Goal: Task Accomplishment & Management: Manage account settings

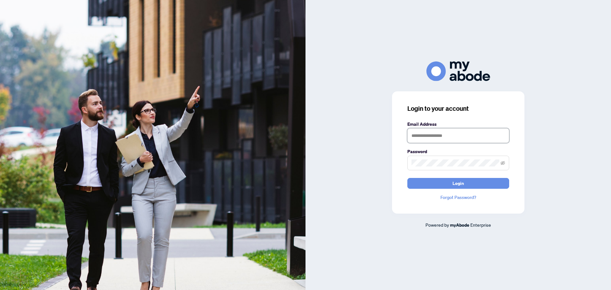
click at [424, 131] on input "text" at bounding box center [458, 135] width 102 height 15
type input "**********"
click at [407, 178] on button "Login" at bounding box center [458, 183] width 102 height 11
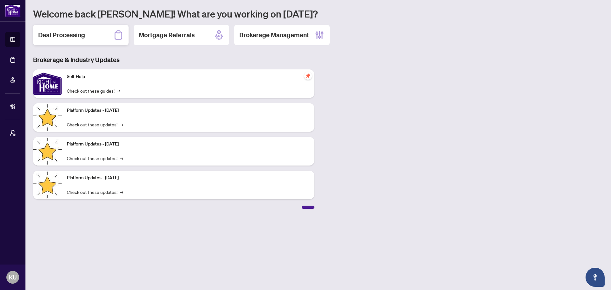
click at [64, 40] on div "Deal Processing" at bounding box center [80, 35] width 95 height 20
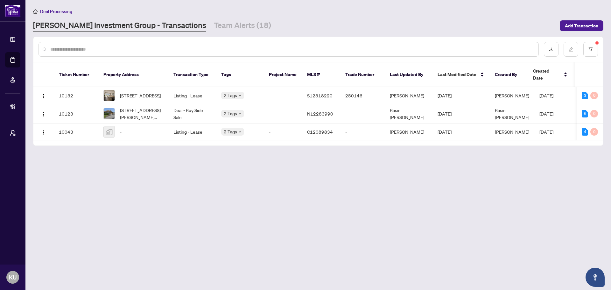
click at [136, 48] on input "text" at bounding box center [291, 49] width 483 height 7
click at [584, 49] on button "button" at bounding box center [590, 49] width 15 height 15
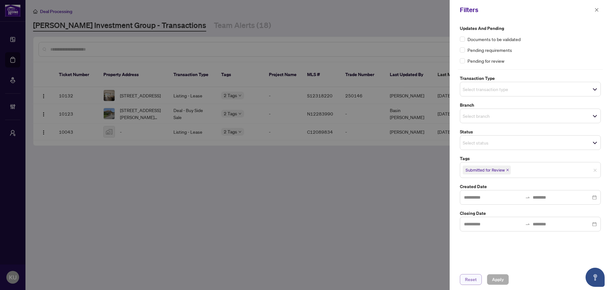
click at [468, 284] on span "Reset" at bounding box center [471, 279] width 12 height 10
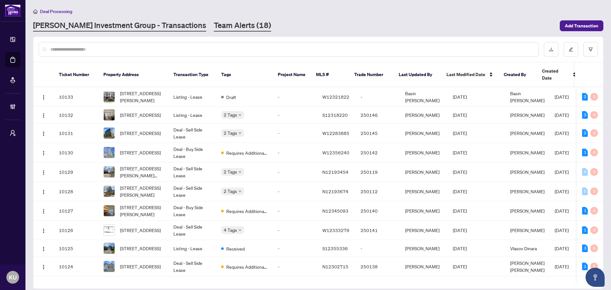
click at [214, 27] on link "Team Alerts (18)" at bounding box center [242, 25] width 57 height 11
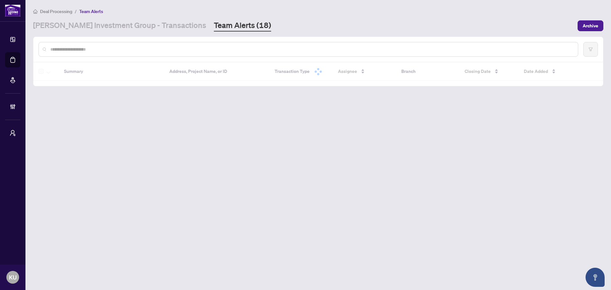
click at [161, 49] on input "text" at bounding box center [311, 49] width 522 height 7
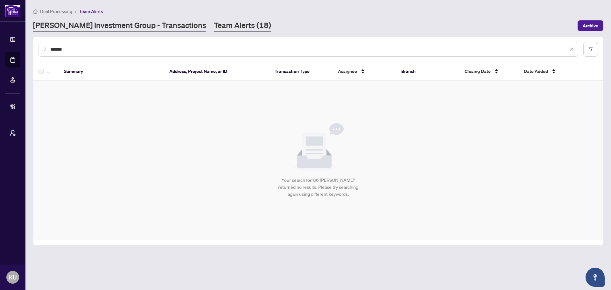
type input "*******"
click at [120, 30] on link "[PERSON_NAME] Investment Group - Transactions" at bounding box center [119, 25] width 173 height 11
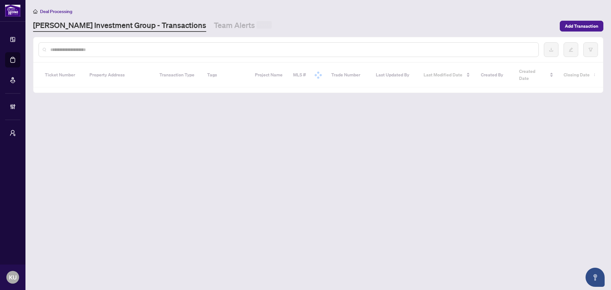
click at [115, 52] on div at bounding box center [288, 49] width 500 height 15
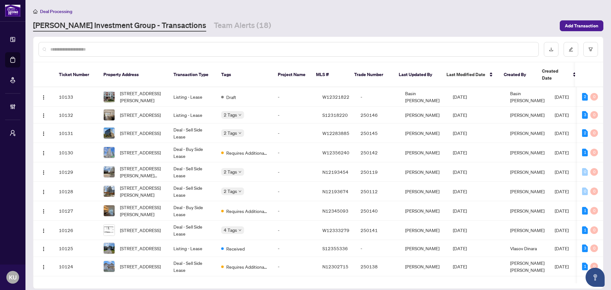
click at [66, 47] on input "text" at bounding box center [291, 49] width 483 height 7
type input "******"
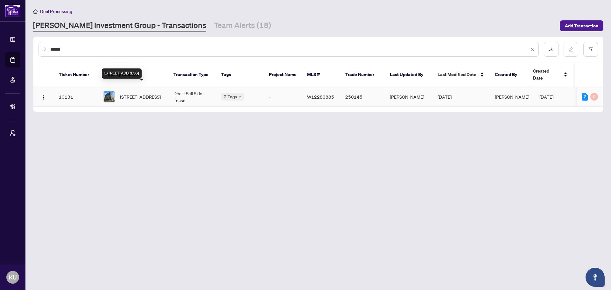
click at [151, 93] on span "[STREET_ADDRESS]" at bounding box center [140, 96] width 41 height 7
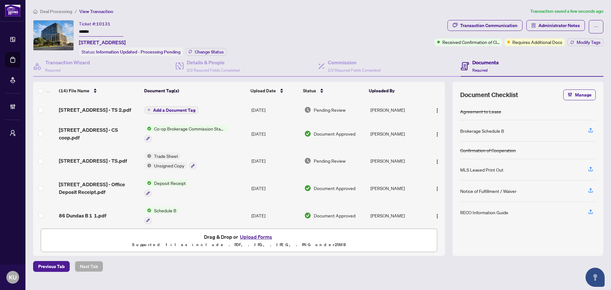
click at [180, 110] on span "Add a Document Tag" at bounding box center [174, 110] width 42 height 4
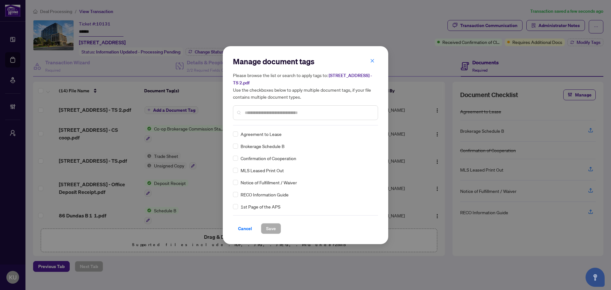
click at [249, 112] on input "text" at bounding box center [309, 112] width 128 height 7
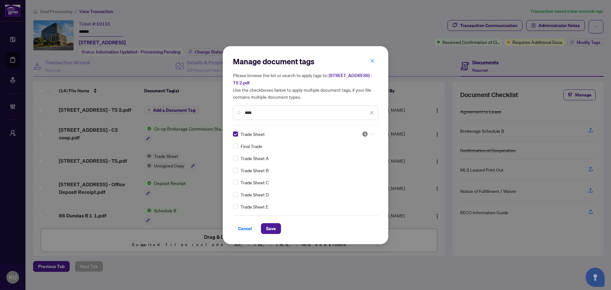
click at [371, 138] on span at bounding box center [368, 134] width 12 height 10
click at [344, 167] on div "Approved" at bounding box center [346, 164] width 41 height 7
drag, startPoint x: 254, startPoint y: 107, endPoint x: 236, endPoint y: 99, distance: 19.5
click at [236, 99] on div "Please browse the list or search to apply tags to: [STREET_ADDRESS] - TS 2.pdf …" at bounding box center [305, 96] width 145 height 48
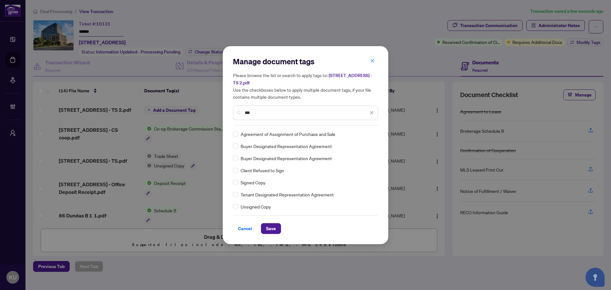
type input "***"
click at [368, 131] on div at bounding box center [368, 134] width 12 height 6
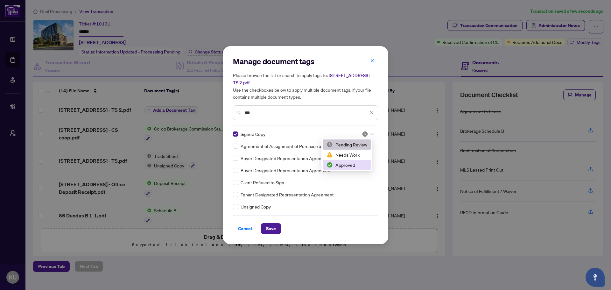
click at [359, 161] on div "Approved" at bounding box center [346, 164] width 41 height 7
click at [268, 230] on span "Save" at bounding box center [271, 228] width 10 height 10
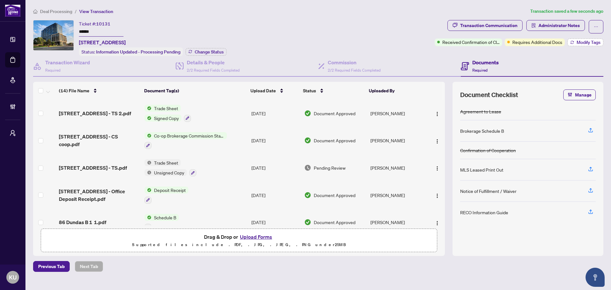
click at [582, 45] on span "Modify Tags" at bounding box center [588, 42] width 24 height 4
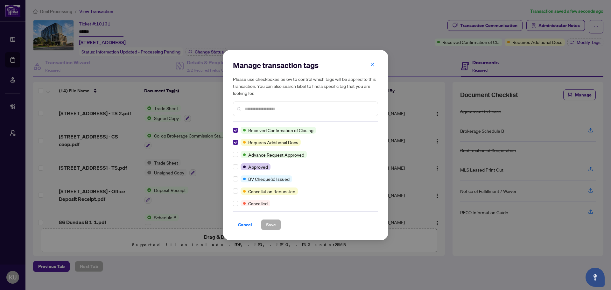
click at [232, 137] on div "Manage transaction tags Please use checkboxes below to control which tags will …" at bounding box center [305, 145] width 165 height 190
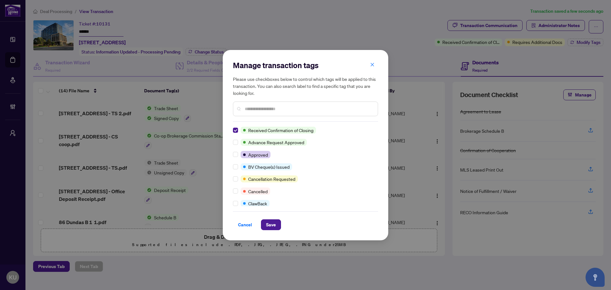
click at [249, 99] on div "Please use checkboxes below to control which tags will be applied to this trans…" at bounding box center [305, 95] width 145 height 41
click at [262, 113] on div at bounding box center [305, 108] width 145 height 15
click at [259, 108] on input "text" at bounding box center [309, 108] width 128 height 7
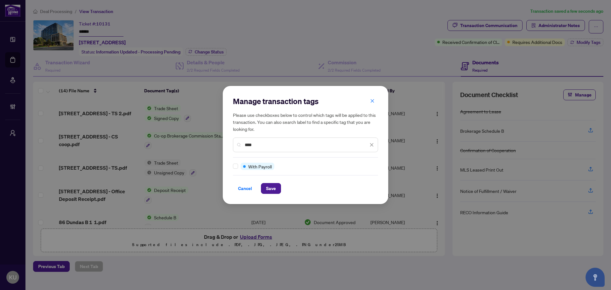
type input "****"
click at [272, 185] on span "Save" at bounding box center [271, 188] width 10 height 10
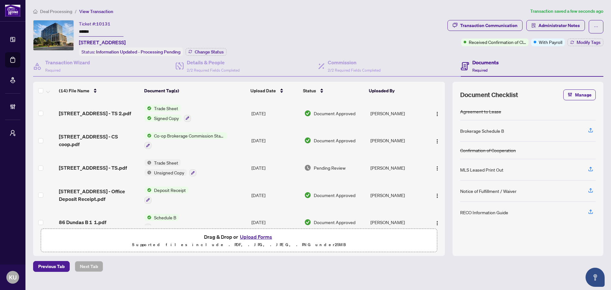
drag, startPoint x: 60, startPoint y: 11, endPoint x: 282, endPoint y: 215, distance: 301.9
click at [60, 11] on span "Deal Processing" at bounding box center [56, 12] width 32 height 6
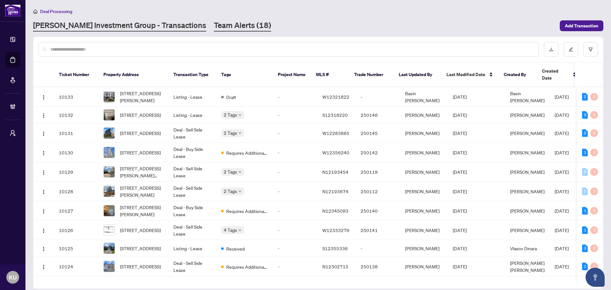
click at [214, 24] on link "Team Alerts (18)" at bounding box center [242, 25] width 57 height 11
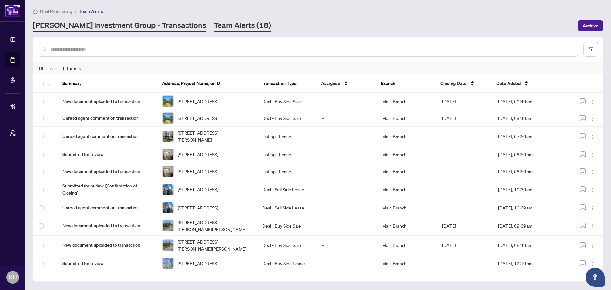
click at [140, 25] on link "[PERSON_NAME] Investment Group - Transactions" at bounding box center [119, 25] width 173 height 11
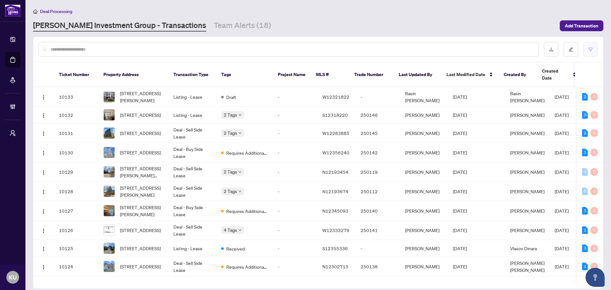
click at [590, 47] on icon "filter" at bounding box center [590, 49] width 4 height 4
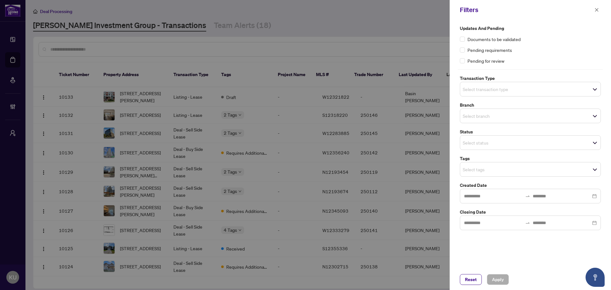
click at [483, 171] on input "search" at bounding box center [485, 169] width 45 height 8
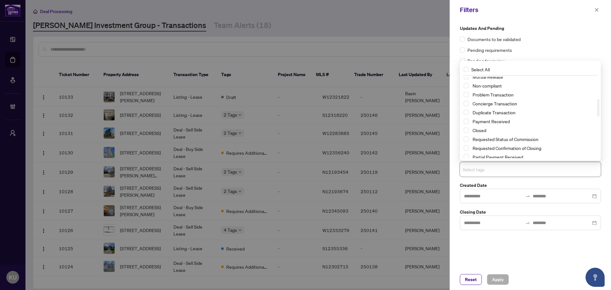
scroll to position [70, 0]
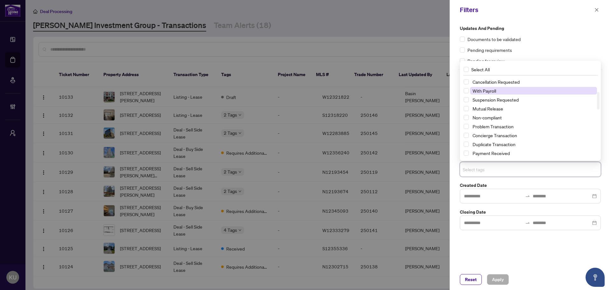
click at [511, 92] on span "With Payroll" at bounding box center [533, 91] width 127 height 8
click at [492, 281] on span "Apply" at bounding box center [498, 279] width 12 height 10
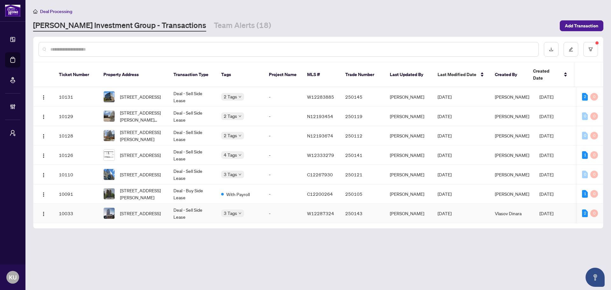
click at [126, 210] on span "[STREET_ADDRESS]" at bounding box center [140, 213] width 41 height 7
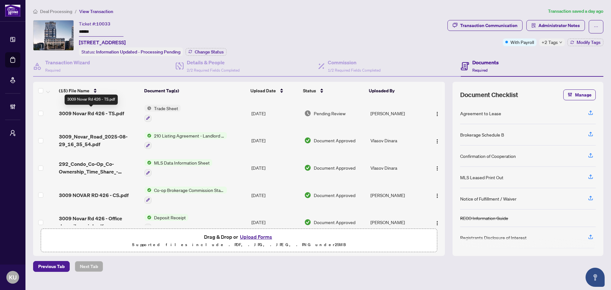
click at [95, 112] on span "3009 Novar Rd 426 - TS.pdf" at bounding box center [91, 113] width 65 height 8
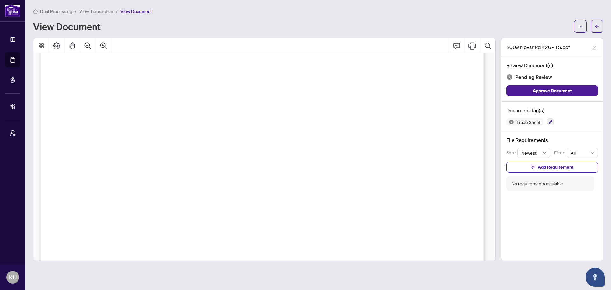
scroll to position [382, 0]
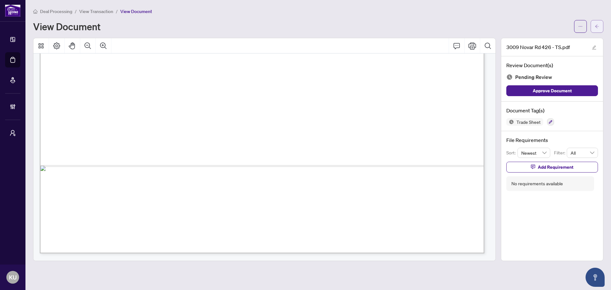
click at [595, 27] on icon "arrow-left" at bounding box center [597, 26] width 4 height 4
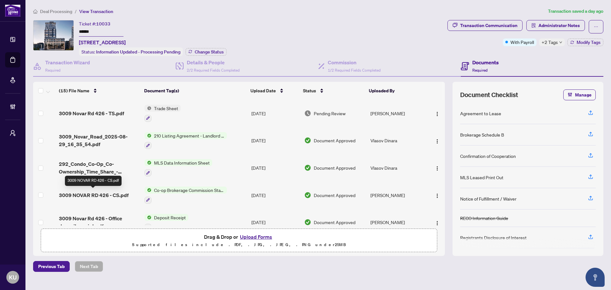
click at [83, 196] on span "3009 NOVAR RD 426 - CS.pdf" at bounding box center [94, 195] width 70 height 8
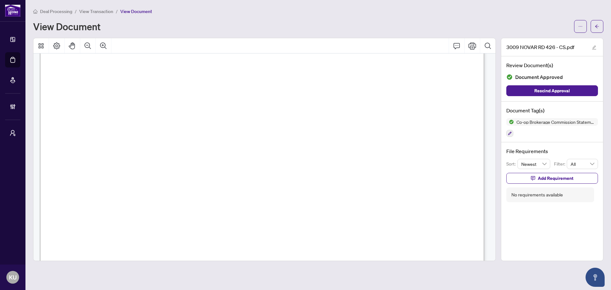
scroll to position [159, 0]
click at [598, 24] on icon "arrow-left" at bounding box center [597, 26] width 4 height 4
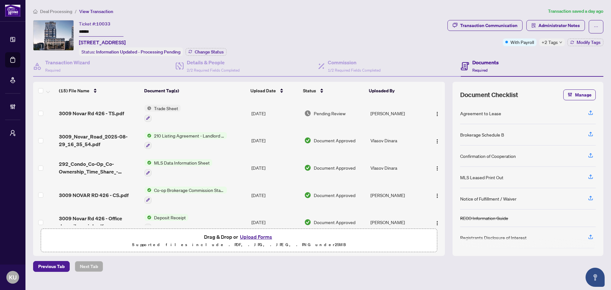
scroll to position [32, 0]
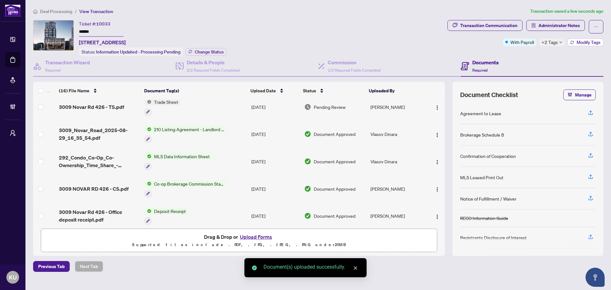
click at [588, 42] on span "Modify Tags" at bounding box center [588, 42] width 24 height 4
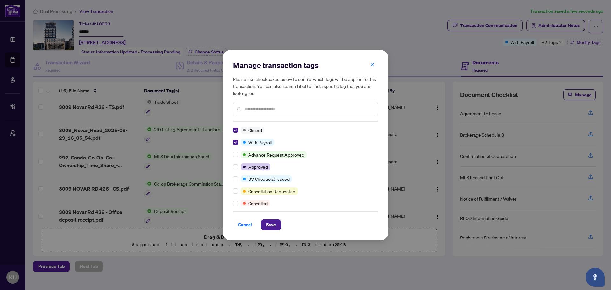
scroll to position [0, 0]
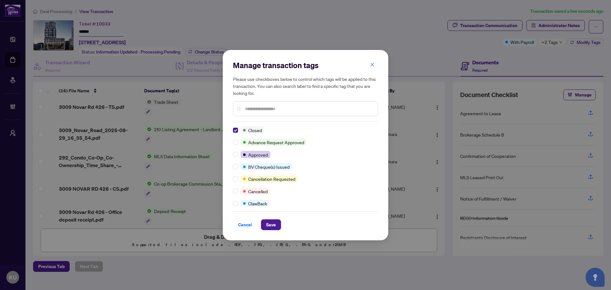
click at [267, 111] on input "text" at bounding box center [309, 108] width 128 height 7
type input "****"
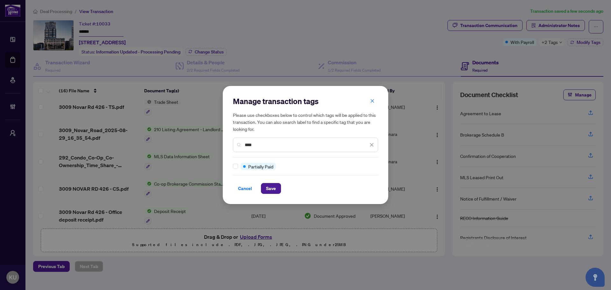
drag, startPoint x: 258, startPoint y: 143, endPoint x: 236, endPoint y: 138, distance: 22.8
click at [236, 138] on div "****" at bounding box center [305, 144] width 145 height 15
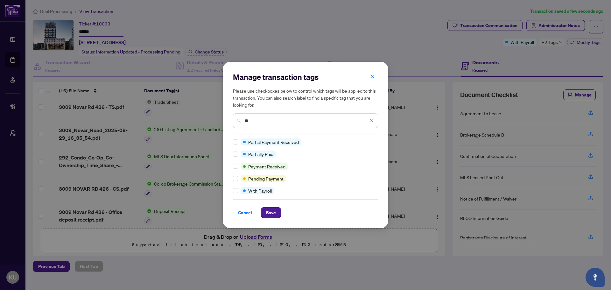
type input "*"
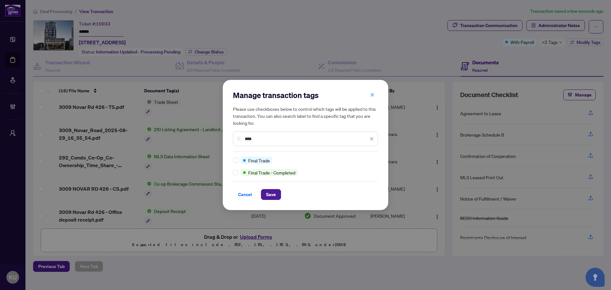
type input "****"
click at [232, 163] on div "Manage transaction tags Please use checkboxes below to control which tags will …" at bounding box center [305, 145] width 165 height 130
click at [275, 194] on span "Save" at bounding box center [271, 194] width 10 height 10
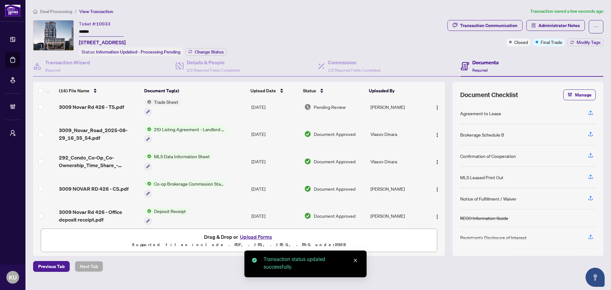
click at [52, 11] on span "Deal Processing" at bounding box center [56, 12] width 32 height 6
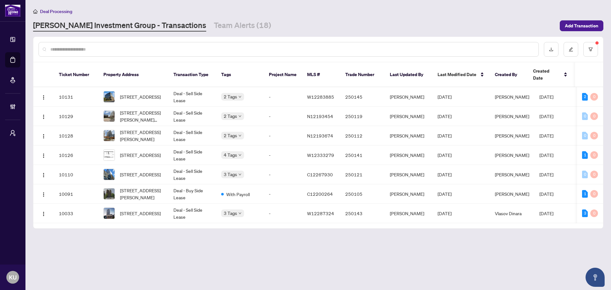
click at [135, 49] on input "text" at bounding box center [291, 49] width 483 height 7
type input "******"
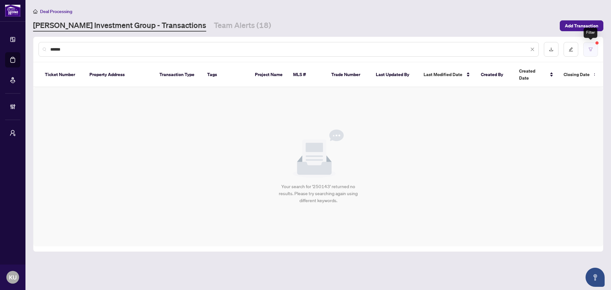
click at [590, 53] on button "button" at bounding box center [590, 49] width 15 height 15
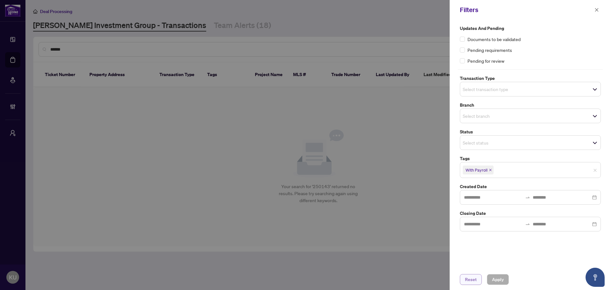
click at [472, 281] on span "Reset" at bounding box center [471, 279] width 12 height 10
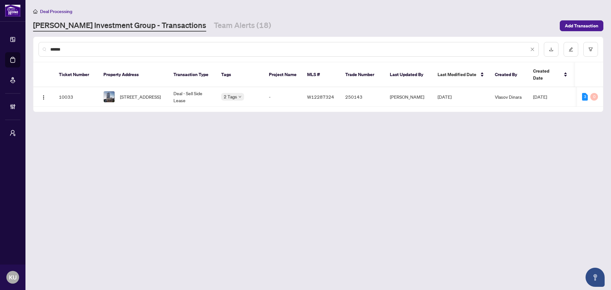
click at [162, 48] on input "******" at bounding box center [289, 49] width 478 height 7
click at [129, 93] on span "[STREET_ADDRESS]" at bounding box center [140, 96] width 41 height 7
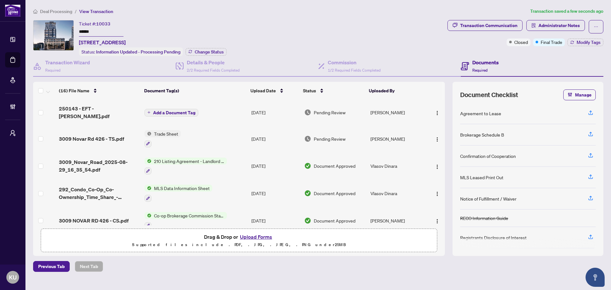
click at [186, 110] on span "Add a Document Tag" at bounding box center [174, 112] width 42 height 4
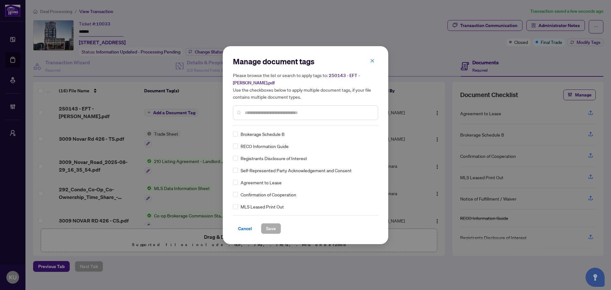
click at [257, 117] on div at bounding box center [305, 112] width 145 height 15
click at [257, 111] on input "text" at bounding box center [309, 112] width 128 height 7
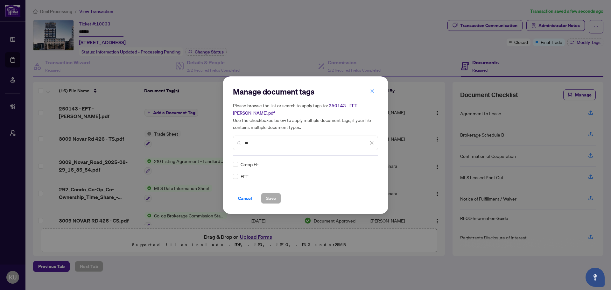
type input "*"
type input "***"
click at [238, 166] on div "Co-op EFT" at bounding box center [303, 164] width 141 height 7
click at [269, 201] on span "Save" at bounding box center [271, 198] width 10 height 10
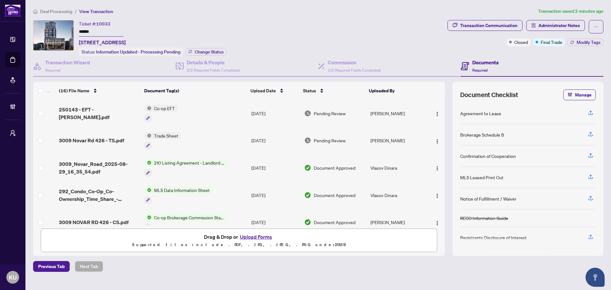
click at [54, 14] on li "Deal Processing" at bounding box center [52, 11] width 39 height 7
click at [50, 8] on li "Deal Processing" at bounding box center [52, 11] width 39 height 7
click at [44, 14] on span "Deal Processing" at bounding box center [56, 12] width 32 height 6
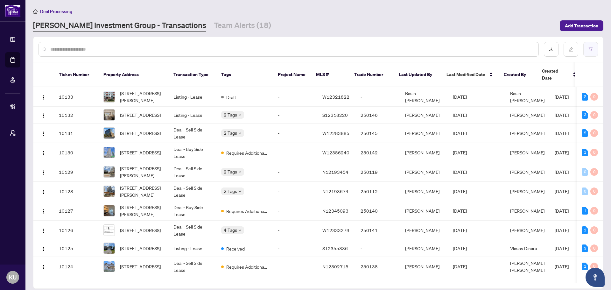
click at [592, 52] on button "button" at bounding box center [590, 49] width 15 height 15
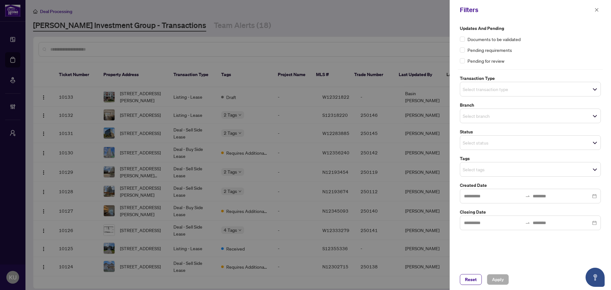
click at [512, 170] on span "Select tags" at bounding box center [530, 169] width 140 height 9
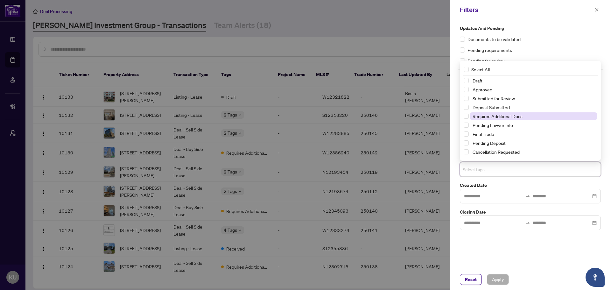
scroll to position [32, 0]
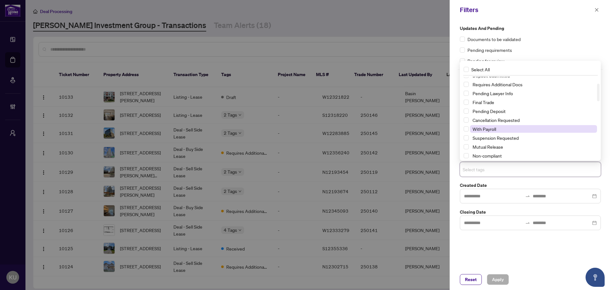
click at [489, 130] on span "With Payroll" at bounding box center [484, 129] width 24 height 6
click at [490, 275] on button "Apply" at bounding box center [498, 279] width 22 height 11
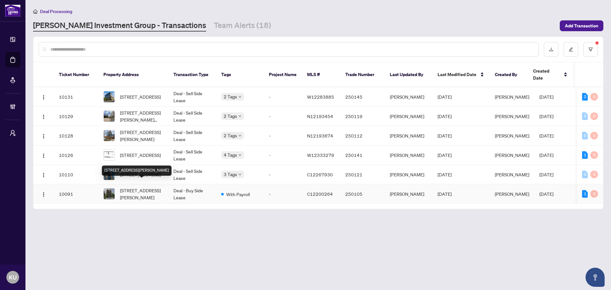
click at [140, 188] on span "[STREET_ADDRESS][PERSON_NAME]" at bounding box center [141, 194] width 43 height 14
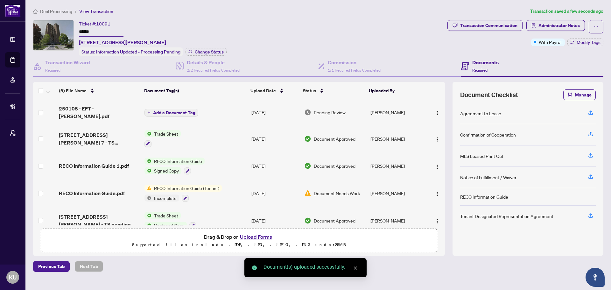
click at [164, 111] on span "Add a Document Tag" at bounding box center [174, 112] width 42 height 4
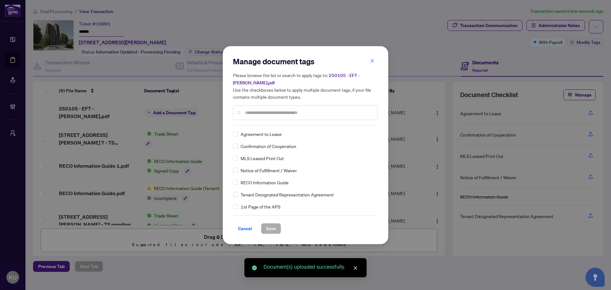
click at [262, 113] on input "text" at bounding box center [309, 112] width 128 height 7
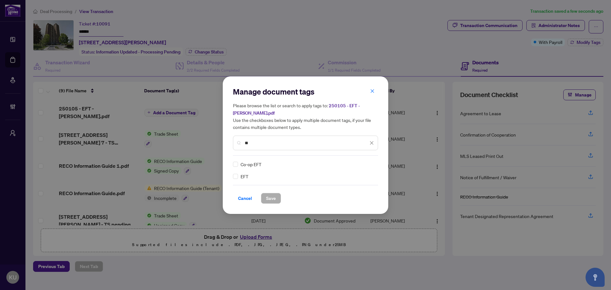
type input "**"
click at [369, 169] on div "EFT Co-op EFT" at bounding box center [305, 170] width 145 height 19
click at [370, 162] on div at bounding box center [368, 164] width 12 height 6
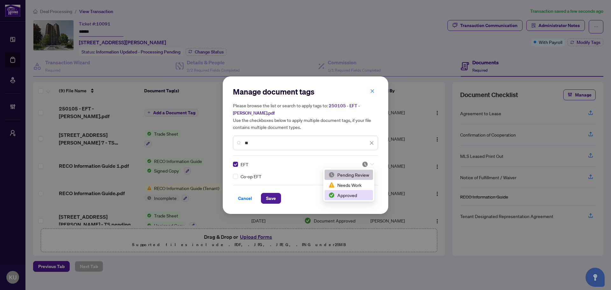
click at [359, 192] on div "Approved" at bounding box center [348, 194] width 41 height 7
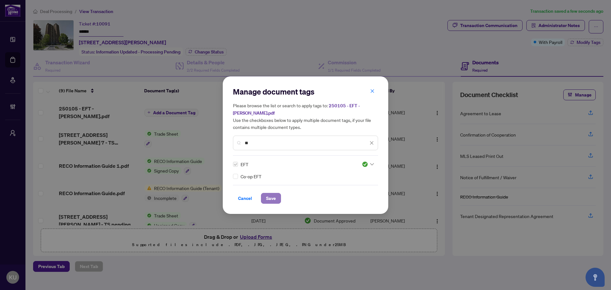
click at [279, 203] on button "Save" at bounding box center [271, 198] width 20 height 11
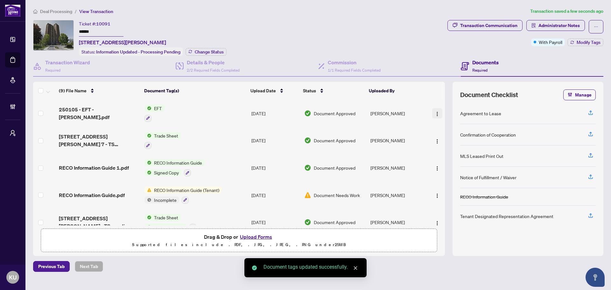
click at [436, 111] on img "button" at bounding box center [437, 113] width 5 height 5
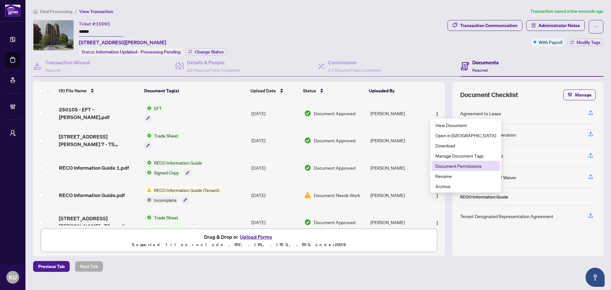
click at [458, 168] on span "Document Permissions" at bounding box center [465, 165] width 61 height 7
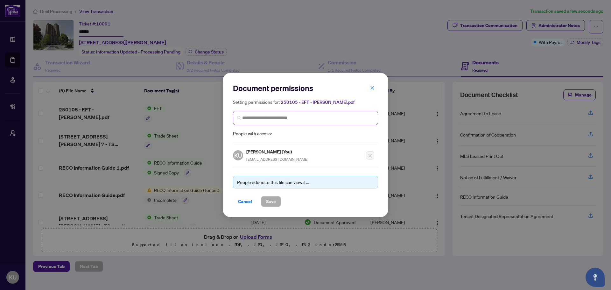
click at [275, 113] on span at bounding box center [305, 118] width 145 height 14
type input "****"
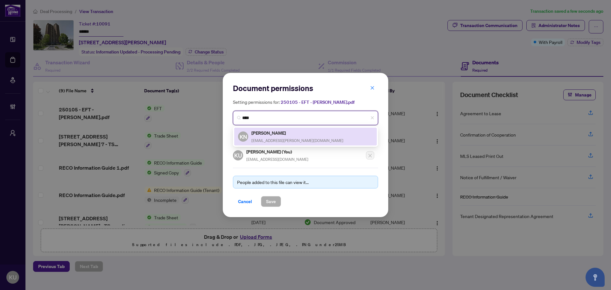
click at [273, 132] on h5 "[PERSON_NAME]" at bounding box center [297, 132] width 92 height 7
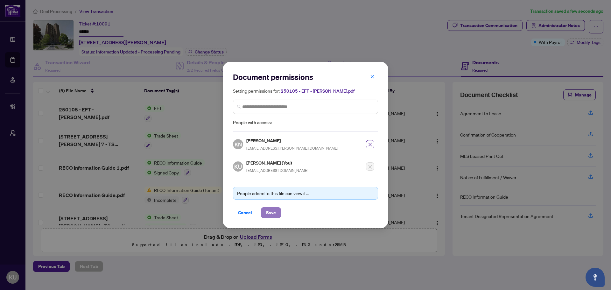
drag, startPoint x: 274, startPoint y: 212, endPoint x: 276, endPoint y: 207, distance: 5.4
click at [273, 212] on span "Save" at bounding box center [271, 212] width 10 height 10
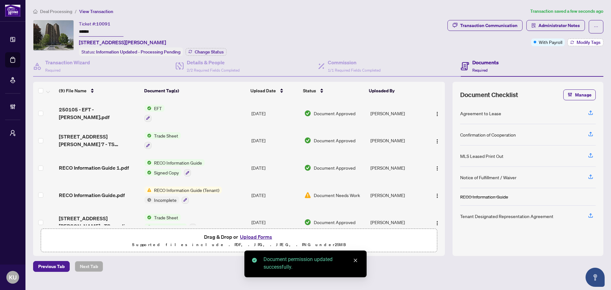
click at [582, 41] on span "Modify Tags" at bounding box center [588, 42] width 24 height 4
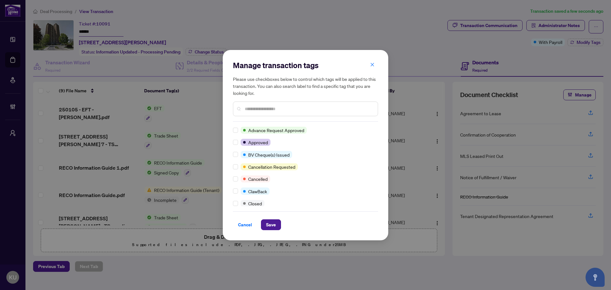
click at [261, 106] on input "text" at bounding box center [309, 108] width 128 height 7
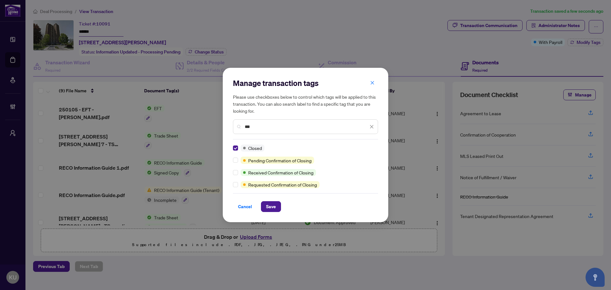
click at [268, 128] on input "***" at bounding box center [306, 126] width 123 height 7
drag, startPoint x: 268, startPoint y: 128, endPoint x: 238, endPoint y: 125, distance: 31.1
click at [238, 125] on div "***" at bounding box center [305, 126] width 145 height 15
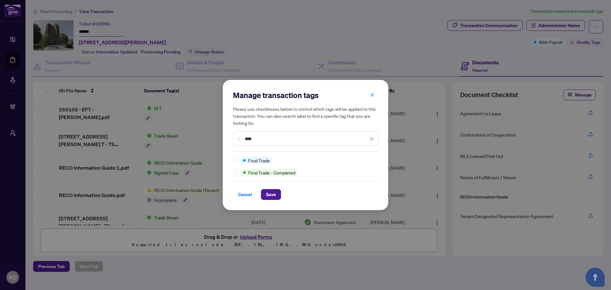
type input "****"
click at [275, 192] on span "Save" at bounding box center [271, 194] width 10 height 10
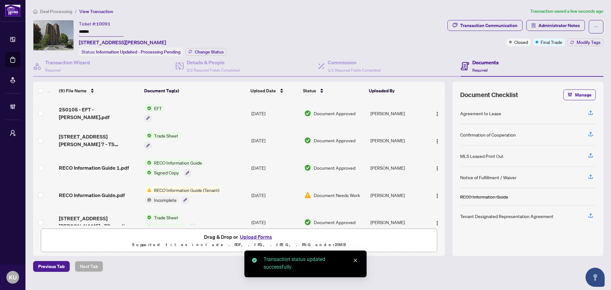
click at [55, 9] on span "Deal Processing" at bounding box center [56, 12] width 32 height 6
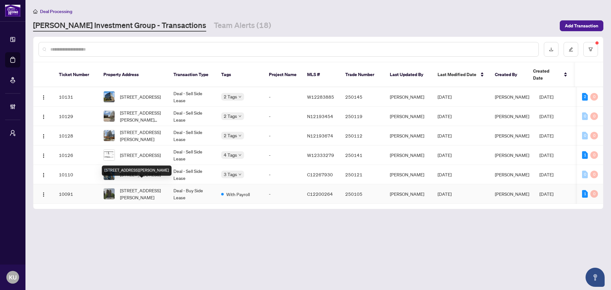
click at [145, 189] on span "[STREET_ADDRESS][PERSON_NAME]" at bounding box center [141, 194] width 43 height 14
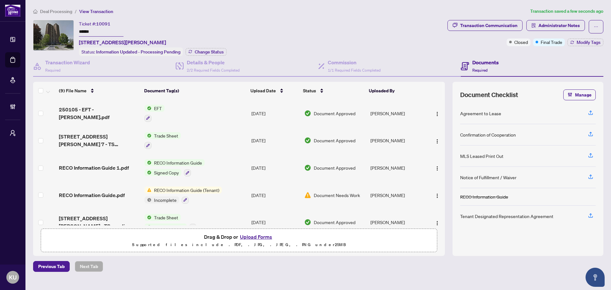
click at [55, 9] on span "Deal Processing" at bounding box center [56, 12] width 32 height 6
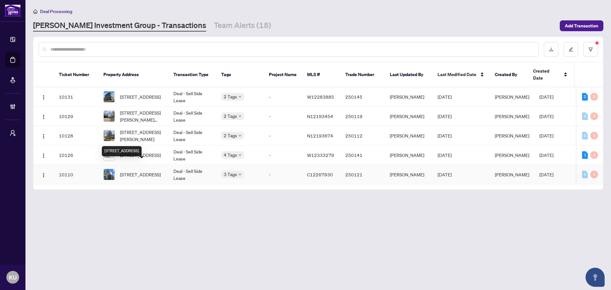
click at [145, 171] on span "[STREET_ADDRESS]" at bounding box center [140, 174] width 41 height 7
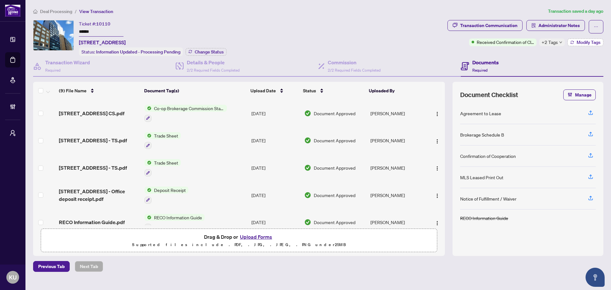
click at [585, 40] on span "Modify Tags" at bounding box center [588, 42] width 24 height 4
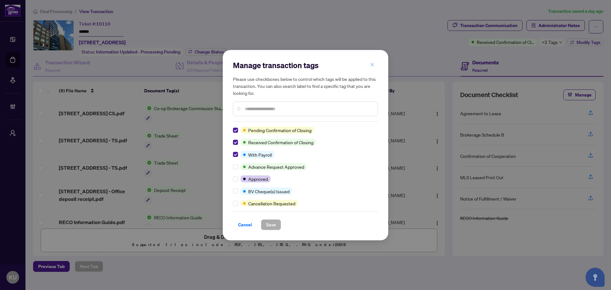
click at [374, 62] on span "button" at bounding box center [372, 65] width 4 height 10
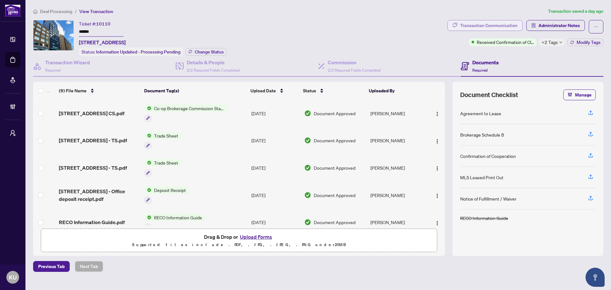
click at [480, 27] on div "Transaction Communication" at bounding box center [488, 25] width 57 height 10
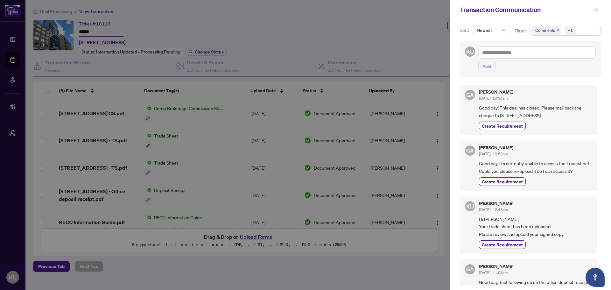
click at [597, 10] on icon "close" at bounding box center [596, 9] width 3 height 3
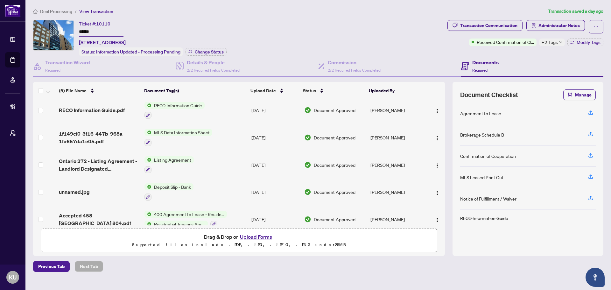
scroll to position [121, 0]
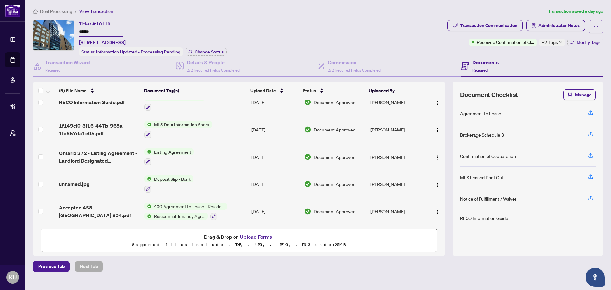
click at [80, 208] on span "Accepted 458 [GEOGRAPHIC_DATA] 804.pdf" at bounding box center [99, 211] width 80 height 15
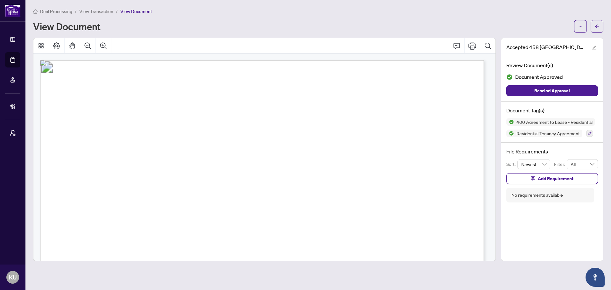
click at [597, 24] on icon "arrow-left" at bounding box center [597, 26] width 4 height 4
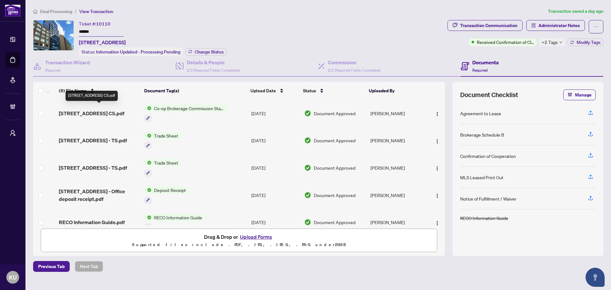
click at [77, 112] on span "[STREET_ADDRESS] CS.pdf" at bounding box center [92, 113] width 66 height 8
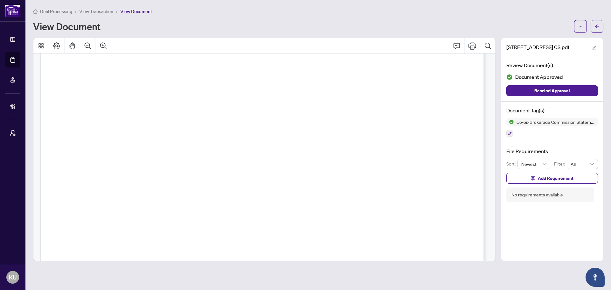
scroll to position [350, 0]
drag, startPoint x: 595, startPoint y: 29, endPoint x: 10, endPoint y: 133, distance: 594.5
click at [595, 29] on span "button" at bounding box center [597, 26] width 4 height 10
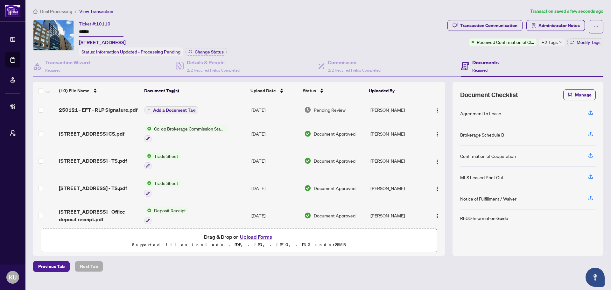
click at [163, 110] on span "Add a Document Tag" at bounding box center [174, 110] width 42 height 4
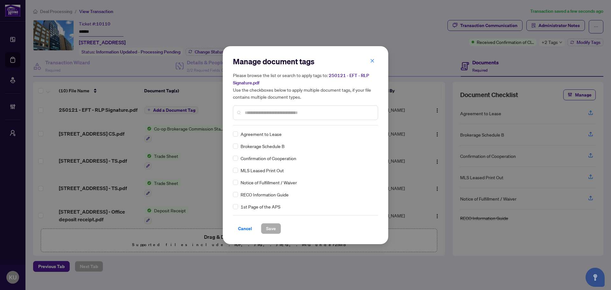
click at [262, 113] on input "text" at bounding box center [309, 112] width 128 height 7
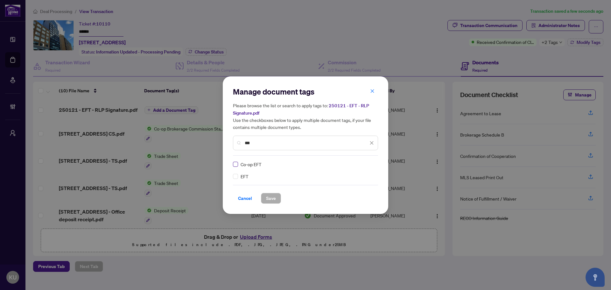
type input "***"
click at [366, 164] on img at bounding box center [365, 164] width 6 height 6
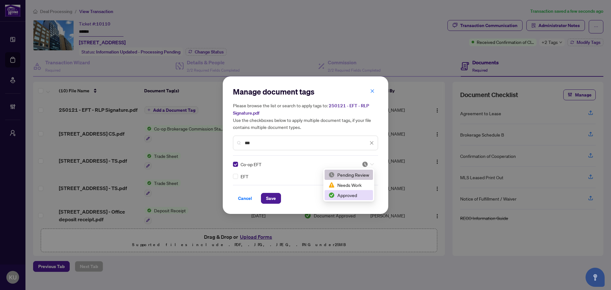
drag, startPoint x: 342, startPoint y: 194, endPoint x: 327, endPoint y: 198, distance: 15.2
click at [342, 194] on div "Approved" at bounding box center [348, 194] width 41 height 7
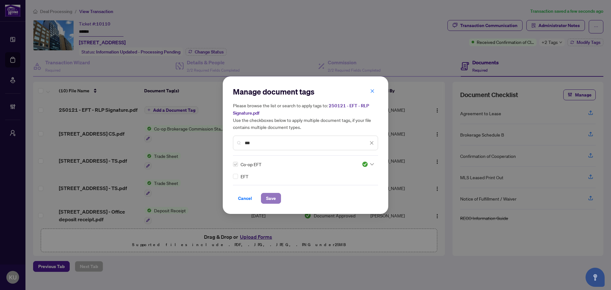
click at [271, 202] on span "Save" at bounding box center [271, 198] width 10 height 10
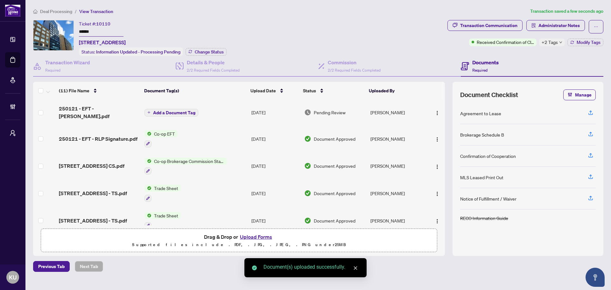
click at [172, 110] on span "Add a Document Tag" at bounding box center [174, 112] width 42 height 4
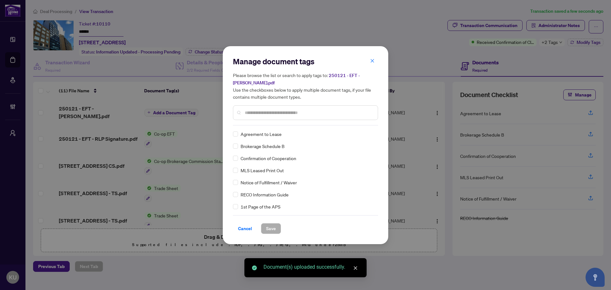
click at [253, 110] on input "text" at bounding box center [309, 112] width 128 height 7
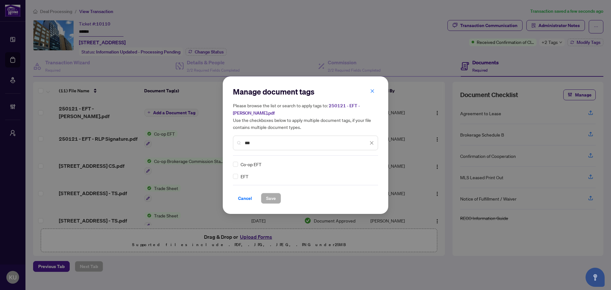
type input "***"
click at [372, 164] on span at bounding box center [368, 164] width 12 height 10
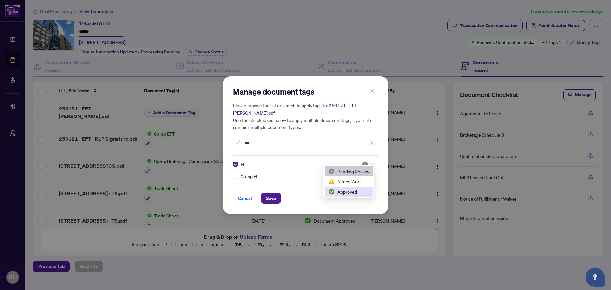
click at [361, 191] on div "Approved" at bounding box center [348, 191] width 41 height 7
click at [276, 193] on button "Save" at bounding box center [271, 198] width 20 height 11
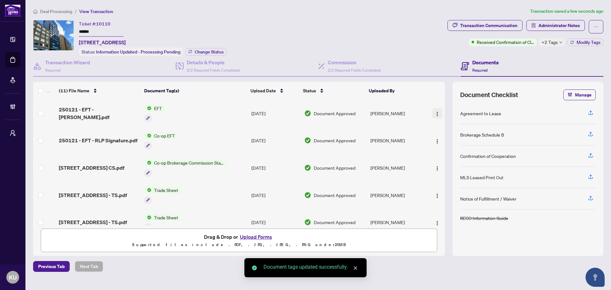
click at [436, 114] on img "button" at bounding box center [437, 113] width 5 height 5
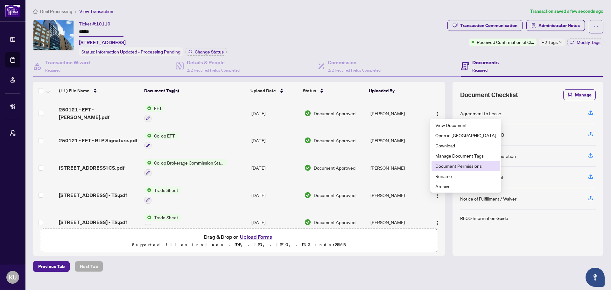
click at [463, 164] on span "Document Permissions" at bounding box center [465, 165] width 61 height 7
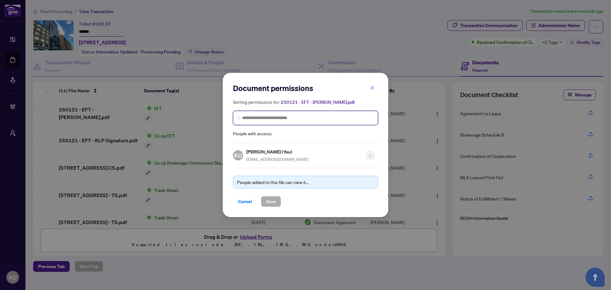
click at [255, 119] on input "search" at bounding box center [308, 118] width 132 height 7
type input "****"
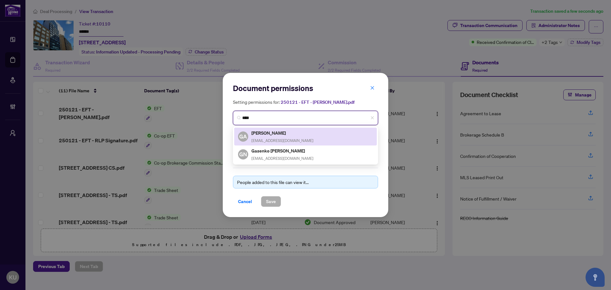
click at [268, 135] on h5 "[PERSON_NAME]" at bounding box center [282, 132] width 62 height 7
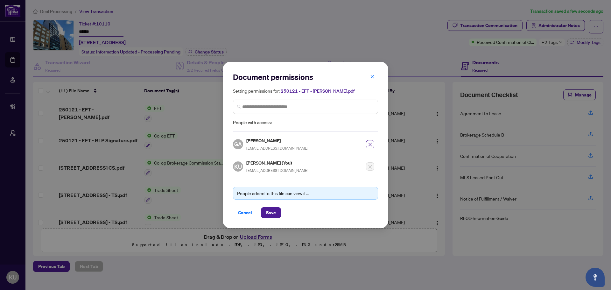
click at [270, 206] on div "People added to this file can view it... Cancel Save" at bounding box center [305, 198] width 145 height 39
click at [271, 208] on span "Save" at bounding box center [271, 212] width 10 height 10
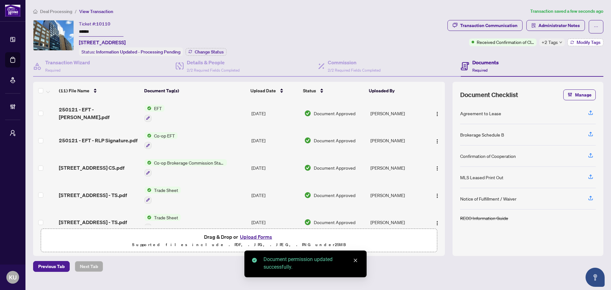
click at [587, 44] on span "Modify Tags" at bounding box center [588, 42] width 24 height 4
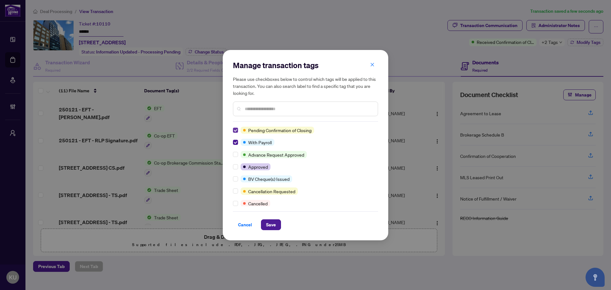
click at [235, 133] on label at bounding box center [235, 130] width 5 height 7
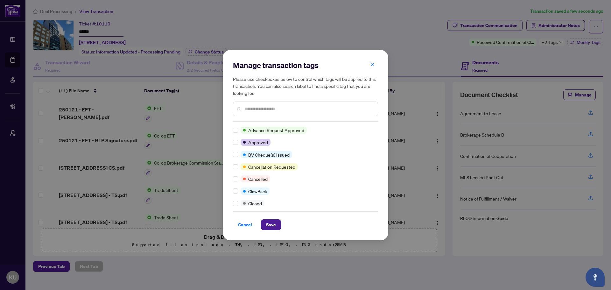
click at [246, 111] on input "text" at bounding box center [309, 108] width 128 height 7
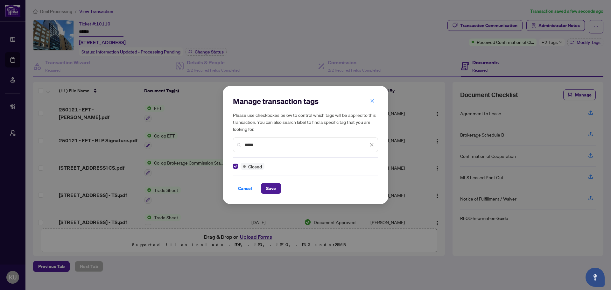
drag, startPoint x: 261, startPoint y: 145, endPoint x: 232, endPoint y: 144, distance: 29.0
click at [232, 144] on div "Manage transaction tags Please use checkboxes below to control which tags will …" at bounding box center [305, 145] width 165 height 118
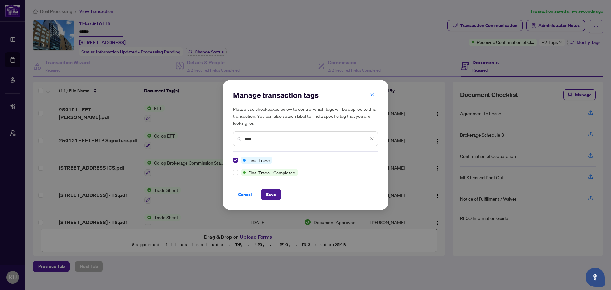
click at [264, 139] on input "****" at bounding box center [306, 138] width 123 height 7
drag, startPoint x: 268, startPoint y: 142, endPoint x: 237, endPoint y: 131, distance: 33.1
click at [237, 131] on div "Please use checkboxes below to control which tags will be applied to this trans…" at bounding box center [305, 125] width 145 height 41
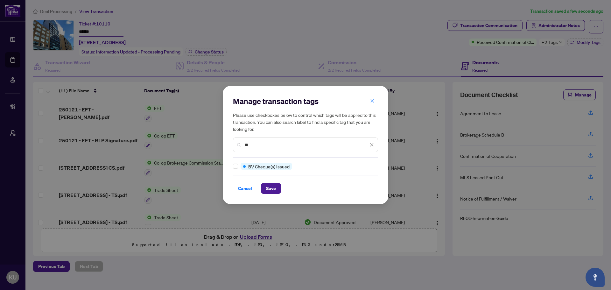
type input "**"
click at [232, 166] on div "Manage transaction tags Please use checkboxes below to control which tags will …" at bounding box center [305, 145] width 165 height 118
click at [269, 187] on span "Save" at bounding box center [271, 188] width 10 height 10
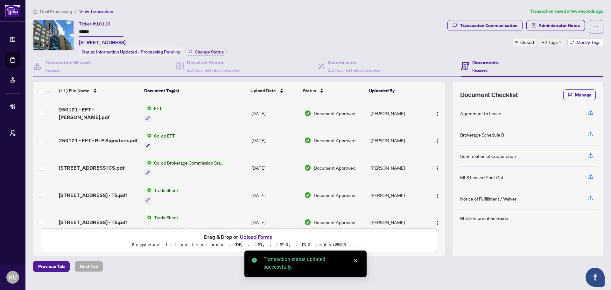
click at [584, 43] on span "Modify Tags" at bounding box center [588, 42] width 24 height 4
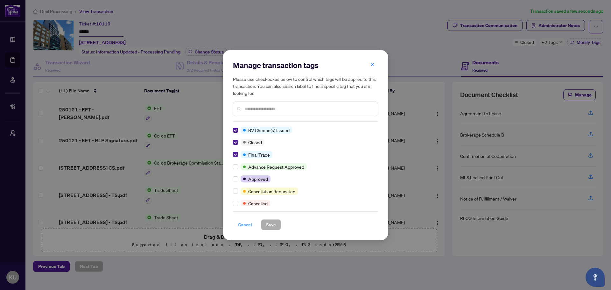
click at [243, 224] on span "Cancel" at bounding box center [245, 224] width 14 height 10
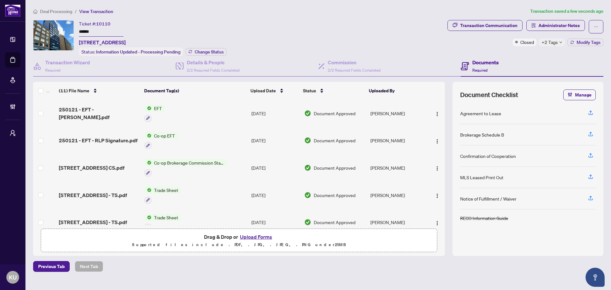
click at [50, 12] on span "Deal Processing" at bounding box center [56, 12] width 32 height 6
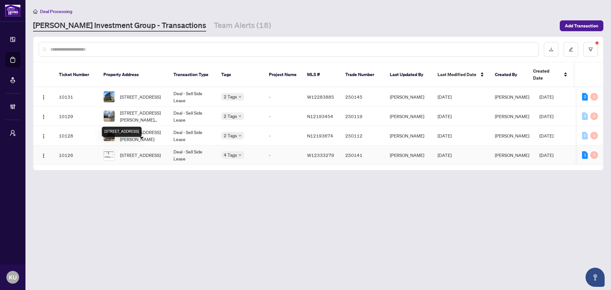
click at [130, 151] on span "[STREET_ADDRESS]" at bounding box center [140, 154] width 41 height 7
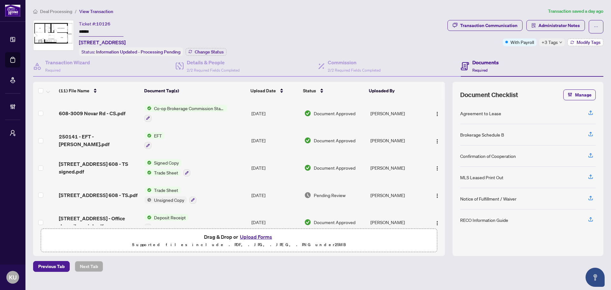
click at [590, 40] on span "Modify Tags" at bounding box center [588, 42] width 24 height 4
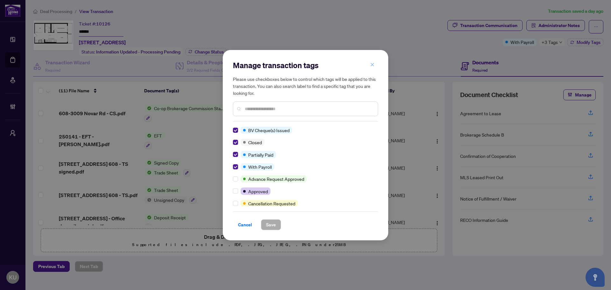
click at [374, 63] on icon "close" at bounding box center [372, 64] width 4 height 4
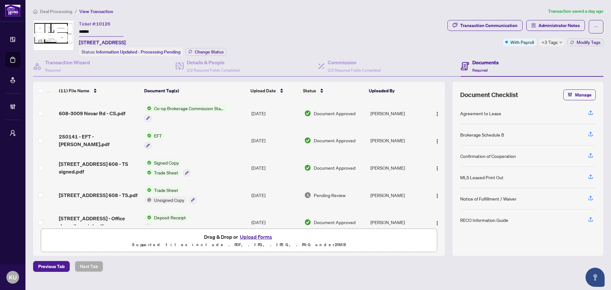
drag, startPoint x: 108, startPoint y: 116, endPoint x: 17, endPoint y: 133, distance: 92.8
click at [108, 116] on td "608-3009 Novar Rd - CS.pdf" at bounding box center [99, 113] width 86 height 27
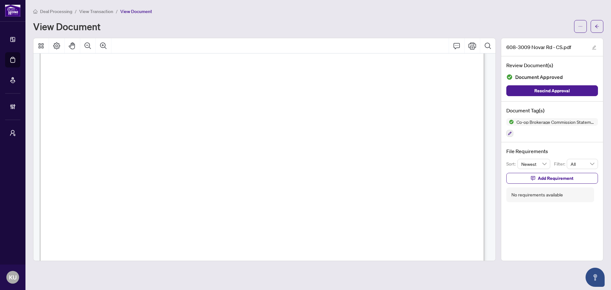
scroll to position [254, 0]
click at [598, 25] on icon "arrow-left" at bounding box center [597, 26] width 4 height 4
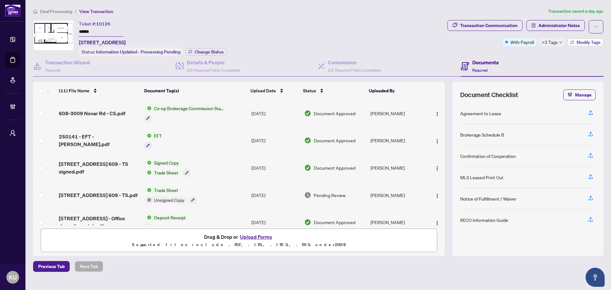
click at [584, 43] on span "Modify Tags" at bounding box center [588, 42] width 24 height 4
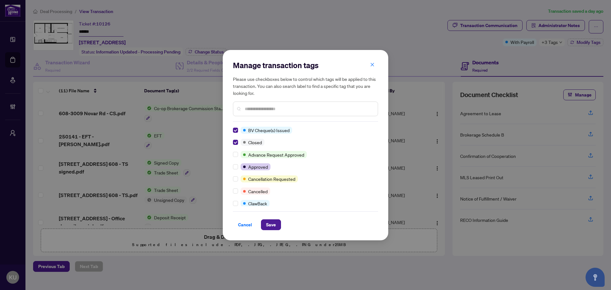
click at [254, 112] on input "text" at bounding box center [309, 108] width 128 height 7
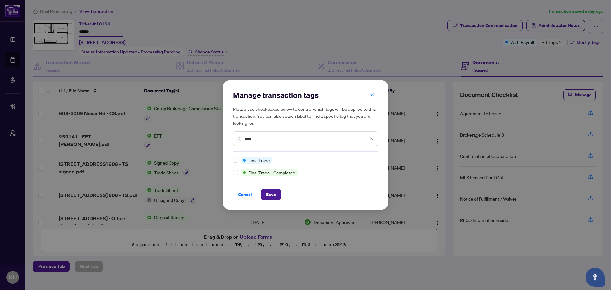
type input "****"
click at [275, 195] on span "Save" at bounding box center [271, 194] width 10 height 10
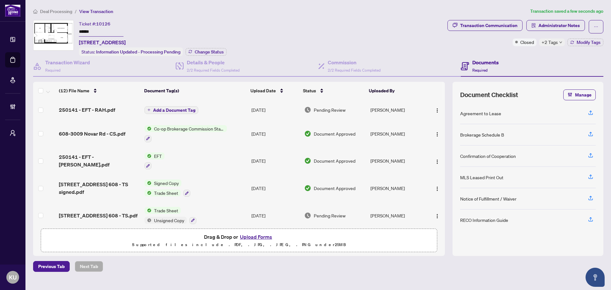
click at [187, 110] on span "Add a Document Tag" at bounding box center [174, 110] width 42 height 4
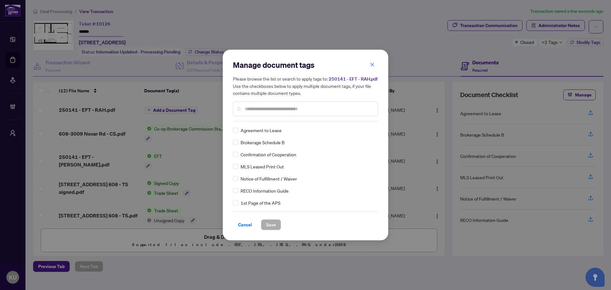
click at [259, 107] on input "text" at bounding box center [309, 108] width 128 height 7
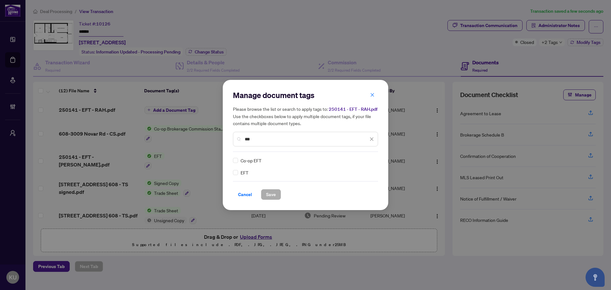
type input "***"
click at [238, 158] on div "Co-op EFT" at bounding box center [303, 160] width 141 height 7
click at [369, 162] on div at bounding box center [368, 160] width 12 height 6
click at [349, 193] on div "Approved" at bounding box center [348, 191] width 41 height 7
click at [276, 191] on button "Save" at bounding box center [271, 194] width 20 height 11
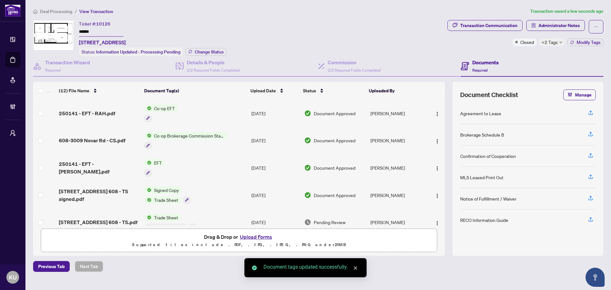
click at [52, 12] on span "Deal Processing" at bounding box center [56, 12] width 32 height 6
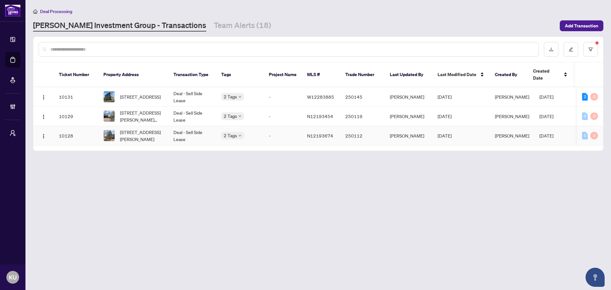
click at [124, 129] on span "[STREET_ADDRESS][PERSON_NAME]" at bounding box center [141, 136] width 43 height 14
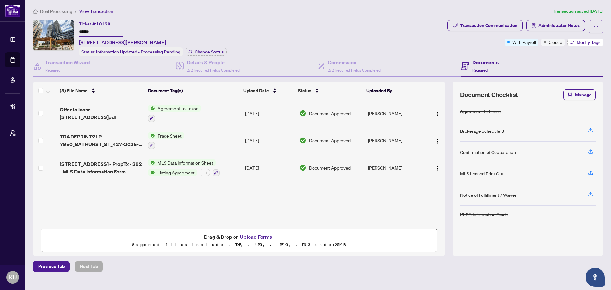
click at [578, 43] on span "Modify Tags" at bounding box center [588, 42] width 24 height 4
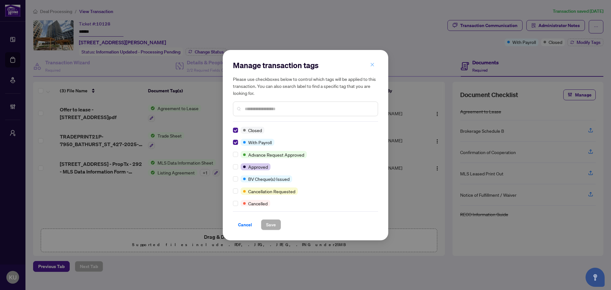
click at [371, 62] on span "button" at bounding box center [372, 65] width 4 height 10
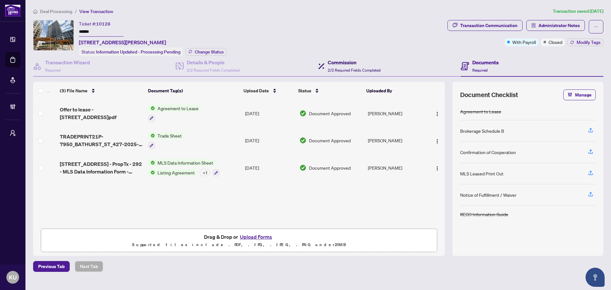
click at [331, 61] on h4 "Commission" at bounding box center [354, 63] width 53 height 8
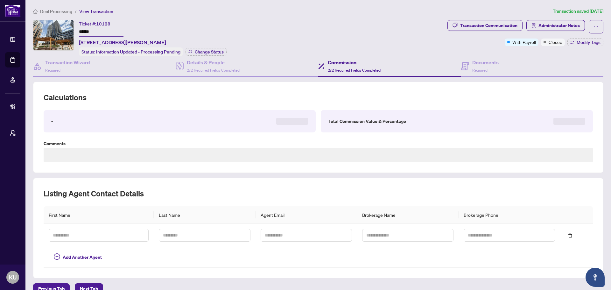
type textarea "**********"
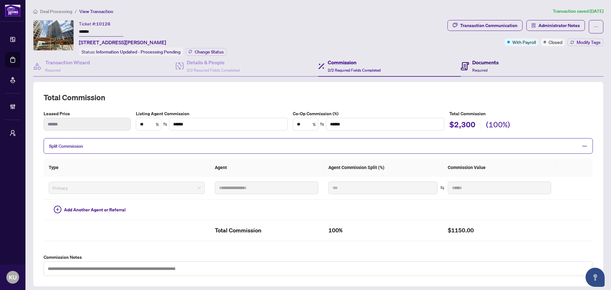
click at [478, 64] on h4 "Documents" at bounding box center [485, 63] width 26 height 8
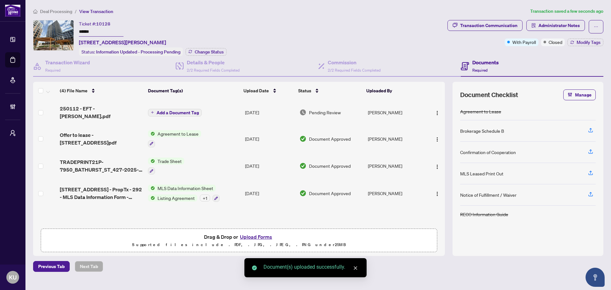
click at [187, 110] on span "Add a Document Tag" at bounding box center [178, 112] width 42 height 4
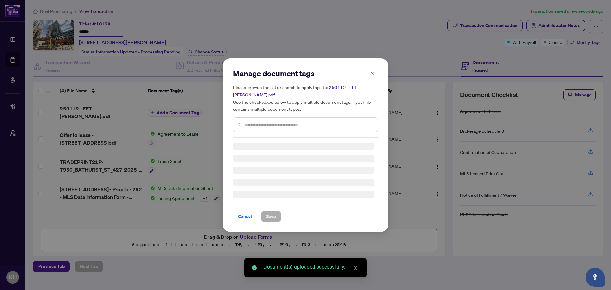
click at [266, 123] on div "Manage document tags Please browse the list or search to apply tags to: 250112 …" at bounding box center [305, 102] width 145 height 69
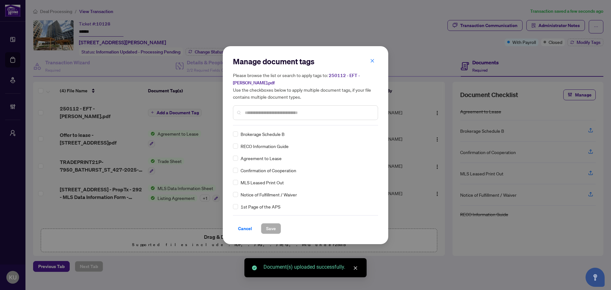
click at [263, 115] on input "text" at bounding box center [309, 112] width 128 height 7
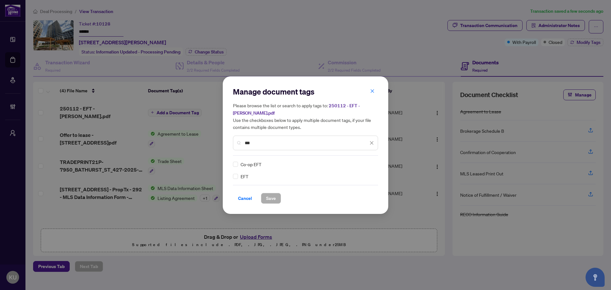
type input "***"
click at [367, 164] on img at bounding box center [365, 164] width 6 height 6
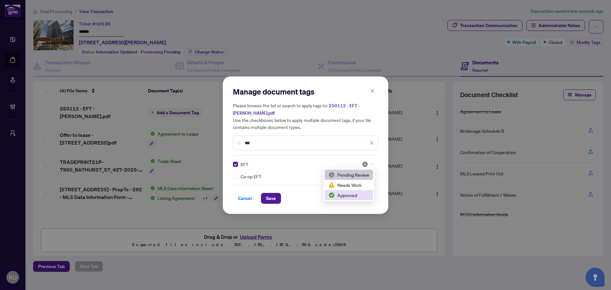
click at [351, 193] on div "Approved" at bounding box center [348, 194] width 41 height 7
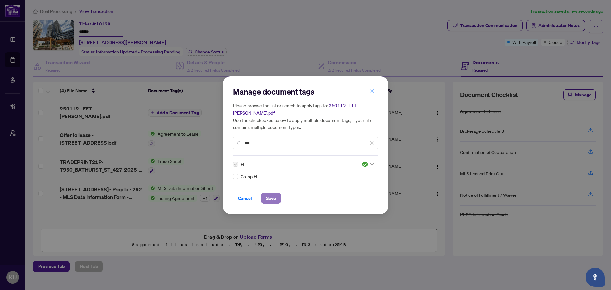
click at [272, 199] on span "Save" at bounding box center [271, 198] width 10 height 10
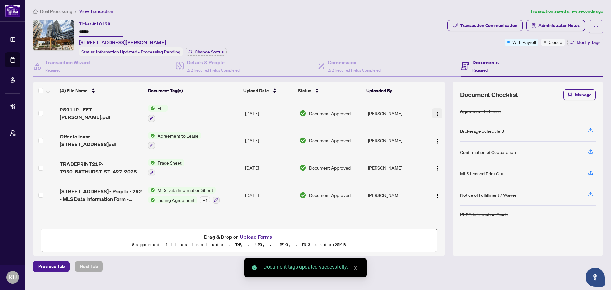
click at [438, 111] on button "button" at bounding box center [437, 113] width 10 height 10
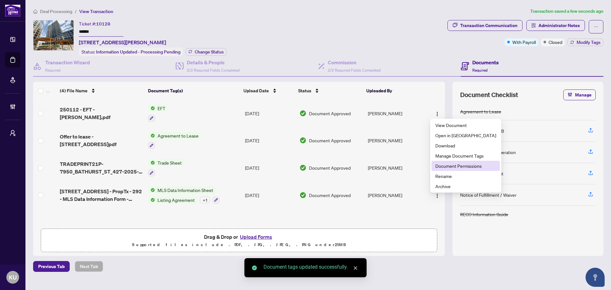
click at [458, 167] on span "Document Permissions" at bounding box center [465, 165] width 61 height 7
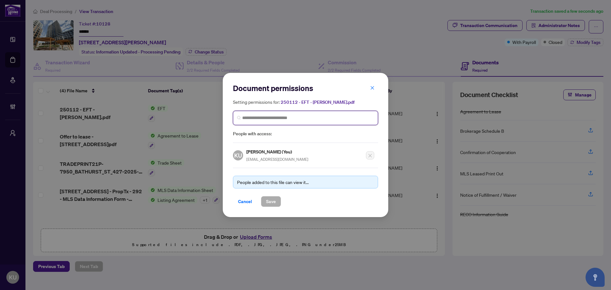
click at [345, 121] on input "search" at bounding box center [308, 118] width 132 height 7
type input "*****"
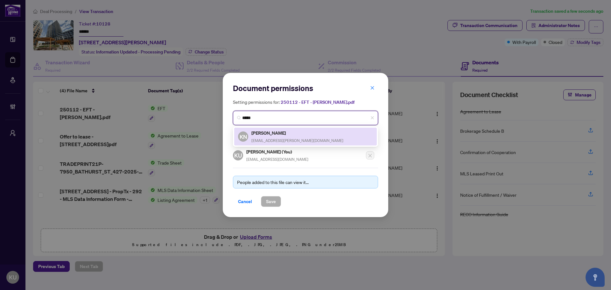
click at [276, 134] on h5 "[PERSON_NAME]" at bounding box center [297, 132] width 92 height 7
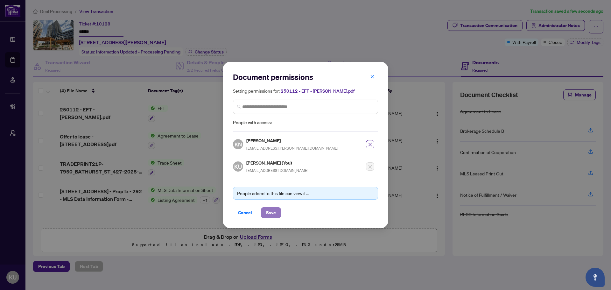
click at [268, 211] on span "Save" at bounding box center [271, 212] width 10 height 10
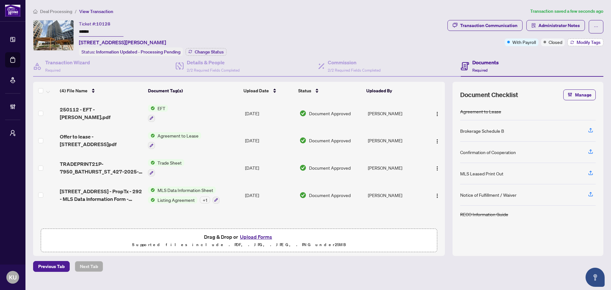
click at [586, 42] on span "Modify Tags" at bounding box center [588, 42] width 24 height 4
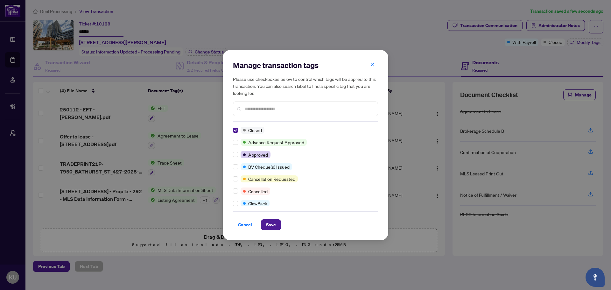
click at [260, 114] on div at bounding box center [305, 108] width 145 height 15
click at [257, 112] on input "text" at bounding box center [309, 108] width 128 height 7
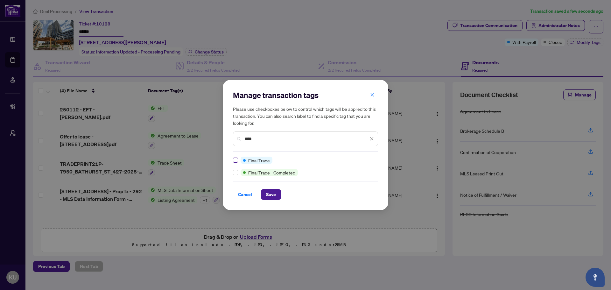
type input "****"
click at [273, 194] on span "Save" at bounding box center [271, 194] width 10 height 10
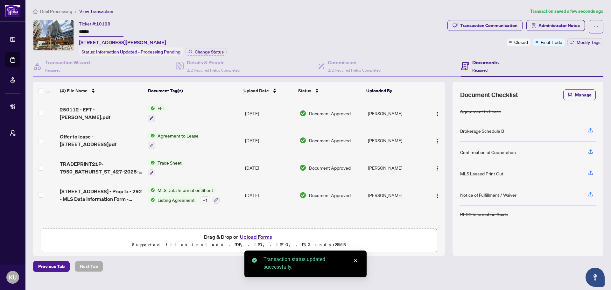
click at [56, 9] on span "Deal Processing" at bounding box center [56, 12] width 32 height 6
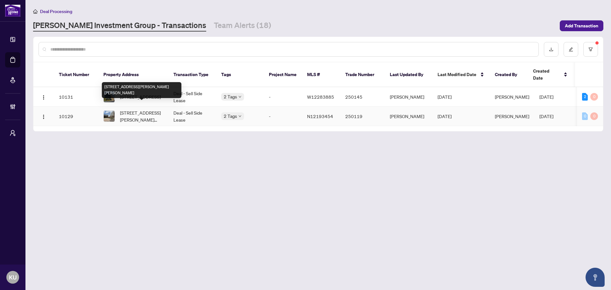
click at [134, 109] on span "[STREET_ADDRESS][PERSON_NAME][PERSON_NAME]" at bounding box center [141, 116] width 43 height 14
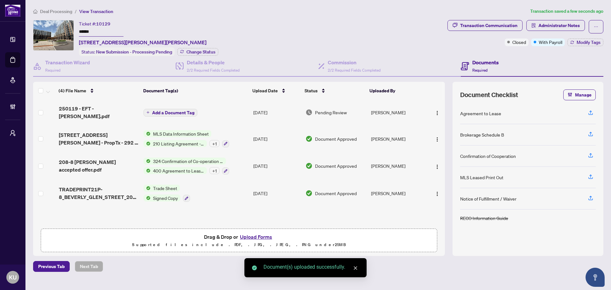
click at [165, 109] on button "Add a Document Tag" at bounding box center [170, 113] width 54 height 8
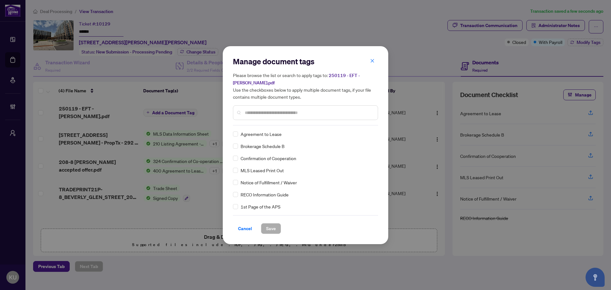
click at [256, 113] on input "text" at bounding box center [309, 112] width 128 height 7
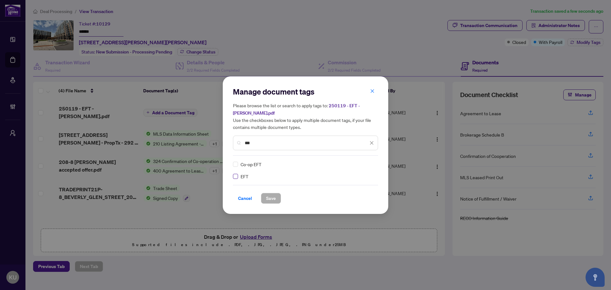
type input "***"
click at [364, 162] on img at bounding box center [365, 164] width 6 height 6
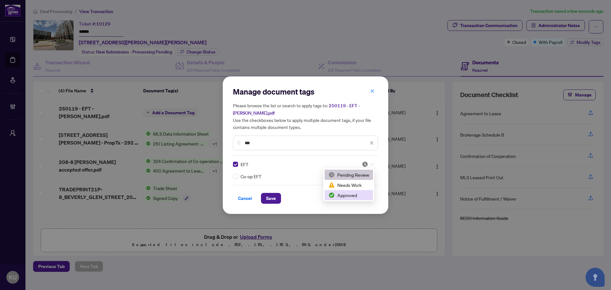
click at [342, 194] on div "Approved" at bounding box center [348, 194] width 41 height 7
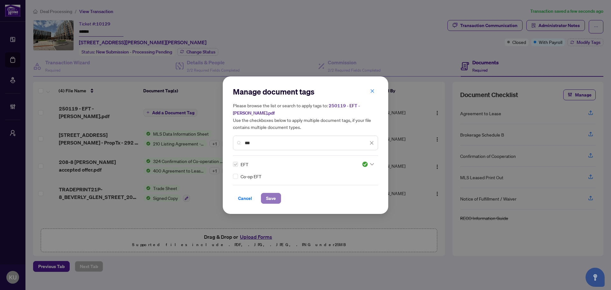
click at [269, 201] on span "Save" at bounding box center [271, 198] width 10 height 10
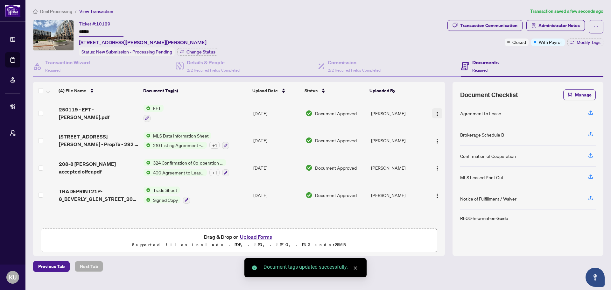
click at [439, 112] on button "button" at bounding box center [437, 113] width 10 height 10
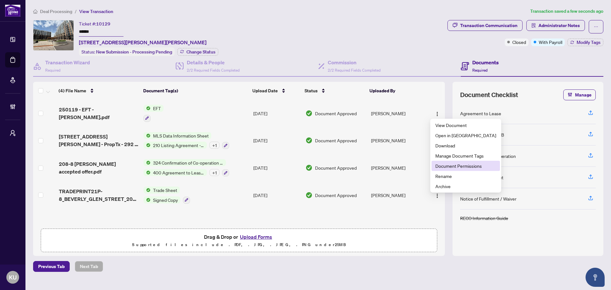
click at [446, 165] on span "Document Permissions" at bounding box center [465, 165] width 61 height 7
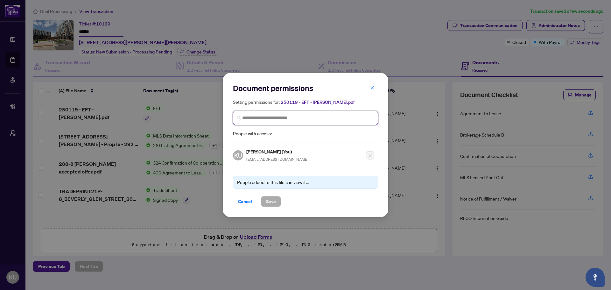
click at [326, 117] on input "search" at bounding box center [308, 118] width 132 height 7
type input "****"
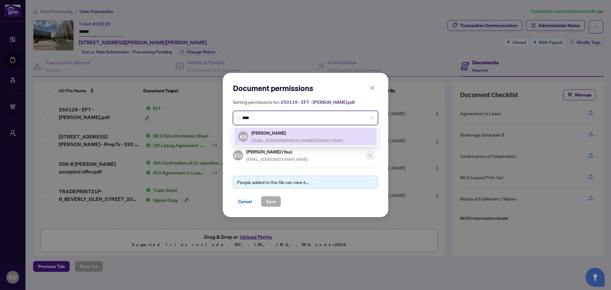
click at [280, 131] on h5 "[PERSON_NAME]" at bounding box center [297, 132] width 92 height 7
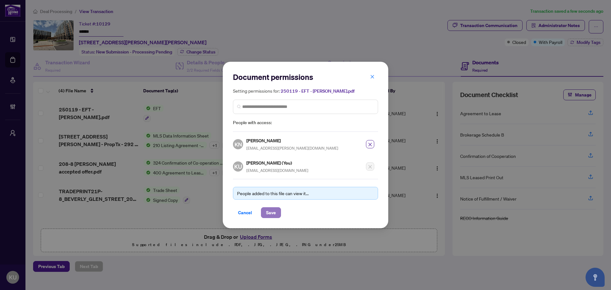
click at [269, 209] on span "Save" at bounding box center [271, 212] width 10 height 10
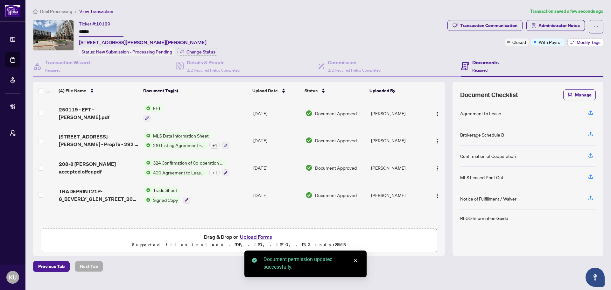
click at [583, 41] on span "Modify Tags" at bounding box center [588, 42] width 24 height 4
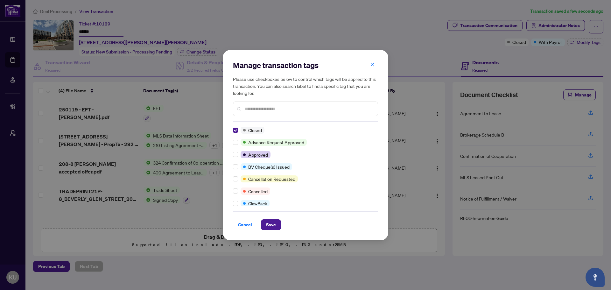
click at [252, 114] on div at bounding box center [305, 108] width 145 height 15
click at [251, 111] on input "text" at bounding box center [309, 108] width 128 height 7
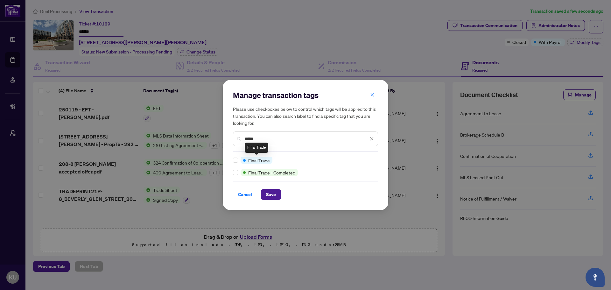
type input "*****"
click at [240, 159] on div at bounding box center [237, 160] width 8 height 7
click at [231, 160] on div "Manage transaction tags Please use checkboxes below to control which tags will …" at bounding box center [305, 145] width 165 height 130
click at [271, 190] on span "Save" at bounding box center [271, 194] width 10 height 10
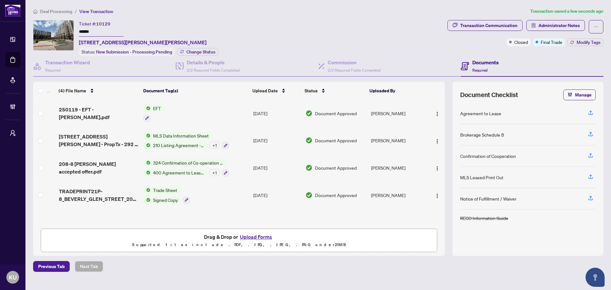
click at [60, 9] on span "Deal Processing" at bounding box center [56, 12] width 32 height 6
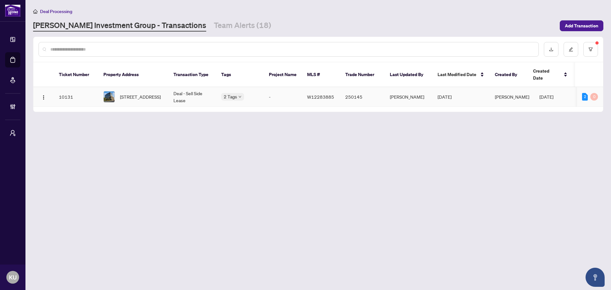
click at [135, 93] on span "[STREET_ADDRESS]" at bounding box center [140, 96] width 41 height 7
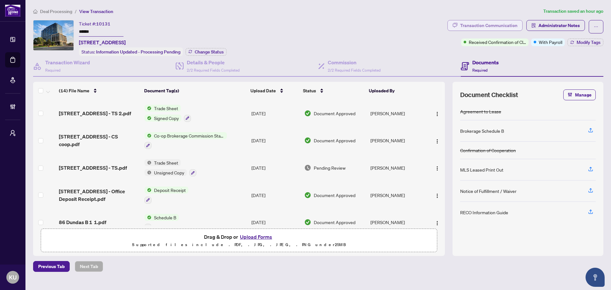
click at [490, 30] on button "Transaction Communication" at bounding box center [484, 25] width 75 height 11
type textarea "**********"
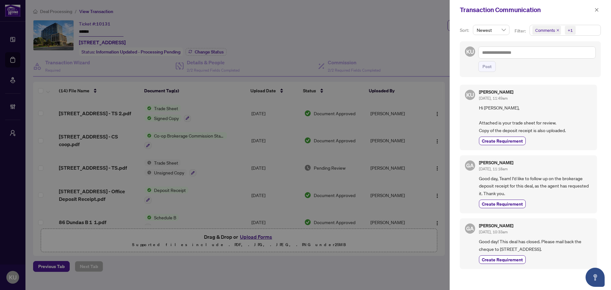
scroll to position [1, 0]
click at [595, 4] on div "Transaction Communication" at bounding box center [529, 10] width 161 height 20
click at [598, 7] on span "button" at bounding box center [596, 10] width 4 height 10
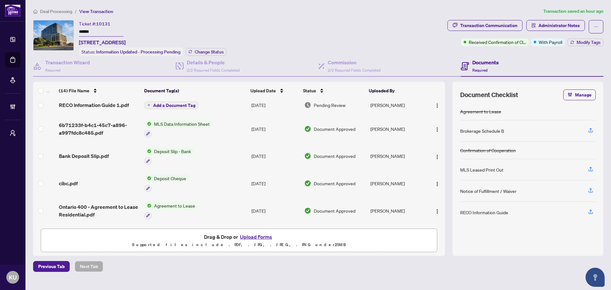
scroll to position [249, 0]
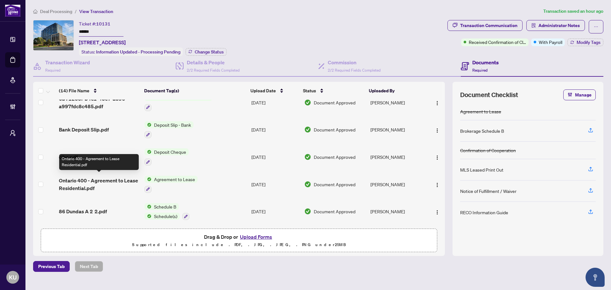
click at [80, 180] on span "Ontario 400 - Agreement to Lease Residential.pdf" at bounding box center [99, 184] width 80 height 15
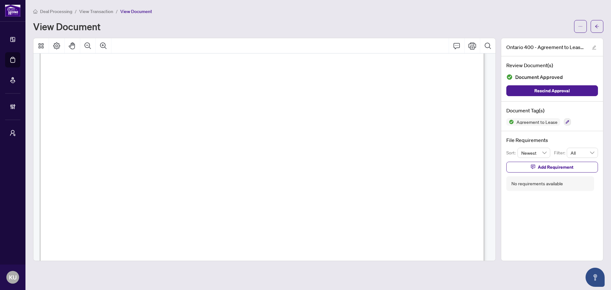
scroll to position [64, 0]
click at [599, 25] on button "button" at bounding box center [596, 26] width 13 height 13
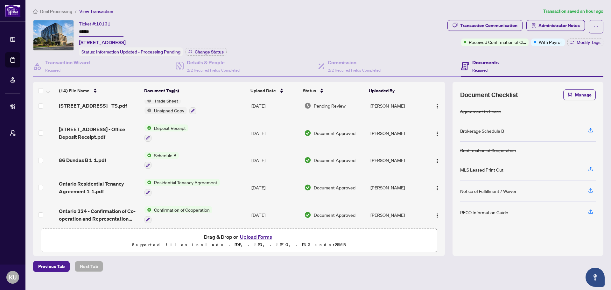
scroll to position [64, 0]
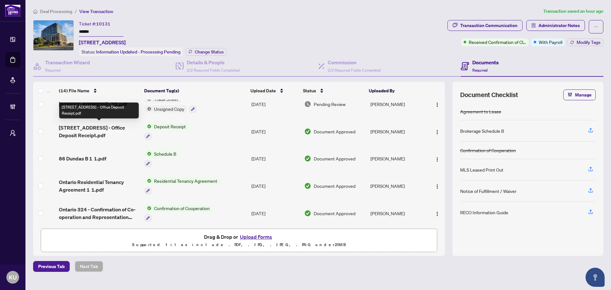
click at [90, 126] on span "[STREET_ADDRESS] - Office Deposit Receipt.pdf" at bounding box center [99, 131] width 80 height 15
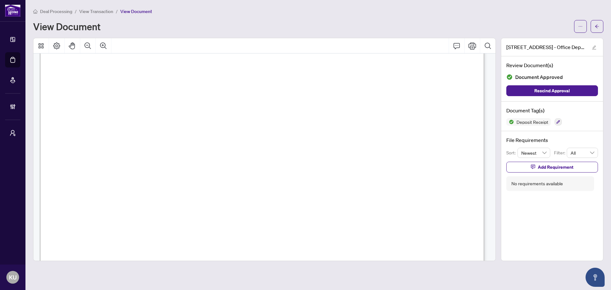
scroll to position [160, 0]
drag, startPoint x: 516, startPoint y: 139, endPoint x: 530, endPoint y: 283, distance: 144.7
click at [530, 283] on main "Deal Processing / View Transaction / View Document View Document [STREET_ADDRES…" at bounding box center [317, 145] width 585 height 290
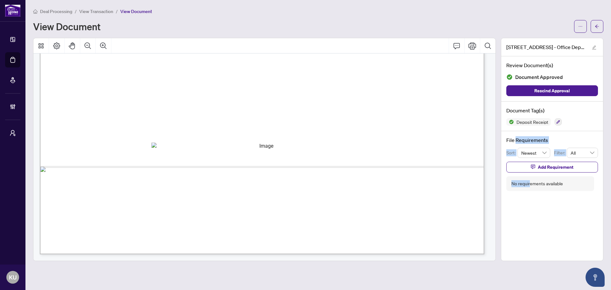
scroll to position [0, 0]
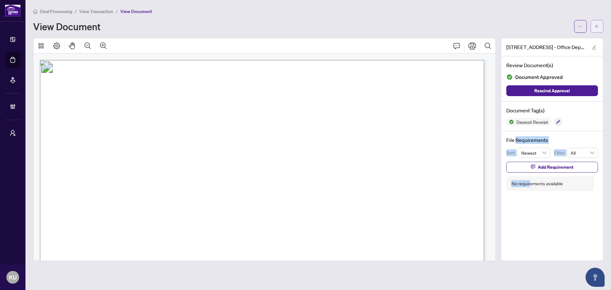
click at [594, 28] on button "button" at bounding box center [596, 26] width 13 height 13
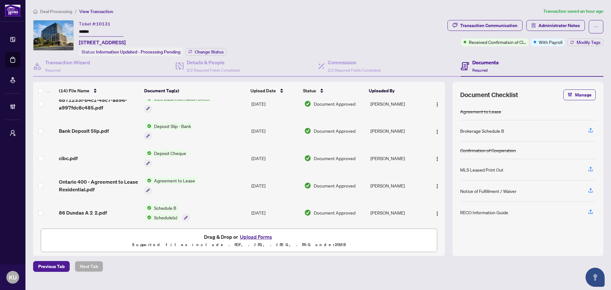
scroll to position [249, 0]
click at [62, 155] on span "cibc.pdf" at bounding box center [68, 157] width 19 height 8
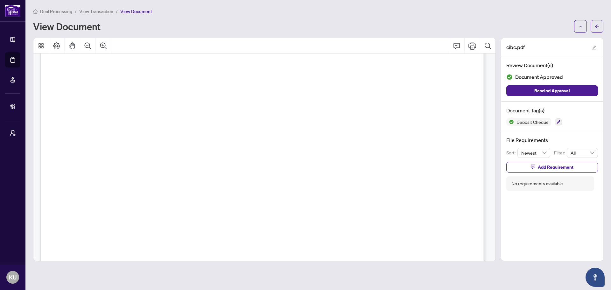
scroll to position [94, 0]
click at [595, 24] on span "button" at bounding box center [597, 26] width 4 height 10
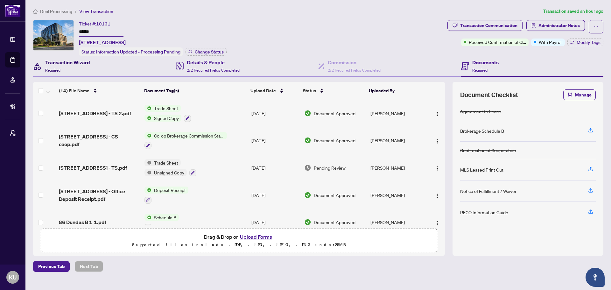
drag, startPoint x: 74, startPoint y: 66, endPoint x: 266, endPoint y: 66, distance: 191.8
click at [74, 66] on div "Transaction Wizard Required" at bounding box center [67, 66] width 45 height 15
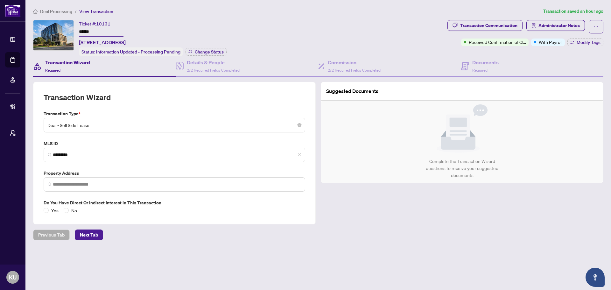
type input "**********"
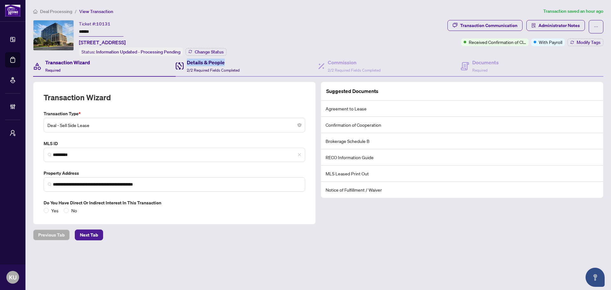
click at [185, 65] on div "Details & People 2/2 Required Fields Completed" at bounding box center [208, 66] width 64 height 15
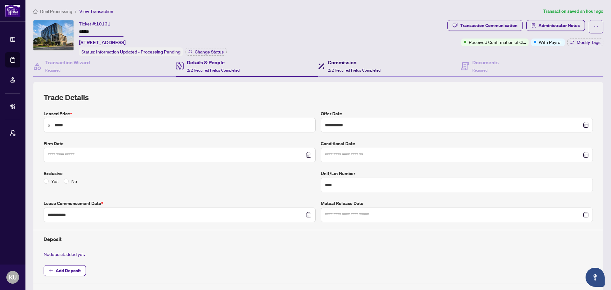
click at [334, 60] on h4 "Commission" at bounding box center [354, 63] width 53 height 8
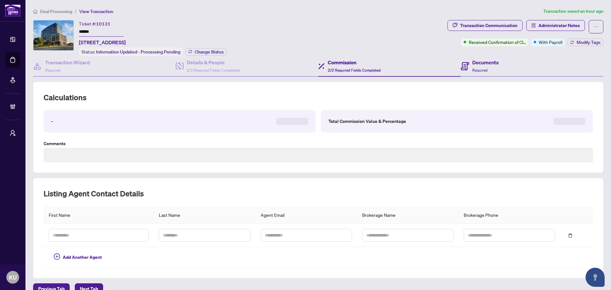
type textarea "**********"
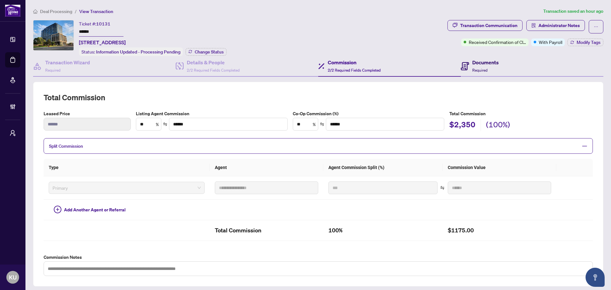
drag, startPoint x: 470, startPoint y: 72, endPoint x: 272, endPoint y: 79, distance: 198.3
click at [472, 72] on div "Documents Required" at bounding box center [485, 66] width 26 height 15
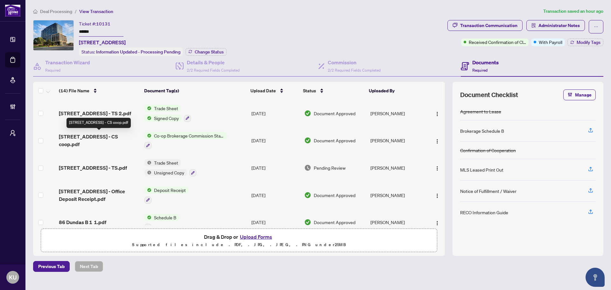
click at [75, 133] on span "[STREET_ADDRESS] - CS coop.pdf" at bounding box center [99, 140] width 80 height 15
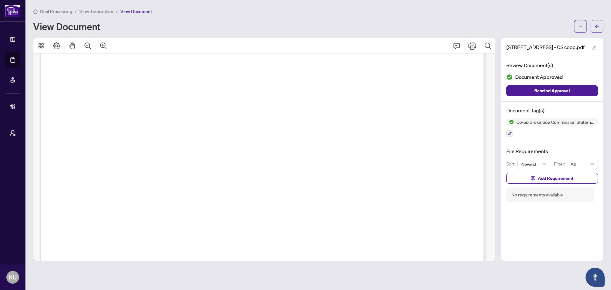
scroll to position [63, 0]
click at [595, 27] on icon "arrow-left" at bounding box center [597, 26] width 4 height 4
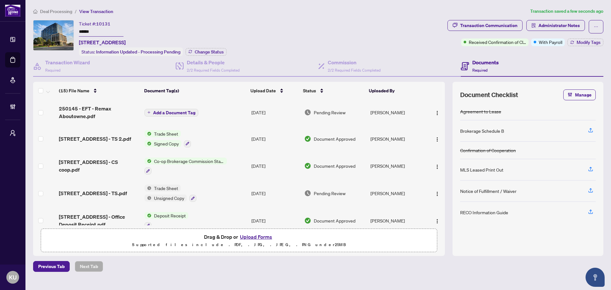
click at [172, 109] on button "Add a Document Tag" at bounding box center [171, 113] width 54 height 8
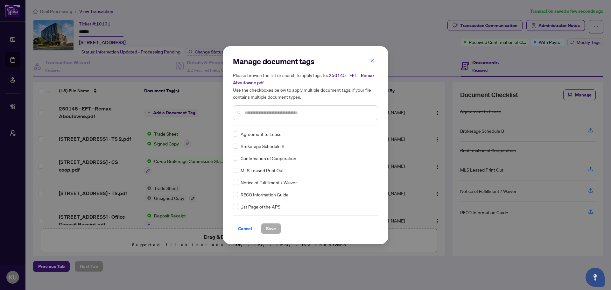
click at [261, 112] on input "text" at bounding box center [309, 112] width 128 height 7
type input "**"
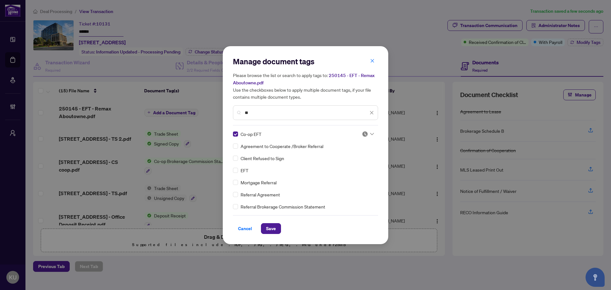
click at [366, 134] on div at bounding box center [368, 134] width 12 height 6
click at [350, 162] on div "Approved" at bounding box center [346, 164] width 41 height 7
click at [274, 230] on span "Save" at bounding box center [271, 228] width 10 height 10
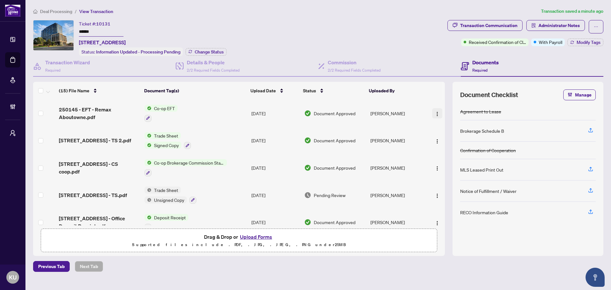
click at [436, 111] on img "button" at bounding box center [437, 113] width 5 height 5
click at [391, 34] on div "Ticket #: 10131 ****** [STREET_ADDRESS] Status: Information Updated - Processin…" at bounding box center [239, 38] width 412 height 36
click at [585, 45] on button "Modify Tags" at bounding box center [585, 42] width 36 height 8
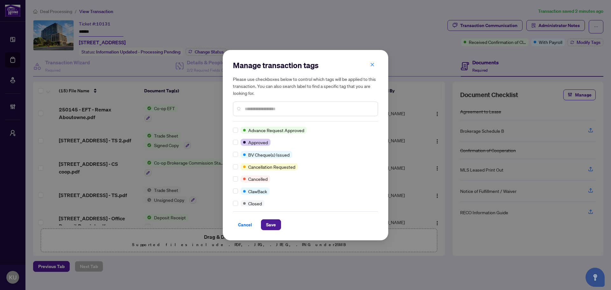
click at [247, 111] on input "text" at bounding box center [309, 108] width 128 height 7
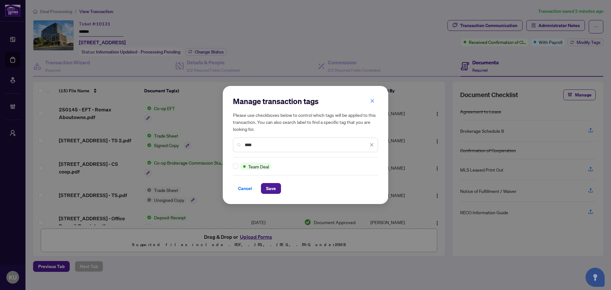
drag, startPoint x: 257, startPoint y: 145, endPoint x: 221, endPoint y: 140, distance: 36.0
click at [221, 140] on div "Manage transaction tags Please use checkboxes below to control which tags will …" at bounding box center [305, 145] width 611 height 290
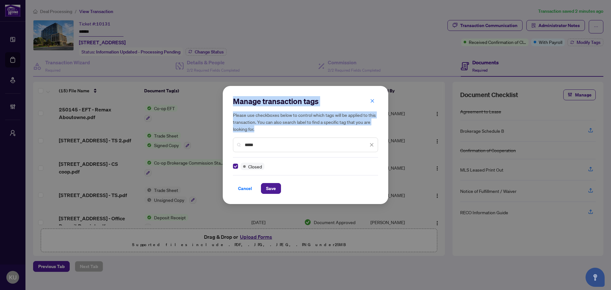
drag, startPoint x: 265, startPoint y: 149, endPoint x: 208, endPoint y: 137, distance: 58.4
click at [208, 137] on div "Manage transaction tags Please use checkboxes below to control which tags will …" at bounding box center [305, 145] width 611 height 290
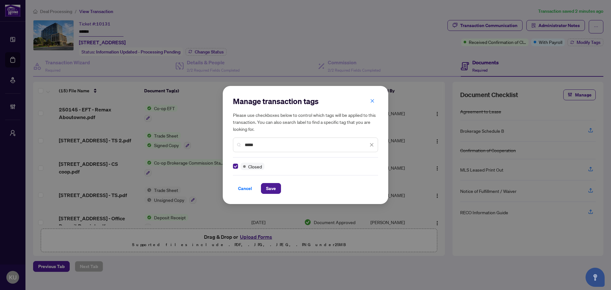
click at [291, 147] on input "*****" at bounding box center [306, 144] width 123 height 7
drag, startPoint x: 288, startPoint y: 145, endPoint x: 212, endPoint y: 132, distance: 76.7
click at [212, 132] on div "Manage transaction tags Please use checkboxes below to control which tags will …" at bounding box center [305, 145] width 611 height 290
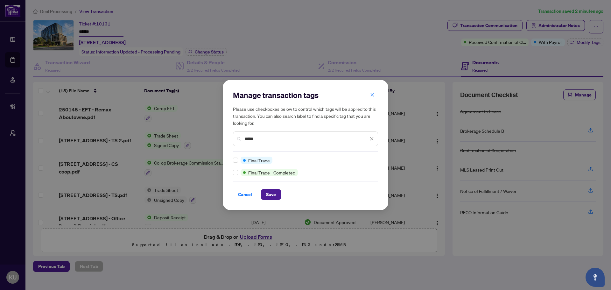
type input "*****"
click at [232, 159] on div "Manage transaction tags Please use checkboxes below to control which tags will …" at bounding box center [305, 145] width 165 height 130
click at [273, 190] on span "Save" at bounding box center [271, 194] width 10 height 10
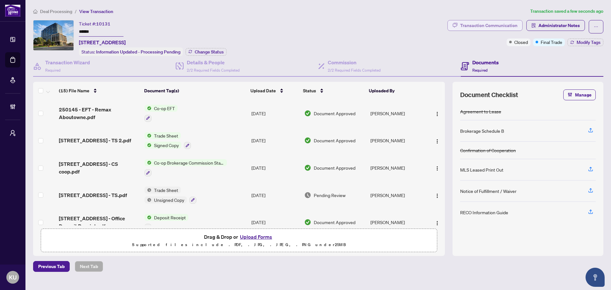
click at [477, 28] on div "Transaction Communication" at bounding box center [488, 25] width 57 height 10
type textarea "**********"
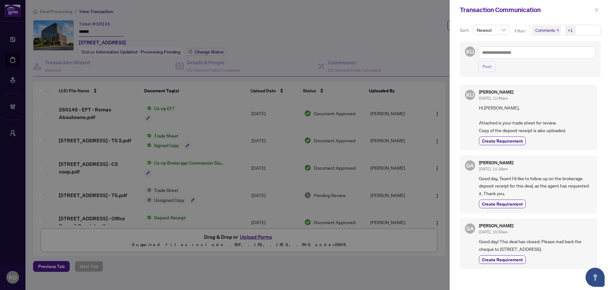
click at [595, 11] on icon "close" at bounding box center [596, 10] width 4 height 4
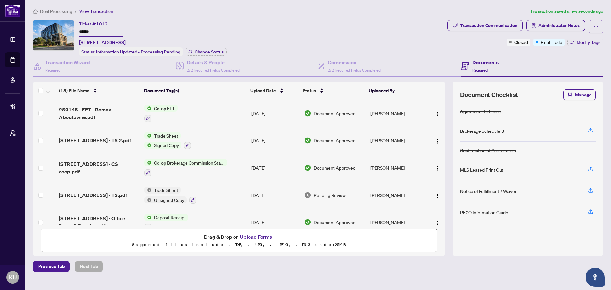
drag, startPoint x: 67, startPoint y: 12, endPoint x: 4, endPoint y: 13, distance: 63.3
click at [67, 12] on span "Deal Processing" at bounding box center [56, 12] width 32 height 6
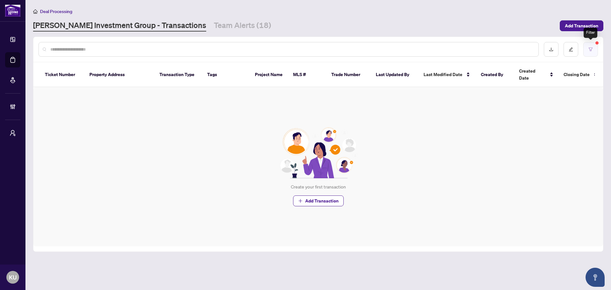
click at [594, 52] on button "button" at bounding box center [590, 49] width 15 height 15
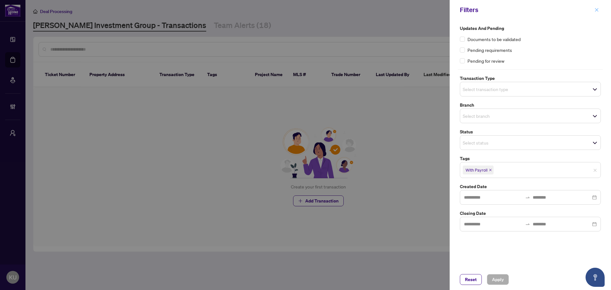
click at [596, 9] on icon "close" at bounding box center [596, 9] width 3 height 3
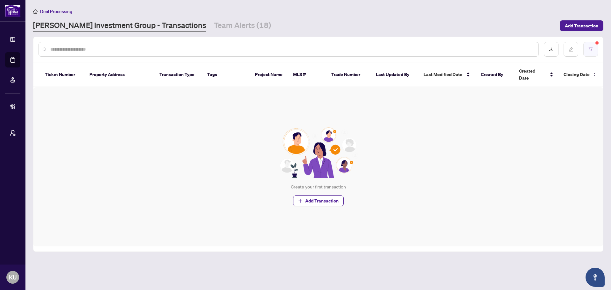
click at [596, 48] on button "button" at bounding box center [590, 49] width 15 height 15
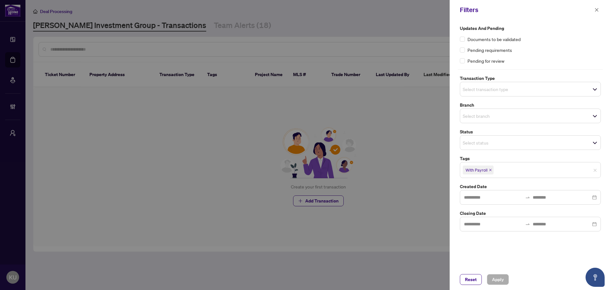
click at [491, 170] on icon "close" at bounding box center [490, 170] width 3 height 3
click at [556, 170] on span "Select tags" at bounding box center [530, 169] width 140 height 9
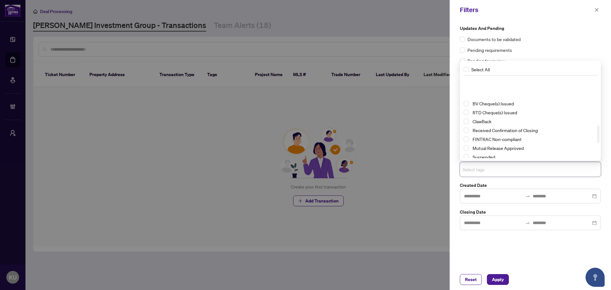
scroll to position [223, 0]
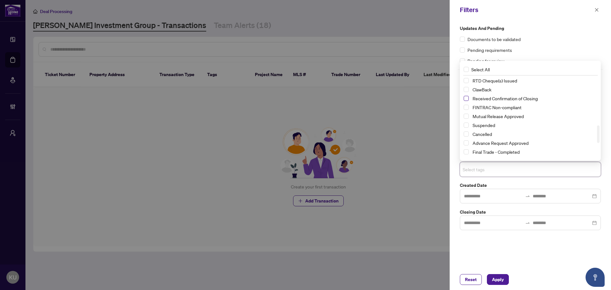
click at [467, 96] on span "Select Received Confirmation of Closing" at bounding box center [465, 98] width 5 height 5
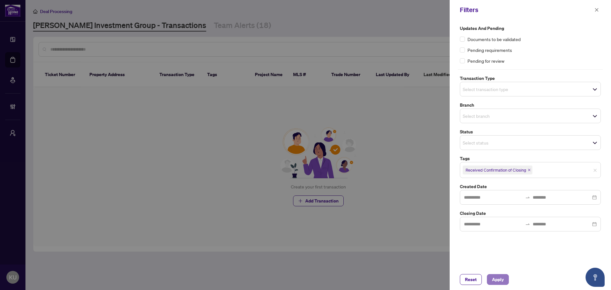
click at [496, 283] on span "Apply" at bounding box center [498, 279] width 12 height 10
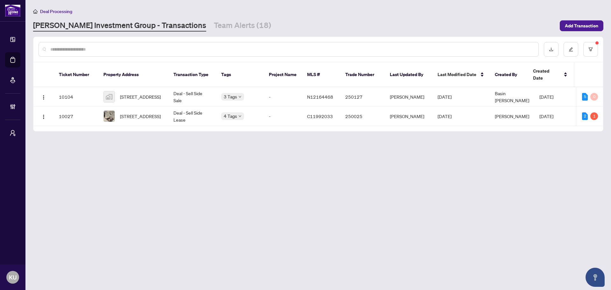
click at [120, 48] on input "text" at bounding box center [291, 49] width 483 height 7
click at [597, 51] on button "button" at bounding box center [590, 49] width 15 height 15
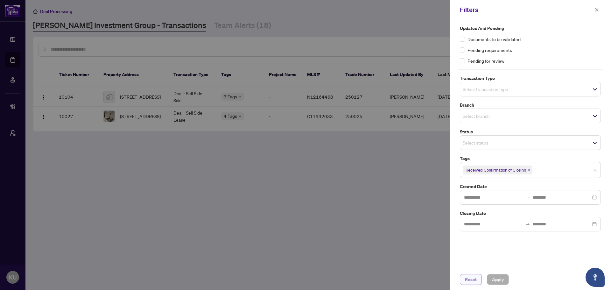
click at [477, 280] on button "Reset" at bounding box center [471, 279] width 22 height 11
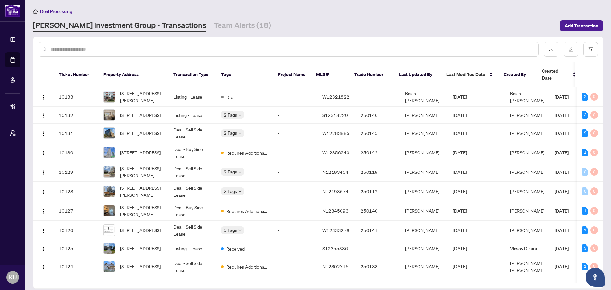
click at [66, 49] on input "text" at bounding box center [291, 49] width 483 height 7
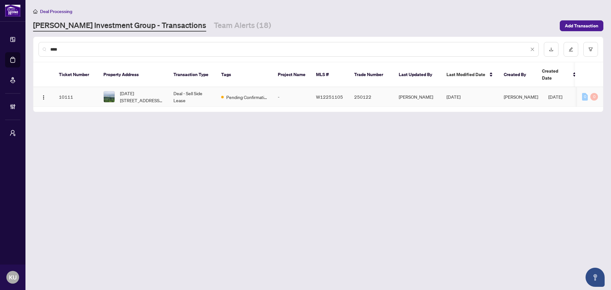
type input "****"
click at [152, 90] on span "[DATE][STREET_ADDRESS][PERSON_NAME]" at bounding box center [141, 97] width 43 height 14
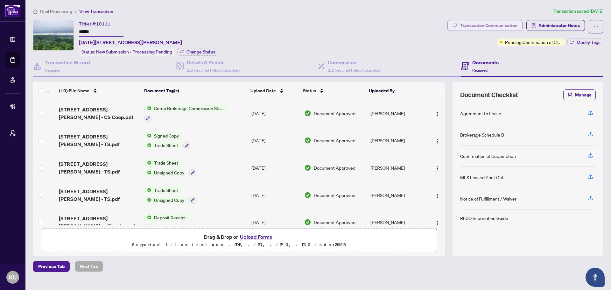
click at [501, 24] on div "Transaction Communication" at bounding box center [488, 25] width 57 height 10
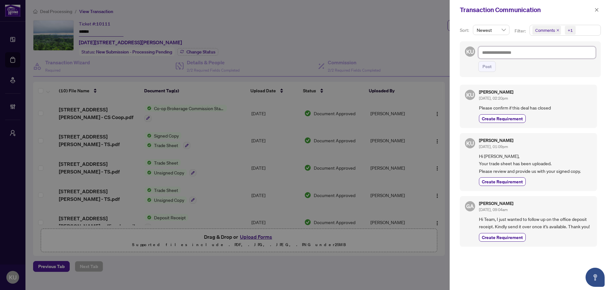
click at [511, 52] on textarea at bounding box center [536, 52] width 117 height 12
type textarea "*"
type textarea "**"
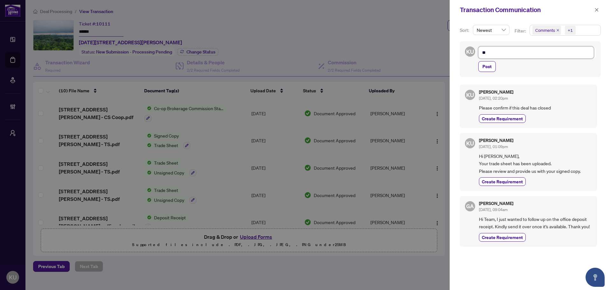
type textarea "**"
type textarea "****"
type textarea "*****"
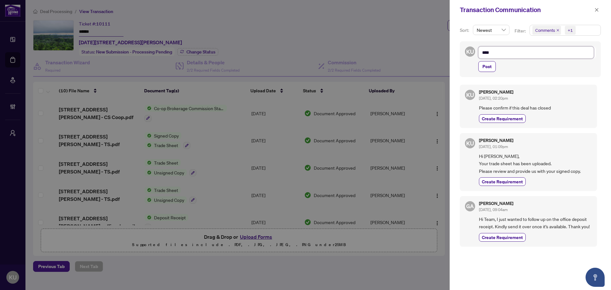
type textarea "*****"
type textarea "****"
type textarea "**"
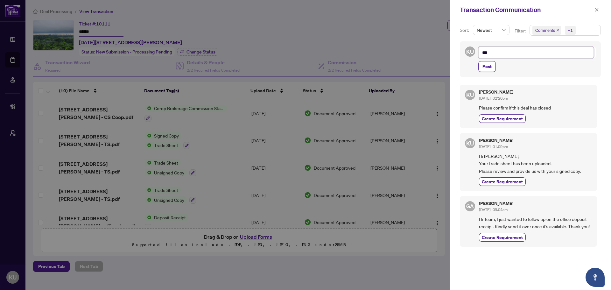
type textarea "****"
type textarea "*****"
type textarea "******"
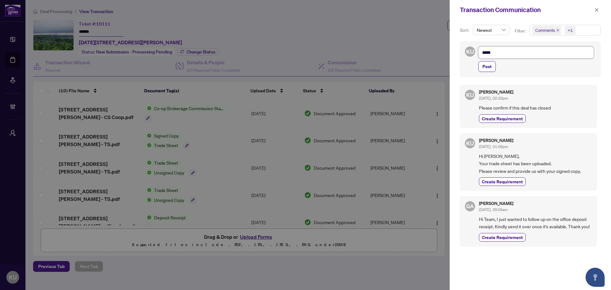
type textarea "******"
type textarea "*******"
type textarea "********"
type textarea "**********"
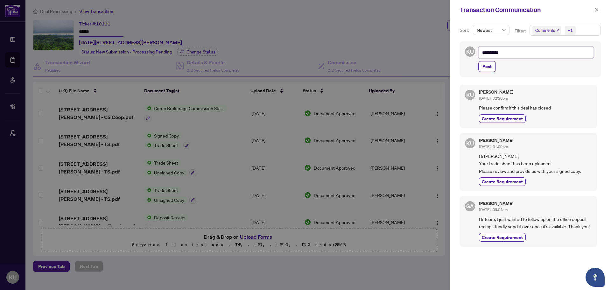
type textarea "**********"
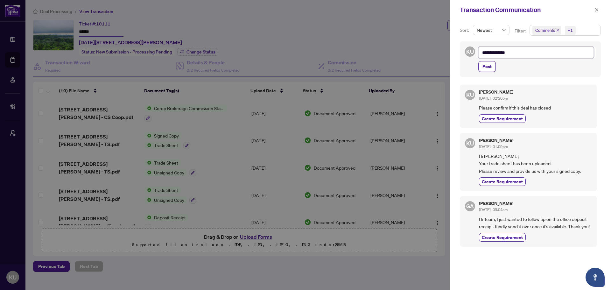
type textarea "**********"
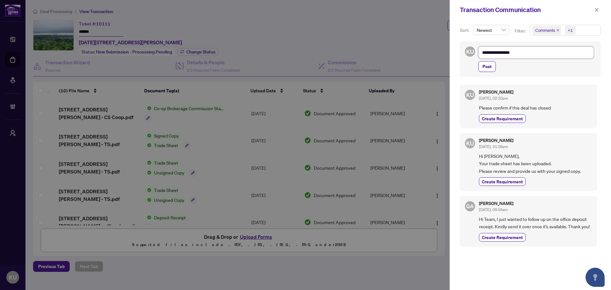
type textarea "**********"
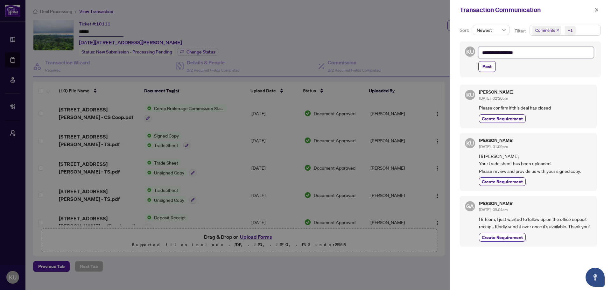
type textarea "**********"
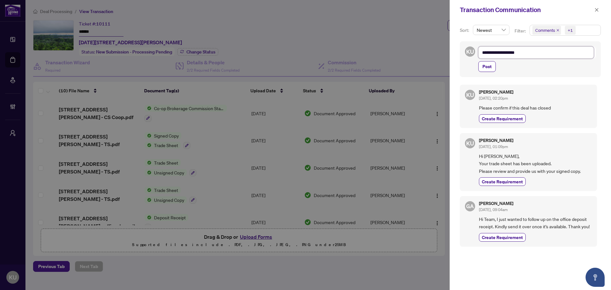
type textarea "**********"
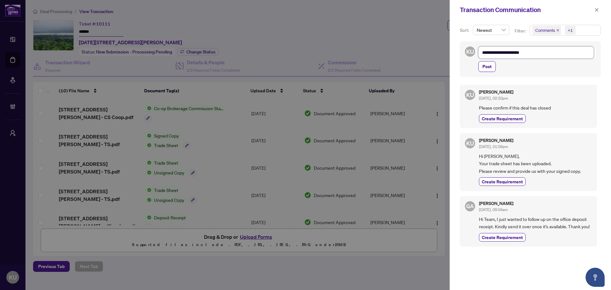
type textarea "**********"
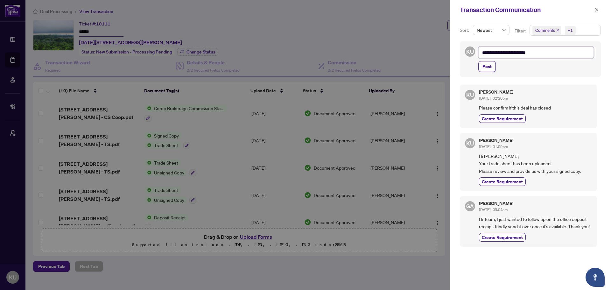
type textarea "**********"
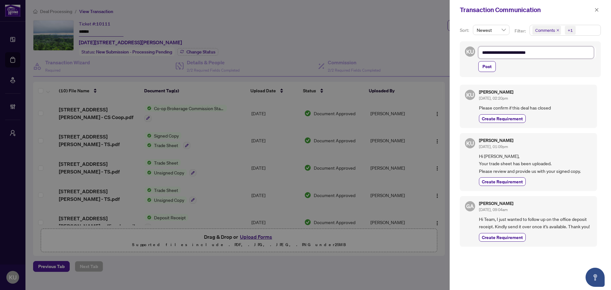
type textarea "**********"
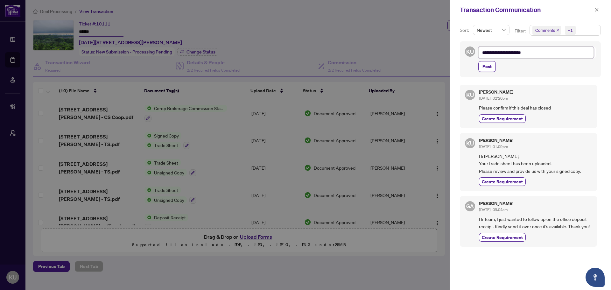
type textarea "**********"
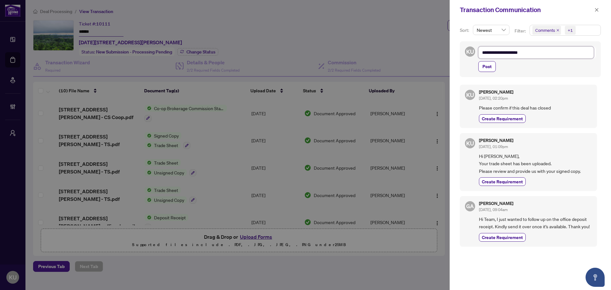
type textarea "**********"
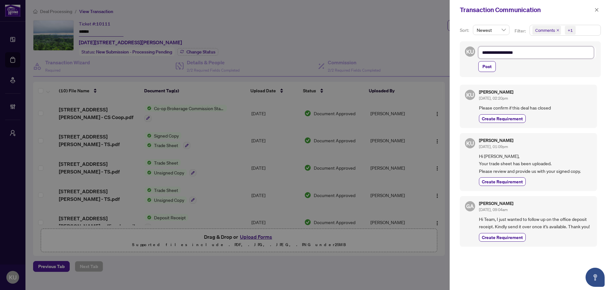
type textarea "**********"
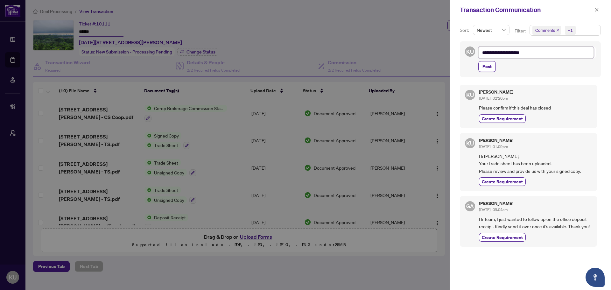
type textarea "**********"
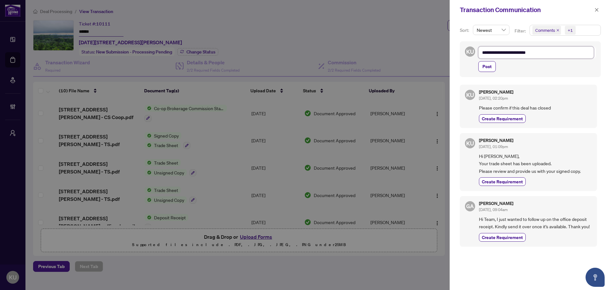
type textarea "**********"
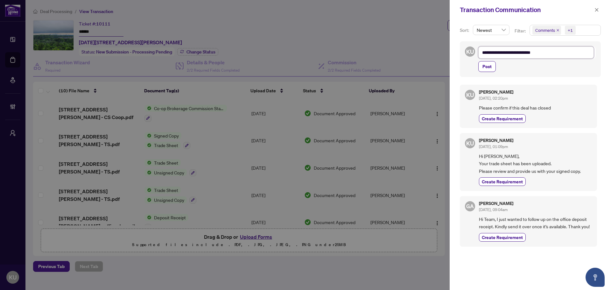
type textarea "**********"
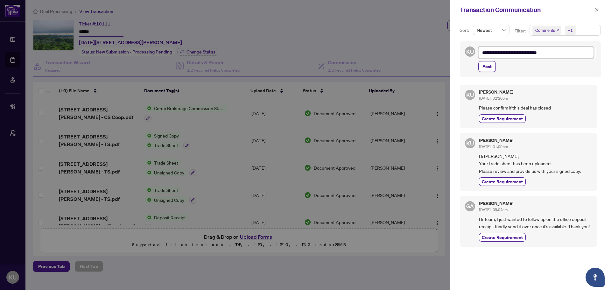
type textarea "**********"
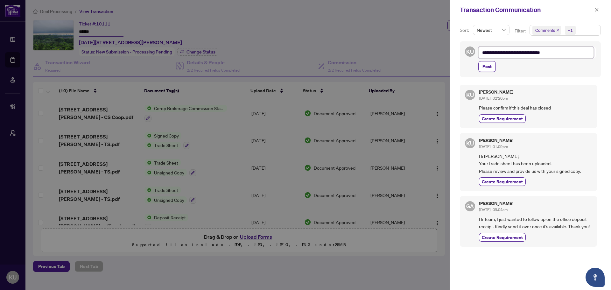
type textarea "**********"
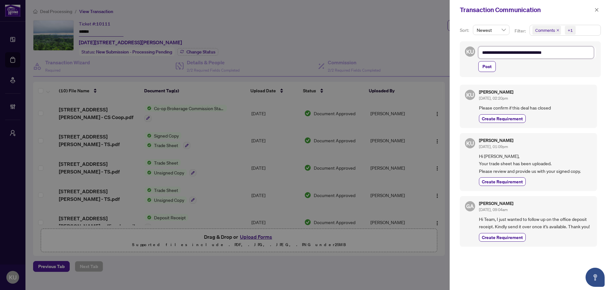
type textarea "**********"
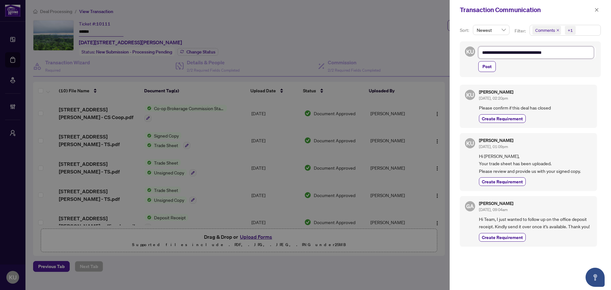
type textarea "**********"
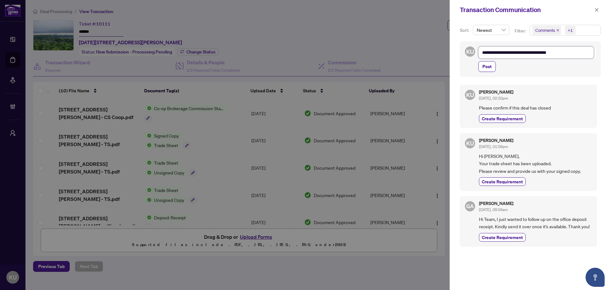
type textarea "**********"
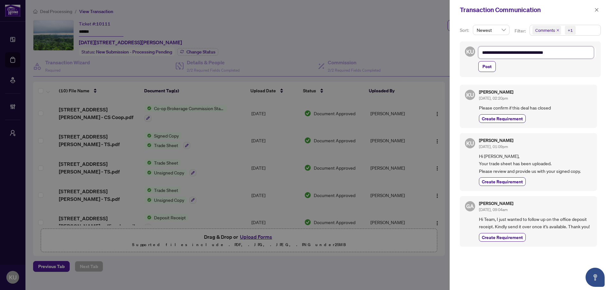
type textarea "**********"
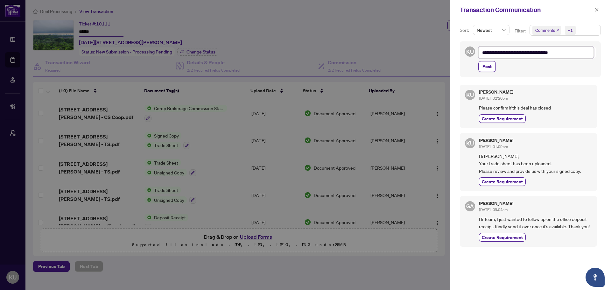
type textarea "**********"
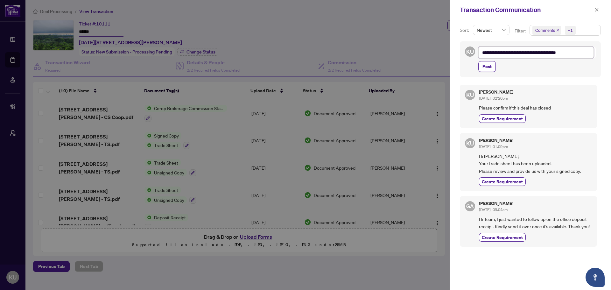
type textarea "**********"
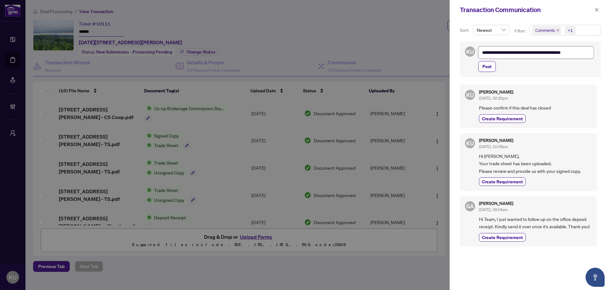
type textarea "**********"
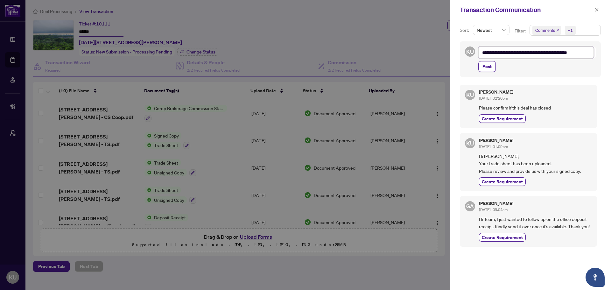
type textarea "**********"
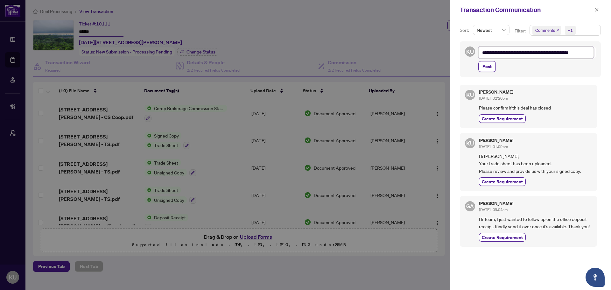
type textarea "**********"
click at [490, 70] on span "Post" at bounding box center [486, 66] width 9 height 10
type textarea "**********"
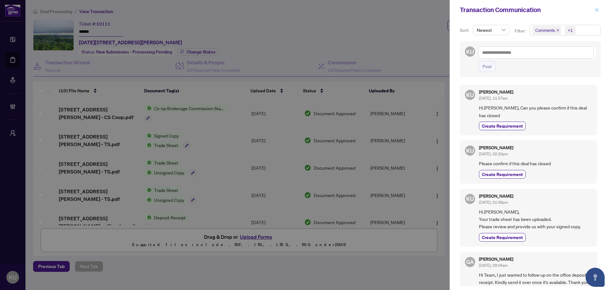
click at [593, 10] on button "button" at bounding box center [596, 10] width 8 height 8
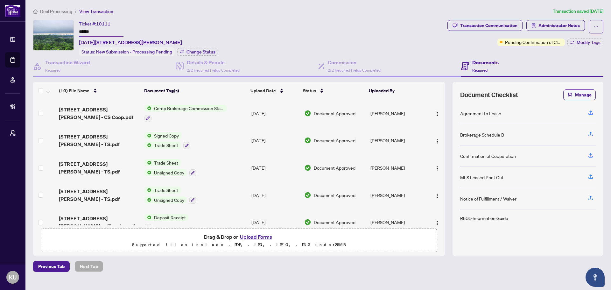
click at [59, 10] on span "Deal Processing" at bounding box center [56, 12] width 32 height 6
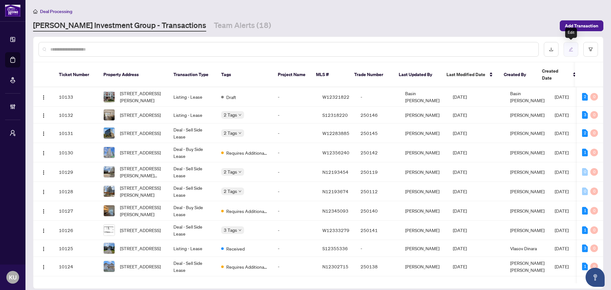
click at [570, 53] on button "button" at bounding box center [570, 49] width 15 height 15
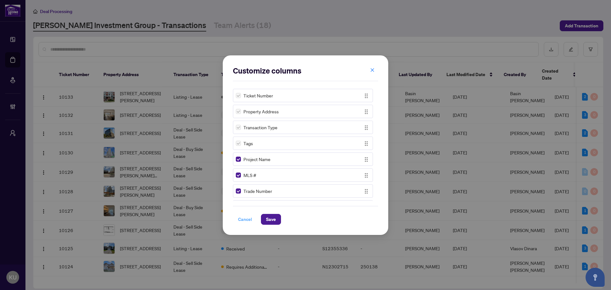
click at [250, 217] on span "Cancel" at bounding box center [245, 219] width 14 height 10
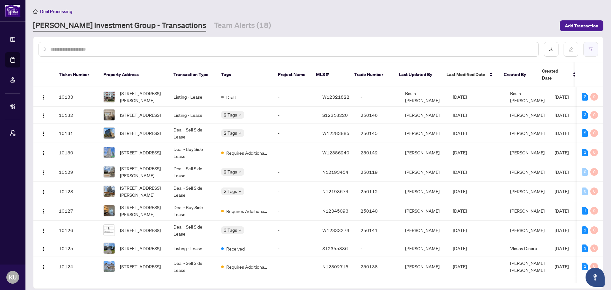
click at [592, 50] on icon "filter" at bounding box center [590, 49] width 4 height 4
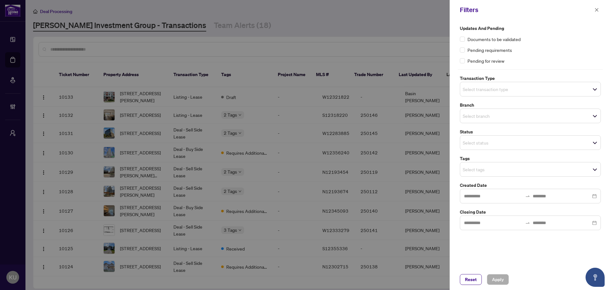
click at [518, 167] on span "Select tags" at bounding box center [530, 169] width 140 height 9
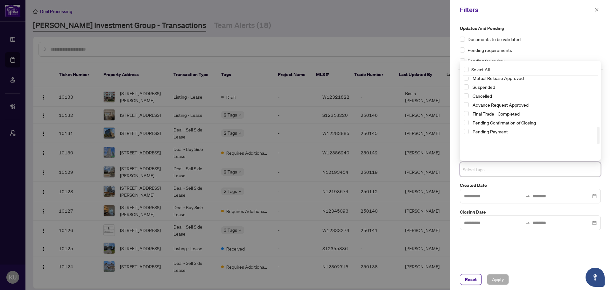
scroll to position [229, 0]
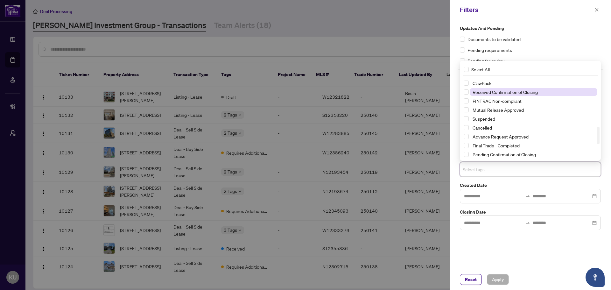
click at [485, 94] on span "Received Confirmation of Closing" at bounding box center [504, 92] width 65 height 6
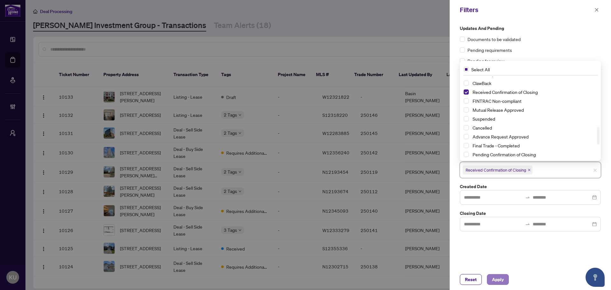
click at [507, 277] on button "Apply" at bounding box center [498, 279] width 22 height 11
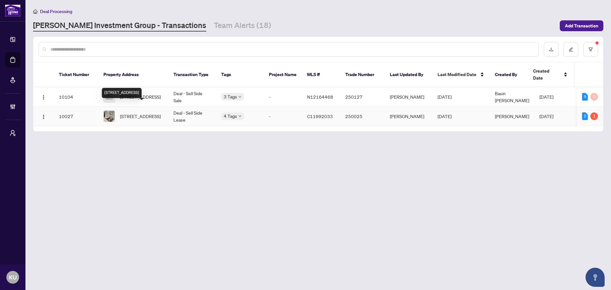
click at [138, 113] on span "[STREET_ADDRESS]" at bounding box center [140, 116] width 41 height 7
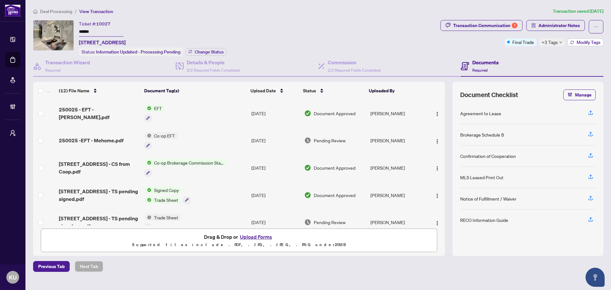
click at [584, 43] on span "Modify Tags" at bounding box center [588, 42] width 24 height 4
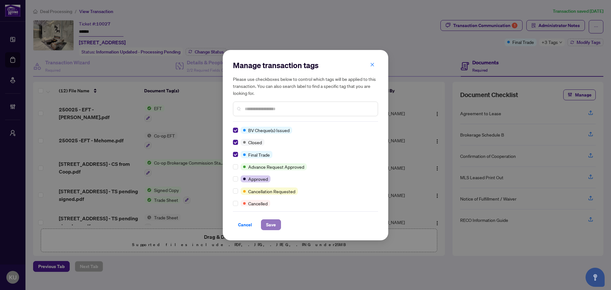
click at [271, 222] on span "Save" at bounding box center [271, 224] width 10 height 10
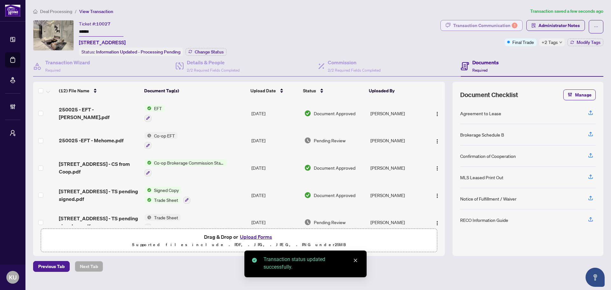
click at [495, 26] on div "Transaction Communication 1" at bounding box center [485, 25] width 64 height 10
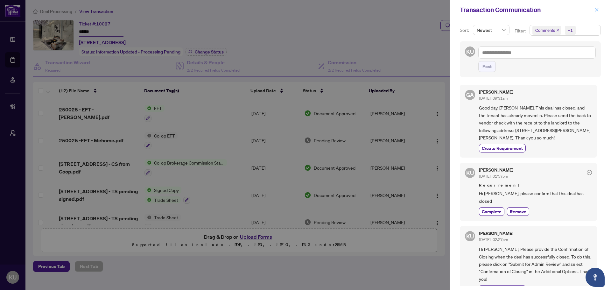
click at [595, 11] on icon "close" at bounding box center [596, 9] width 3 height 3
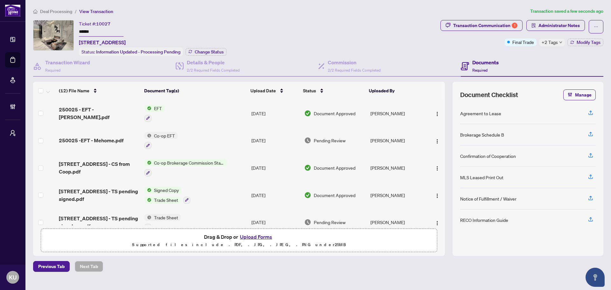
click at [65, 12] on span "Deal Processing" at bounding box center [56, 12] width 32 height 6
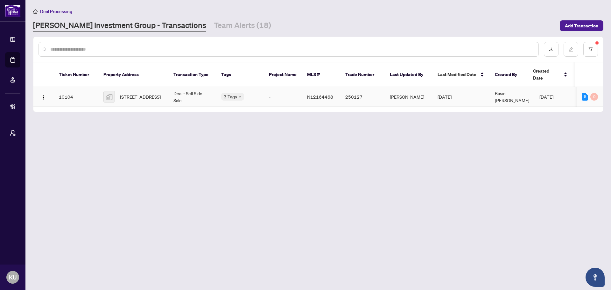
click at [135, 93] on span "[STREET_ADDRESS]" at bounding box center [140, 96] width 41 height 7
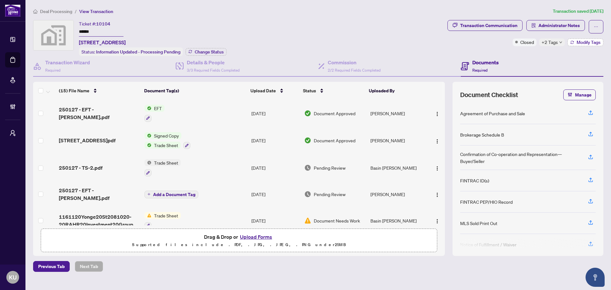
click at [587, 43] on span "Modify Tags" at bounding box center [588, 42] width 24 height 4
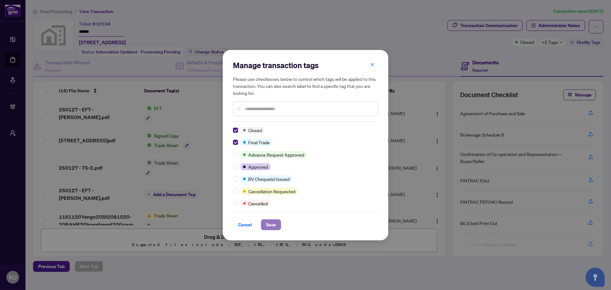
click at [272, 224] on span "Save" at bounding box center [271, 224] width 10 height 10
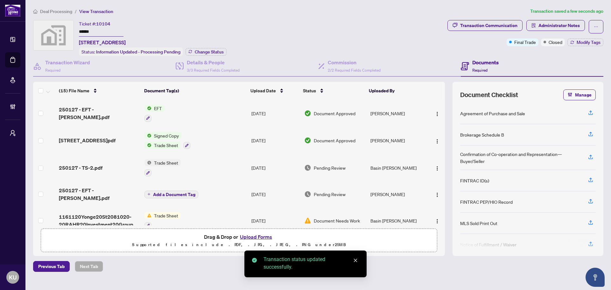
drag, startPoint x: 57, startPoint y: 11, endPoint x: 11, endPoint y: 22, distance: 46.9
click at [58, 11] on span "Deal Processing" at bounding box center [56, 12] width 32 height 6
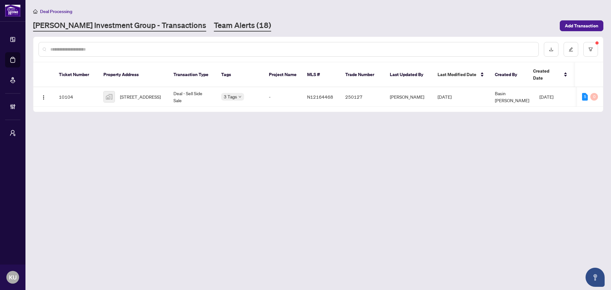
click at [214, 26] on link "Team Alerts (18)" at bounding box center [242, 25] width 57 height 11
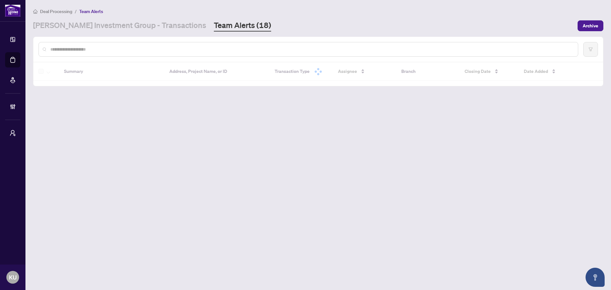
click at [180, 49] on input "text" at bounding box center [311, 49] width 522 height 7
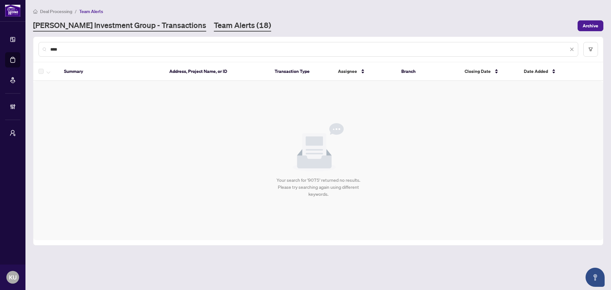
type input "****"
click at [109, 31] on link "[PERSON_NAME] Investment Group - Transactions" at bounding box center [119, 25] width 173 height 11
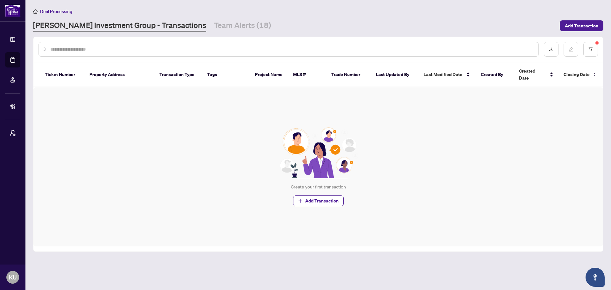
click at [123, 49] on input "text" at bounding box center [291, 49] width 483 height 7
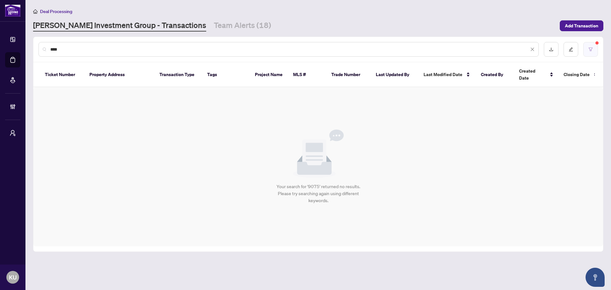
type input "****"
click at [590, 45] on button "button" at bounding box center [590, 49] width 15 height 15
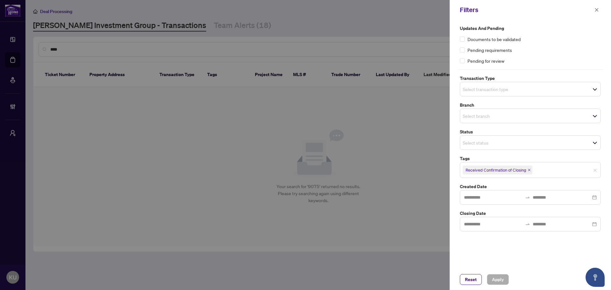
drag, startPoint x: 530, startPoint y: 170, endPoint x: 529, endPoint y: 176, distance: 5.8
click at [530, 170] on icon "close" at bounding box center [529, 170] width 3 height 3
click at [469, 277] on span "Reset" at bounding box center [471, 279] width 12 height 10
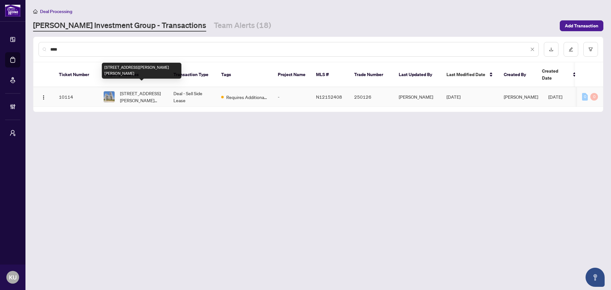
click at [135, 93] on span "[STREET_ADDRESS][PERSON_NAME][PERSON_NAME]" at bounding box center [141, 97] width 43 height 14
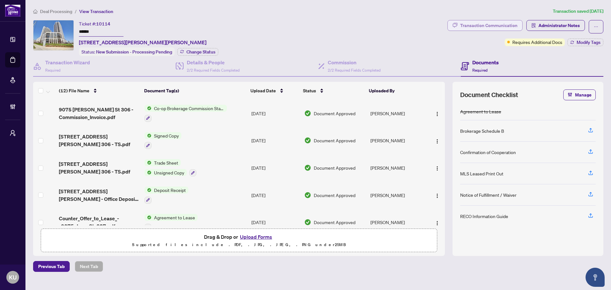
click at [486, 25] on div "Transaction Communication" at bounding box center [488, 25] width 57 height 10
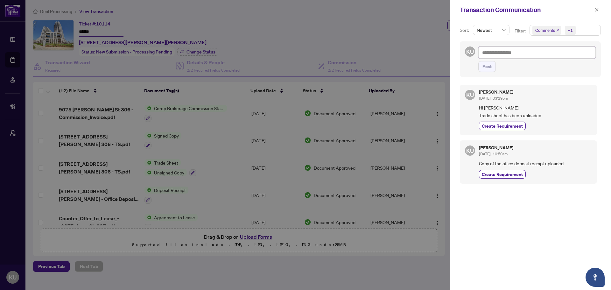
click at [509, 55] on textarea at bounding box center [536, 52] width 117 height 12
type textarea "*"
type textarea "**"
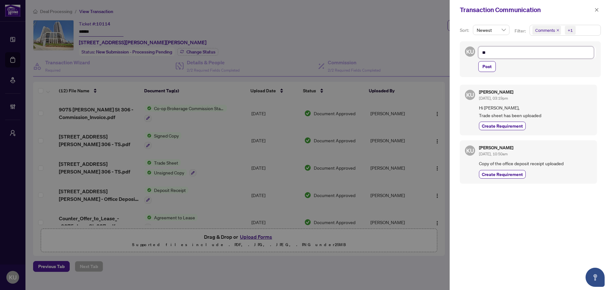
type textarea "**"
type textarea "****"
type textarea "*****"
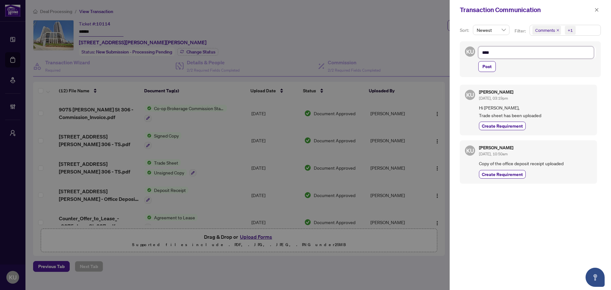
type textarea "*****"
type textarea "******"
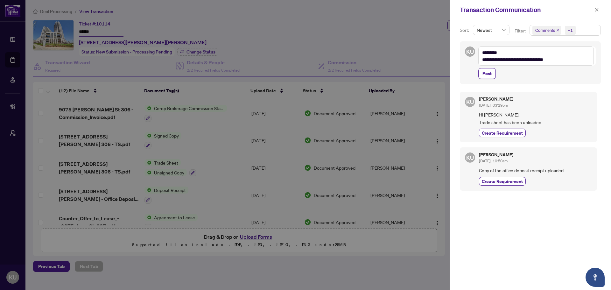
drag, startPoint x: 488, startPoint y: 77, endPoint x: 598, endPoint y: 25, distance: 122.1
click at [488, 77] on span "Post" at bounding box center [486, 73] width 9 height 10
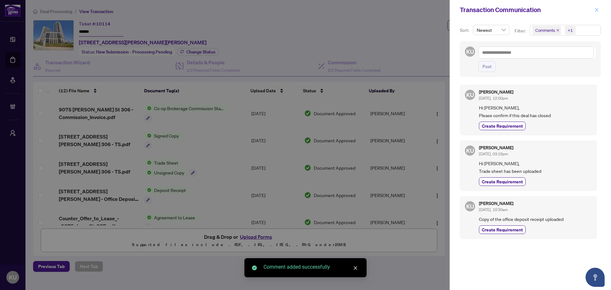
click at [598, 10] on icon "close" at bounding box center [596, 10] width 4 height 4
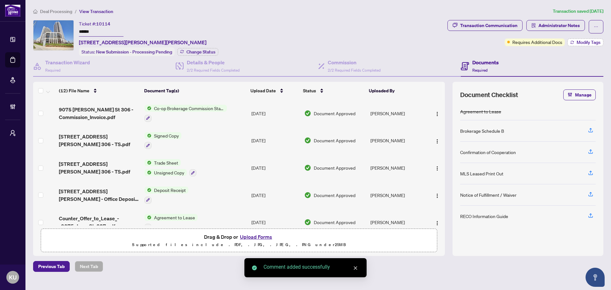
click at [577, 44] on span "Modify Tags" at bounding box center [588, 42] width 24 height 4
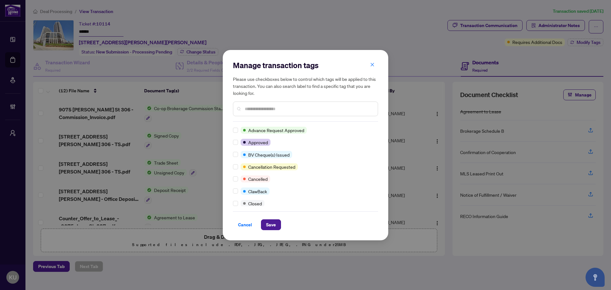
click at [257, 108] on input "text" at bounding box center [309, 108] width 128 height 7
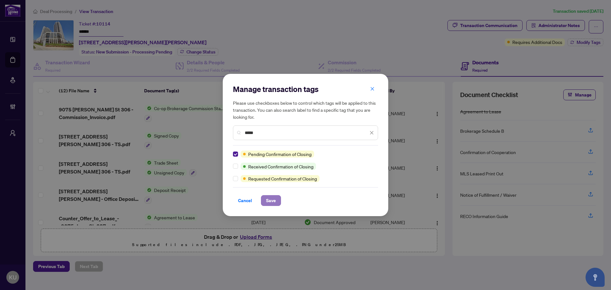
click at [276, 200] on button "Save" at bounding box center [271, 200] width 20 height 11
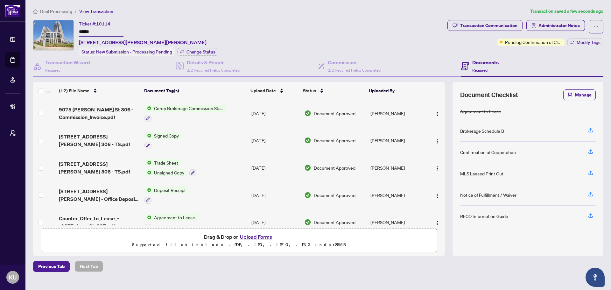
click at [57, 11] on span "Deal Processing" at bounding box center [56, 12] width 32 height 6
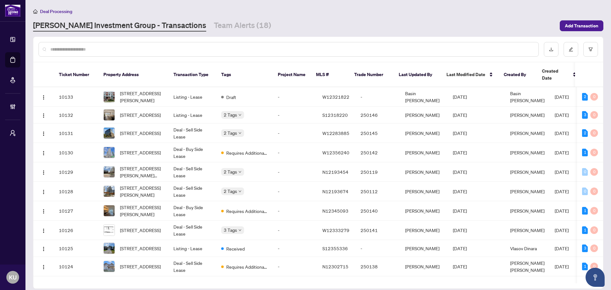
click at [170, 51] on input "text" at bounding box center [291, 49] width 483 height 7
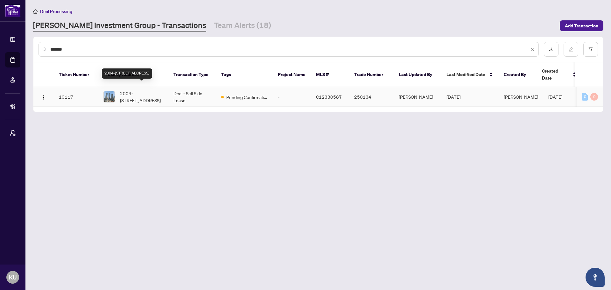
click at [140, 90] on span "2004-[STREET_ADDRESS]" at bounding box center [141, 97] width 43 height 14
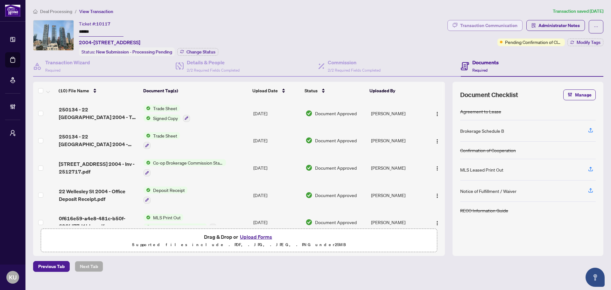
click at [501, 24] on div "Transaction Communication" at bounding box center [488, 25] width 57 height 10
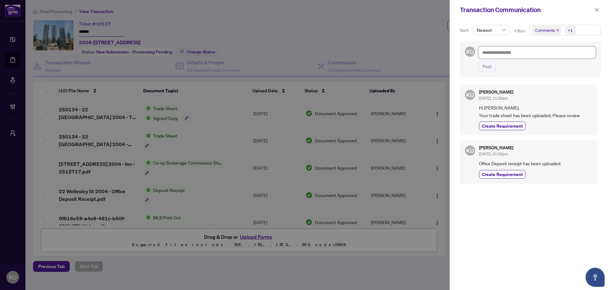
click at [498, 55] on textarea at bounding box center [536, 52] width 117 height 12
click at [493, 51] on textarea "**" at bounding box center [535, 52] width 115 height 12
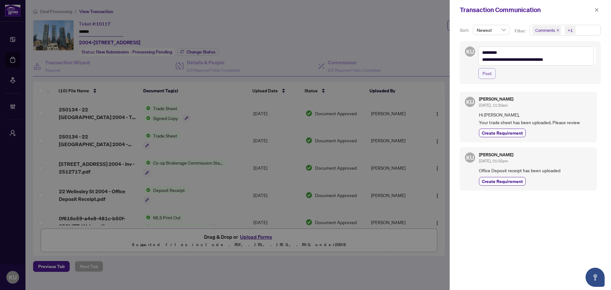
click at [488, 71] on span "Post" at bounding box center [486, 73] width 9 height 10
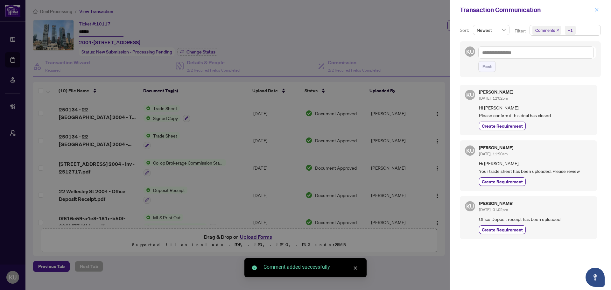
click at [593, 10] on button "button" at bounding box center [596, 10] width 8 height 8
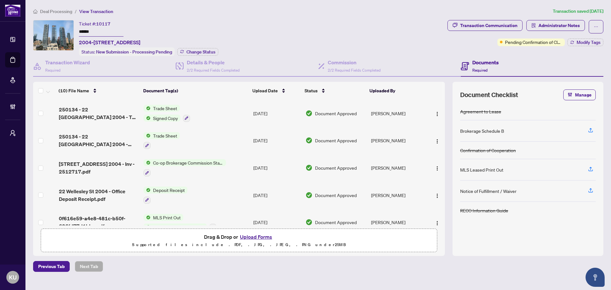
click at [60, 11] on span "Deal Processing" at bounding box center [56, 12] width 32 height 6
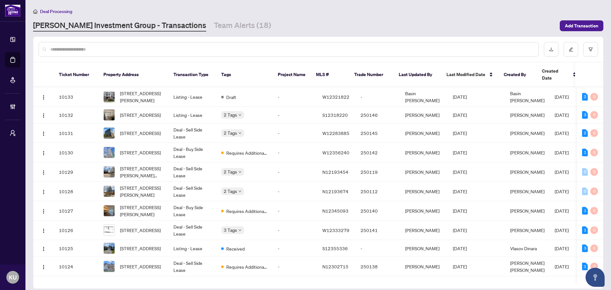
drag, startPoint x: 188, startPoint y: 26, endPoint x: 98, endPoint y: 103, distance: 118.2
click at [214, 26] on link "Team Alerts (18)" at bounding box center [242, 25] width 57 height 11
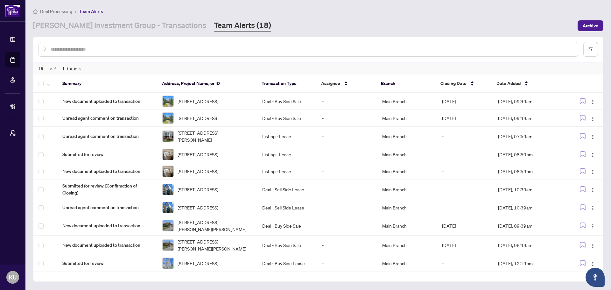
click at [154, 56] on div at bounding box center [317, 49] width 569 height 25
click at [143, 54] on div at bounding box center [307, 49] width 539 height 15
click at [136, 51] on input "text" at bounding box center [311, 49] width 522 height 7
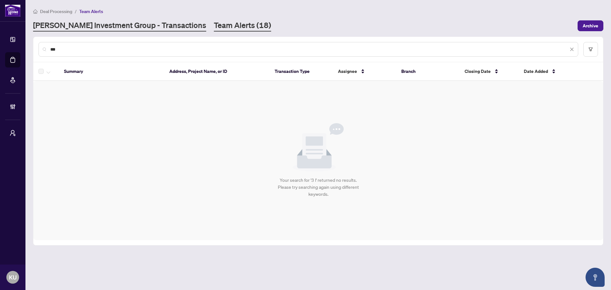
click at [101, 24] on link "[PERSON_NAME] Investment Group - Transactions" at bounding box center [119, 25] width 173 height 11
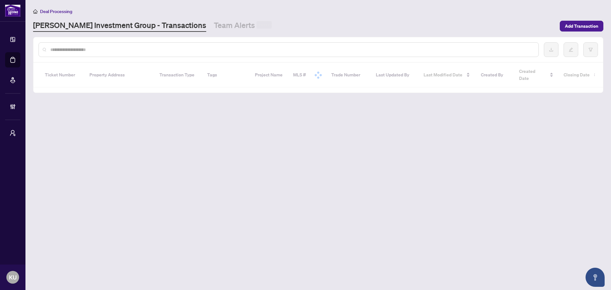
click at [97, 49] on input "text" at bounding box center [291, 49] width 483 height 7
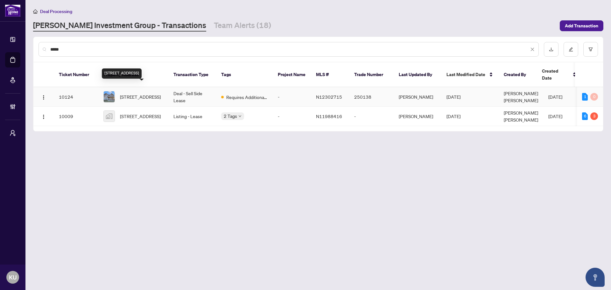
click at [135, 93] on span "[STREET_ADDRESS]" at bounding box center [140, 96] width 41 height 7
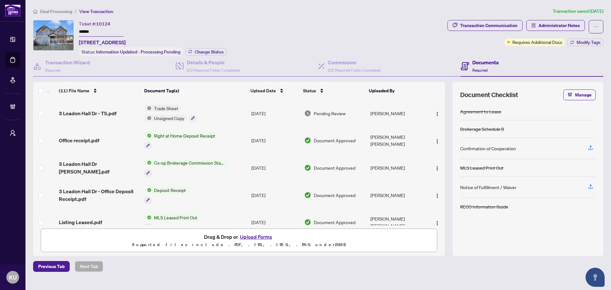
click at [93, 119] on td "3 Leadon Hall Dr - TS.pdf" at bounding box center [99, 113] width 86 height 27
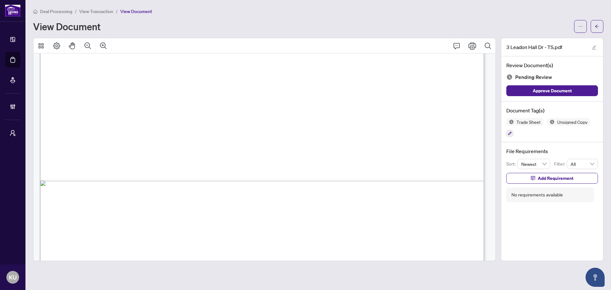
scroll to position [381, 0]
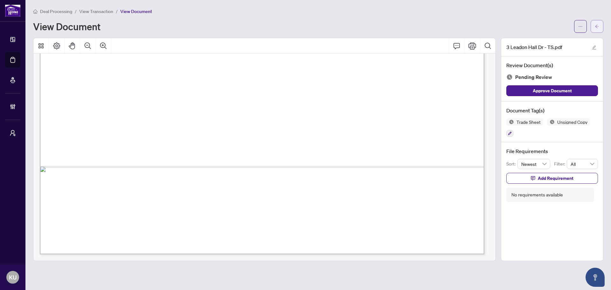
click at [599, 22] on span "button" at bounding box center [597, 26] width 4 height 10
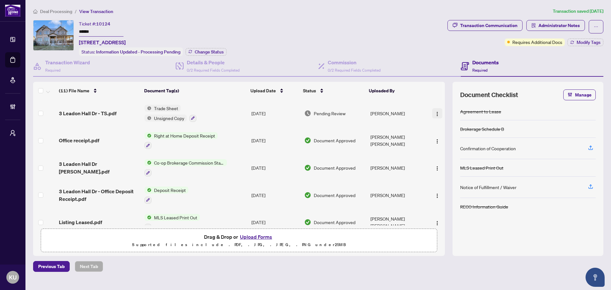
click at [432, 111] on button "button" at bounding box center [437, 113] width 10 height 10
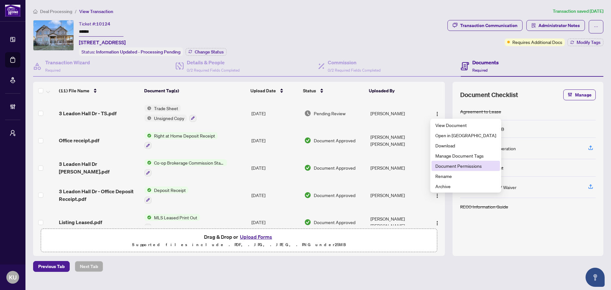
click at [449, 167] on span "Document Permissions" at bounding box center [465, 165] width 61 height 7
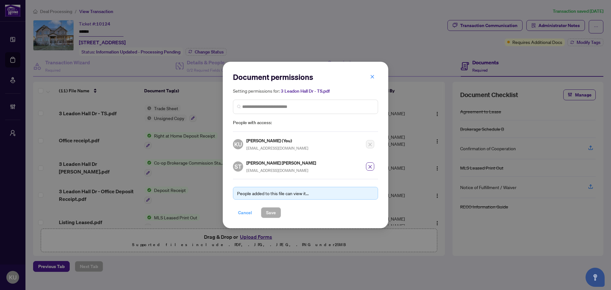
click at [249, 214] on span "Cancel" at bounding box center [245, 212] width 14 height 10
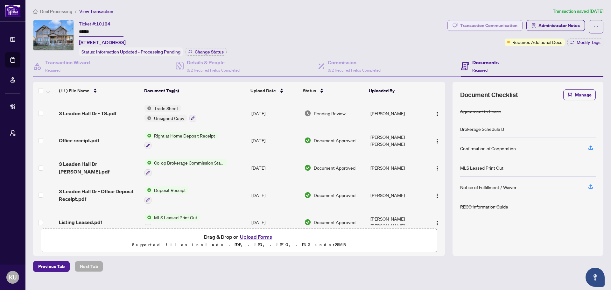
click at [474, 26] on div "Transaction Communication" at bounding box center [488, 25] width 57 height 10
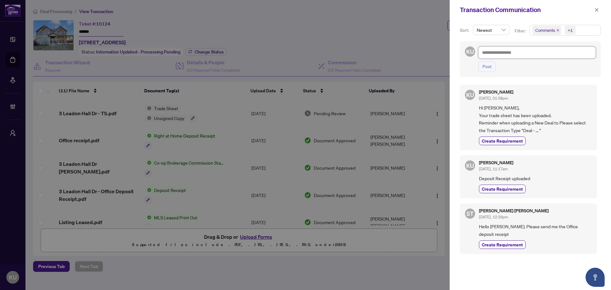
click at [512, 55] on textarea at bounding box center [536, 52] width 117 height 12
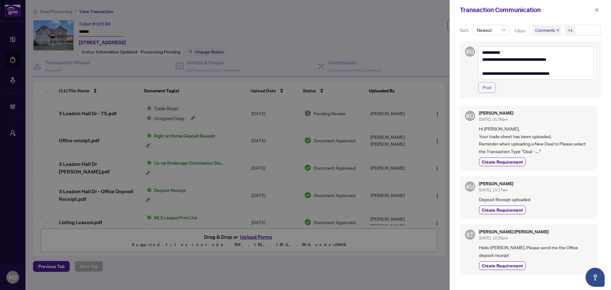
drag, startPoint x: 481, startPoint y: 89, endPoint x: 487, endPoint y: 89, distance: 6.4
click at [481, 89] on button "Post" at bounding box center [486, 87] width 17 height 11
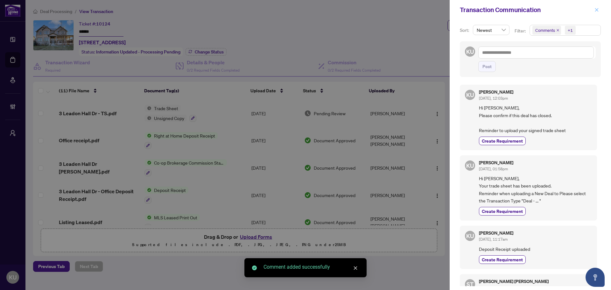
click at [599, 10] on button "button" at bounding box center [596, 10] width 8 height 8
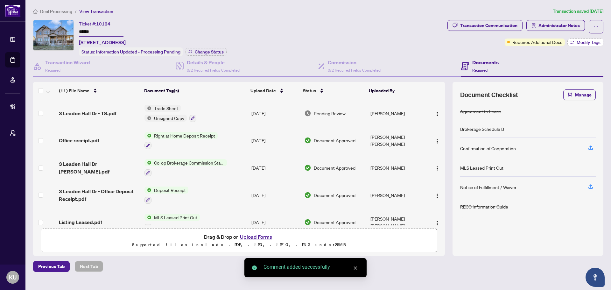
click at [591, 41] on span "Modify Tags" at bounding box center [588, 42] width 24 height 4
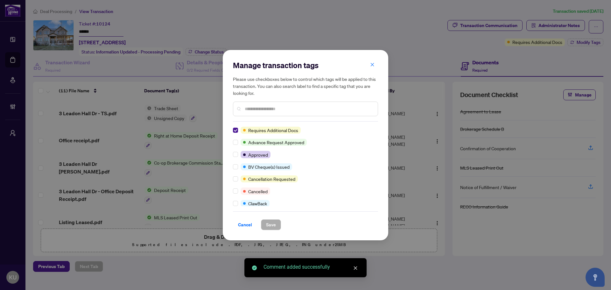
click at [284, 107] on input "text" at bounding box center [309, 108] width 128 height 7
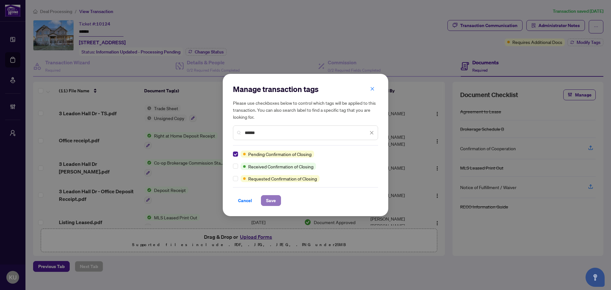
click at [274, 200] on span "Save" at bounding box center [271, 200] width 10 height 10
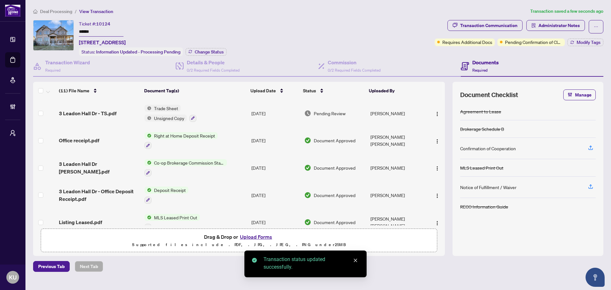
drag, startPoint x: 55, startPoint y: 13, endPoint x: 14, endPoint y: 22, distance: 41.3
click at [55, 13] on span "Deal Processing" at bounding box center [56, 12] width 32 height 6
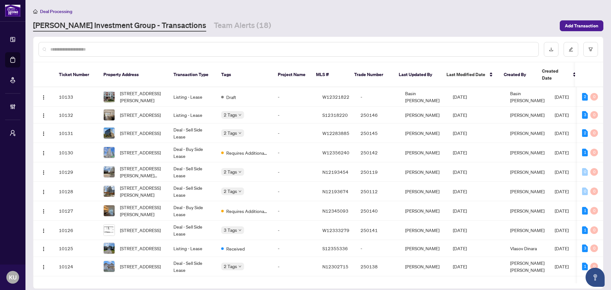
click at [102, 42] on div at bounding box center [288, 49] width 500 height 15
click at [78, 50] on input "text" at bounding box center [291, 49] width 483 height 7
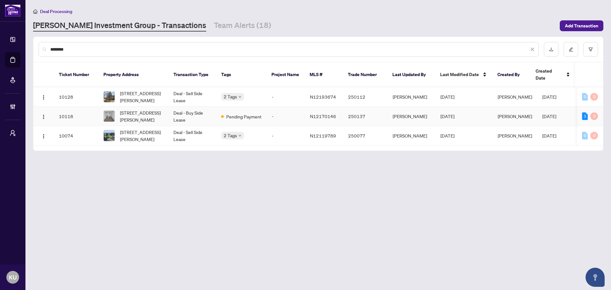
click at [143, 109] on span "[STREET_ADDRESS][PERSON_NAME]" at bounding box center [141, 116] width 43 height 14
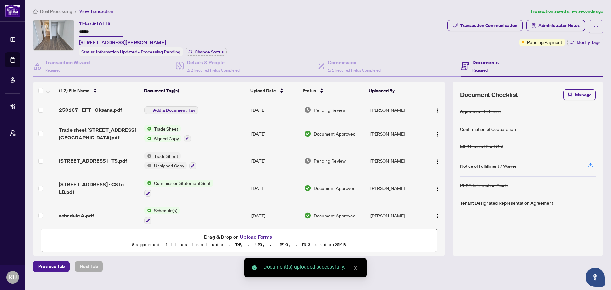
click at [166, 110] on span "Add a Document Tag" at bounding box center [174, 110] width 42 height 4
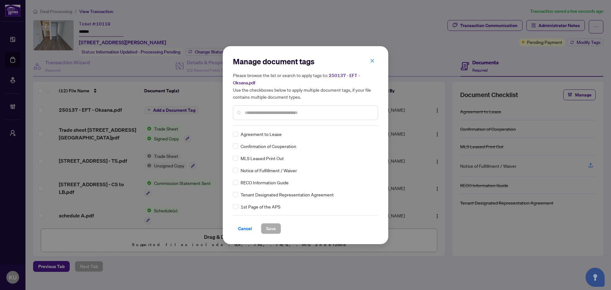
click at [259, 114] on input "text" at bounding box center [309, 112] width 128 height 7
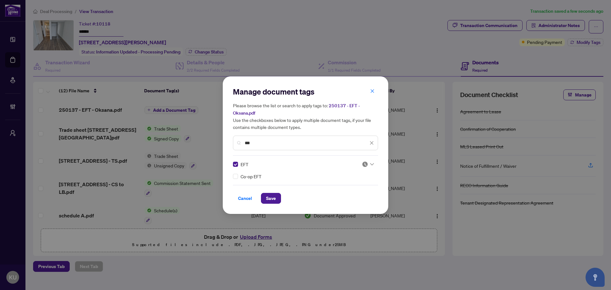
click at [368, 164] on div at bounding box center [368, 164] width 12 height 6
click at [338, 196] on div "Approved" at bounding box center [348, 194] width 41 height 7
click at [272, 198] on span "Save" at bounding box center [271, 198] width 10 height 10
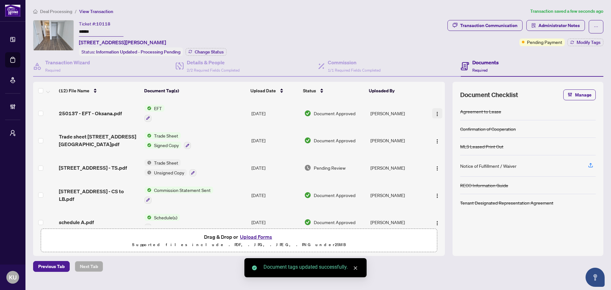
click at [435, 111] on img "button" at bounding box center [437, 113] width 5 height 5
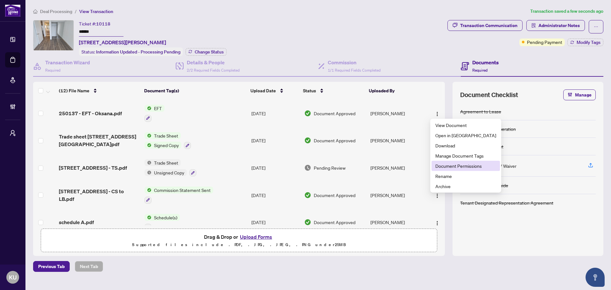
click at [454, 165] on span "Document Permissions" at bounding box center [465, 165] width 61 height 7
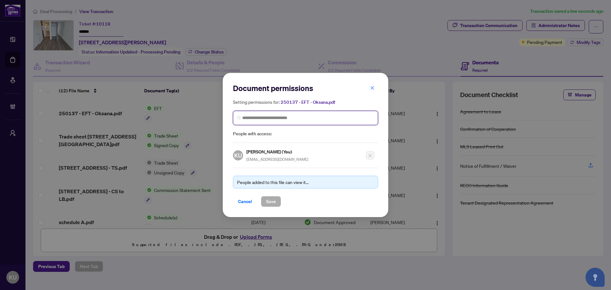
click at [255, 121] on input "search" at bounding box center [308, 118] width 132 height 7
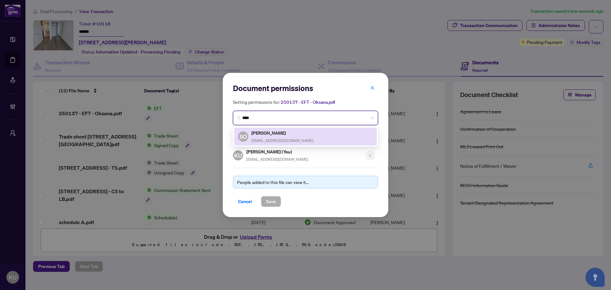
click at [262, 129] on h5 "[PERSON_NAME]" at bounding box center [282, 132] width 62 height 7
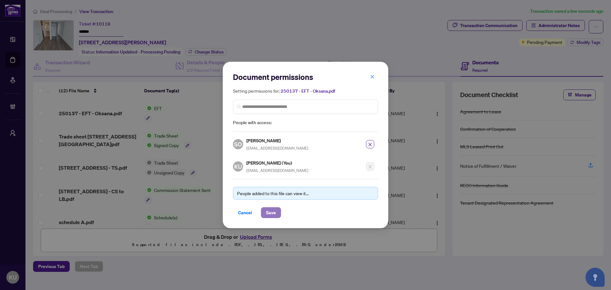
click at [272, 214] on span "Save" at bounding box center [271, 212] width 10 height 10
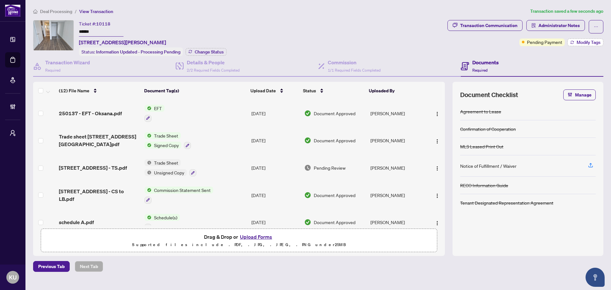
click at [586, 42] on span "Modify Tags" at bounding box center [588, 42] width 24 height 4
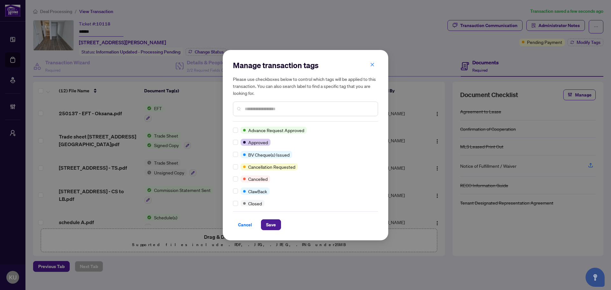
click at [252, 110] on input "text" at bounding box center [309, 108] width 128 height 7
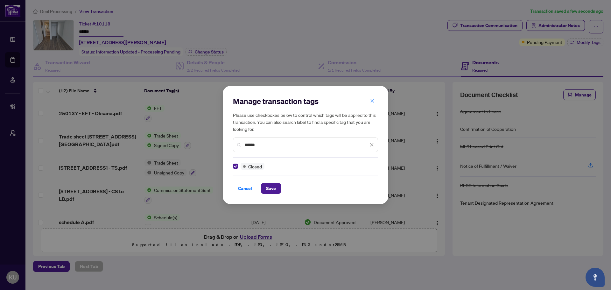
drag, startPoint x: 267, startPoint y: 146, endPoint x: 207, endPoint y: 144, distance: 60.2
click at [207, 144] on div "Manage transaction tags Please use checkboxes below to control which tags will …" at bounding box center [305, 145] width 611 height 290
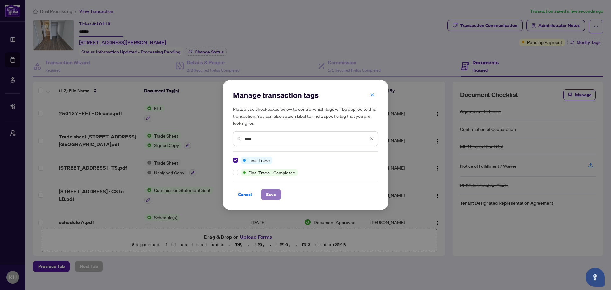
click at [270, 190] on span "Save" at bounding box center [271, 194] width 10 height 10
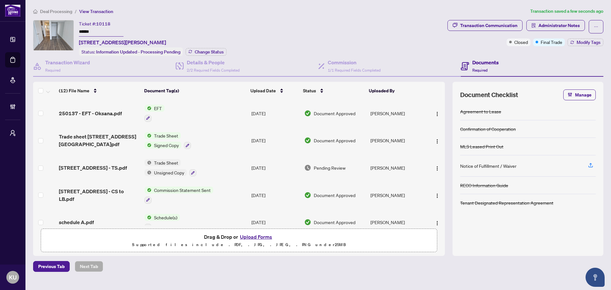
click at [55, 12] on span "Deal Processing" at bounding box center [56, 12] width 32 height 6
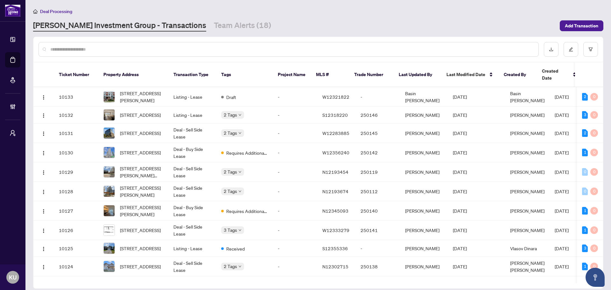
click at [131, 49] on input "text" at bounding box center [291, 49] width 483 height 7
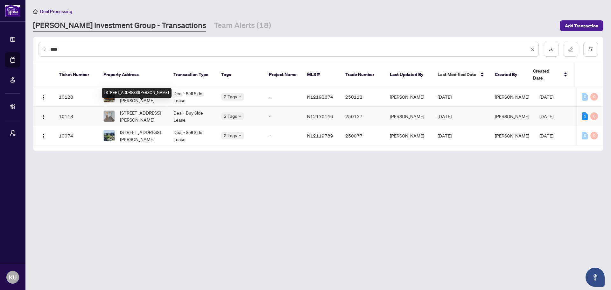
click at [136, 109] on span "[STREET_ADDRESS][PERSON_NAME]" at bounding box center [141, 116] width 43 height 14
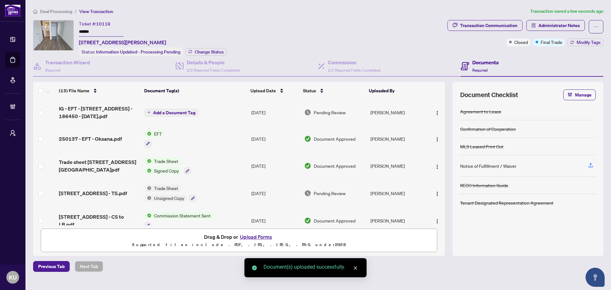
click at [184, 113] on span "Add a Document Tag" at bounding box center [174, 112] width 42 height 4
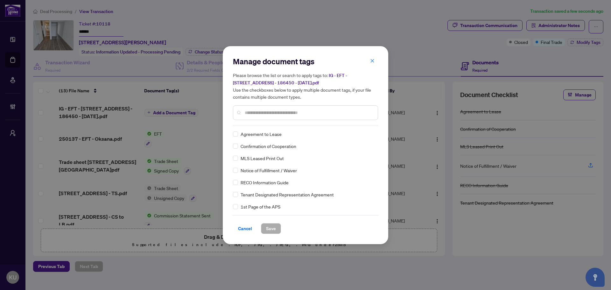
click at [255, 114] on input "text" at bounding box center [309, 112] width 128 height 7
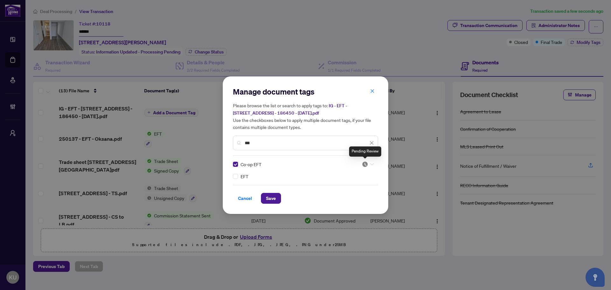
click at [365, 165] on img at bounding box center [365, 164] width 6 height 6
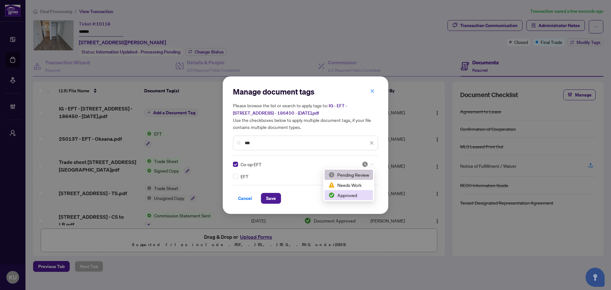
click at [339, 196] on div "Approved" at bounding box center [348, 194] width 41 height 7
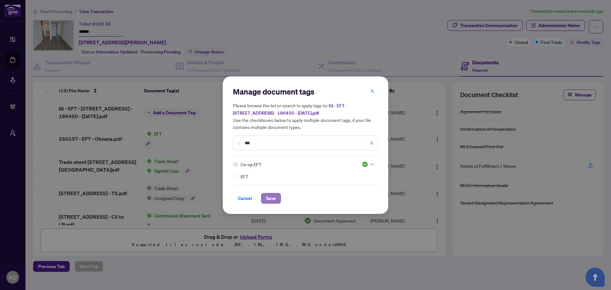
click at [273, 201] on span "Save" at bounding box center [271, 198] width 10 height 10
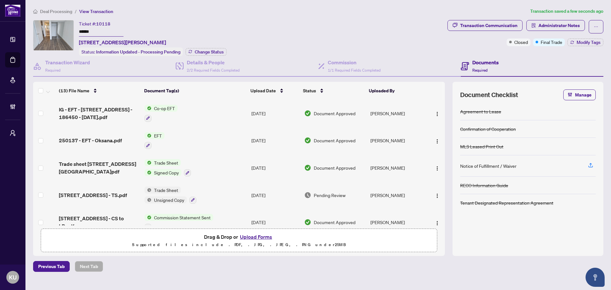
click at [64, 11] on span "Deal Processing" at bounding box center [56, 12] width 32 height 6
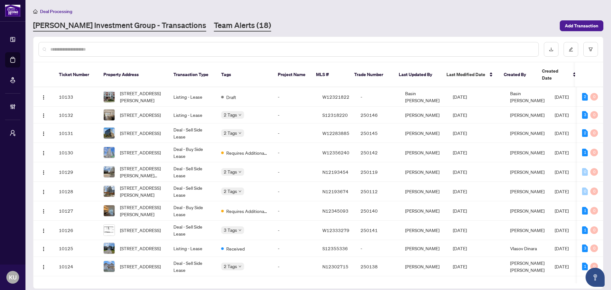
click at [214, 25] on link "Team Alerts (18)" at bounding box center [242, 25] width 57 height 11
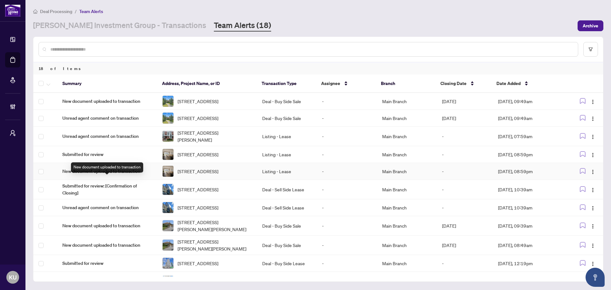
click at [96, 175] on span "New document uploaded to transaction" at bounding box center [107, 171] width 90 height 7
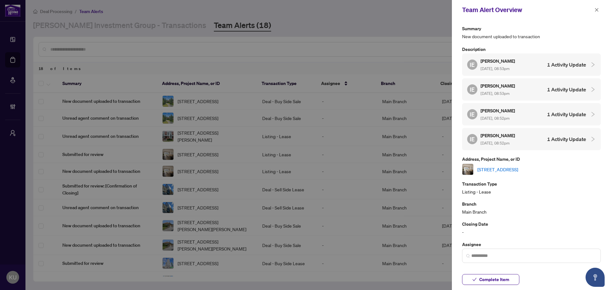
click at [518, 167] on link "[STREET_ADDRESS]" at bounding box center [497, 169] width 41 height 7
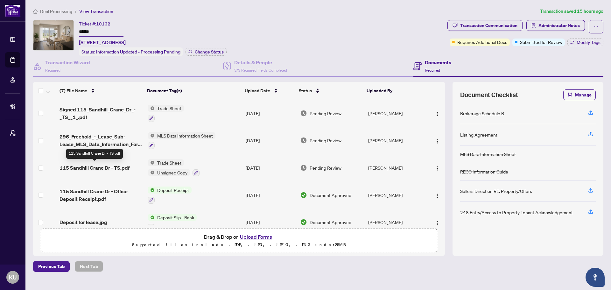
click at [83, 168] on span "115 Sandhill Crane Dr - TS.pdf" at bounding box center [94, 168] width 70 height 8
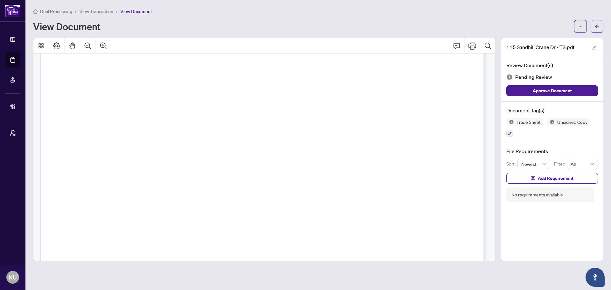
scroll to position [381, 0]
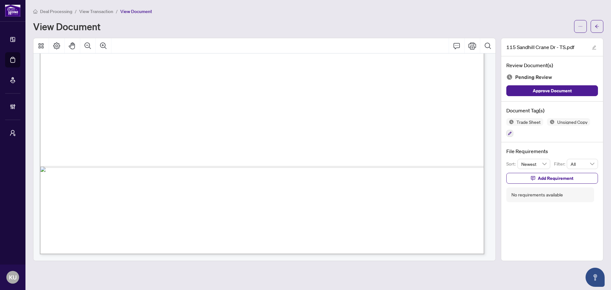
click at [590, 26] on div at bounding box center [588, 26] width 29 height 13
click at [592, 27] on button "button" at bounding box center [596, 26] width 13 height 13
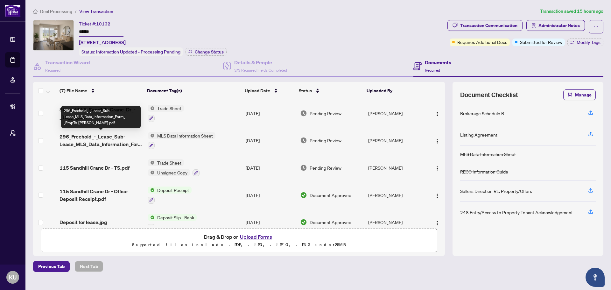
click at [107, 139] on span "296_Freehold_-_Lease_Sub-Lease_MLS_Data_Information_Form_-_PropTx-OREA.pdf" at bounding box center [100, 140] width 83 height 15
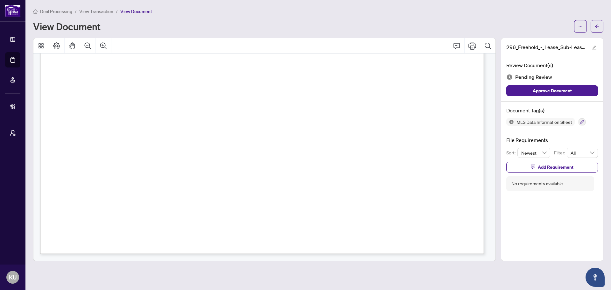
scroll to position [7383, 0]
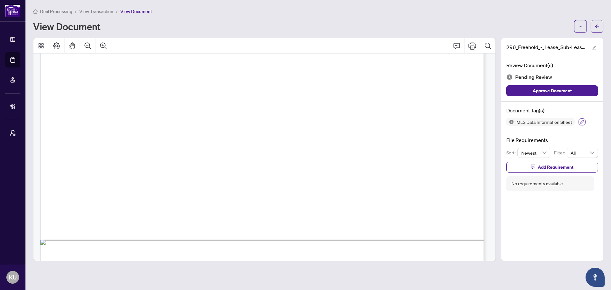
click at [581, 120] on icon "button" at bounding box center [582, 122] width 4 height 4
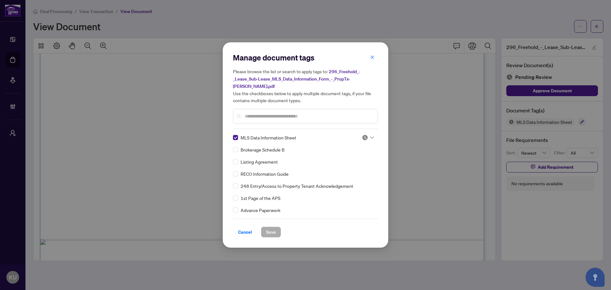
click at [367, 136] on div at bounding box center [368, 137] width 12 height 6
click at [355, 166] on div "Approved" at bounding box center [346, 164] width 41 height 7
click at [276, 227] on button "Save" at bounding box center [271, 231] width 20 height 11
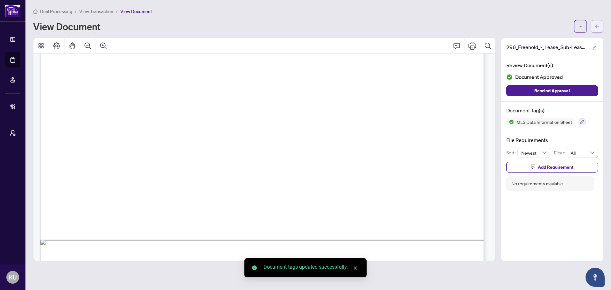
click at [599, 24] on icon "arrow-left" at bounding box center [597, 26] width 4 height 4
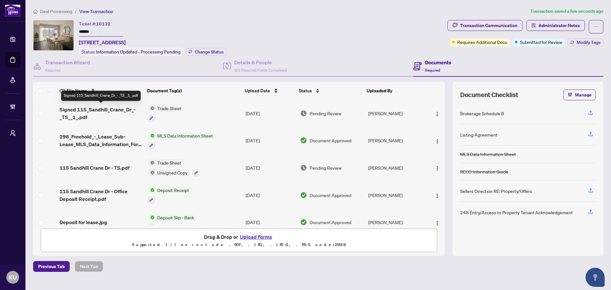
click at [99, 115] on span "Signed 115_Sandhill_Crane_Dr_-_TS__1_.pdf" at bounding box center [100, 113] width 83 height 15
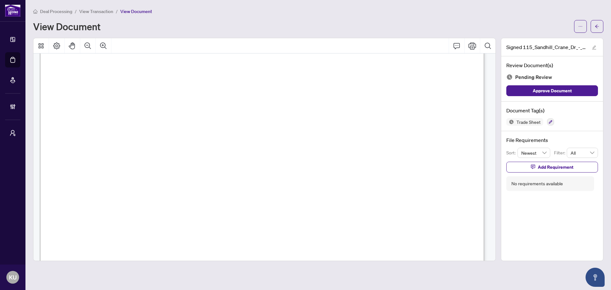
scroll to position [158, 0]
click at [552, 123] on button "button" at bounding box center [550, 121] width 7 height 7
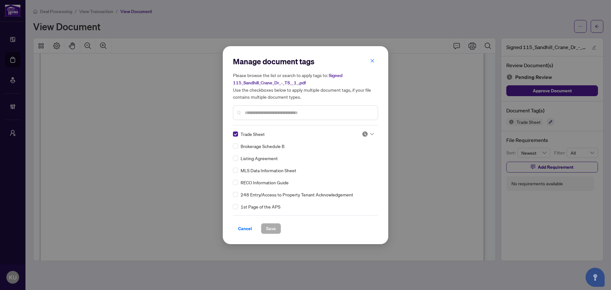
click at [365, 134] on img at bounding box center [365, 134] width 6 height 6
click at [344, 169] on div "Approved" at bounding box center [347, 165] width 48 height 10
drag, startPoint x: 273, startPoint y: 227, endPoint x: 537, endPoint y: 94, distance: 296.5
click at [274, 226] on span "Save" at bounding box center [271, 228] width 10 height 10
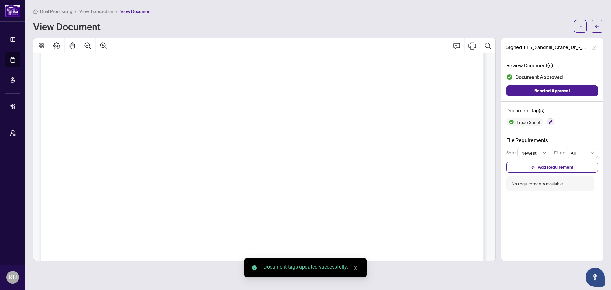
click at [600, 26] on button "button" at bounding box center [596, 26] width 13 height 13
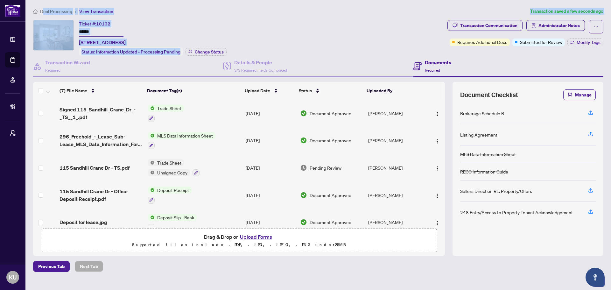
drag, startPoint x: 43, startPoint y: 8, endPoint x: 407, endPoint y: 19, distance: 364.1
click at [339, 42] on div "Deal Processing / View Transaction Transaction saved a few seconds ago Ticket #…" at bounding box center [318, 140] width 575 height 264
click at [480, 29] on div "Transaction Communication" at bounding box center [488, 25] width 57 height 10
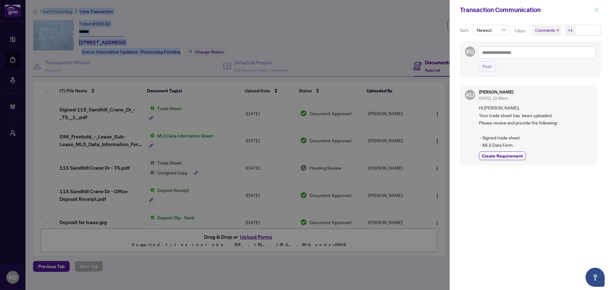
click at [596, 11] on icon "close" at bounding box center [596, 10] width 4 height 4
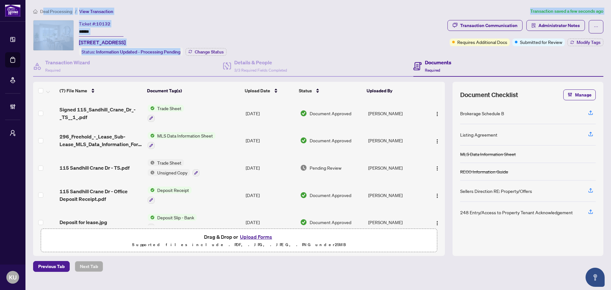
click at [57, 13] on span "Deal Processing" at bounding box center [56, 12] width 32 height 6
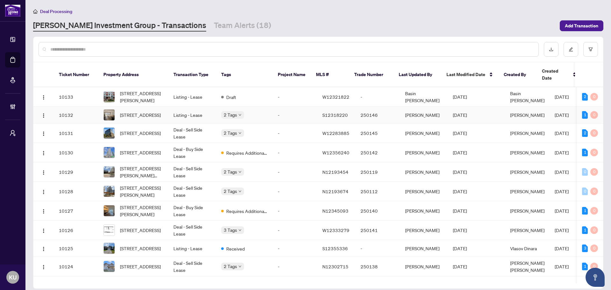
click at [117, 109] on div "[STREET_ADDRESS]" at bounding box center [133, 114] width 60 height 11
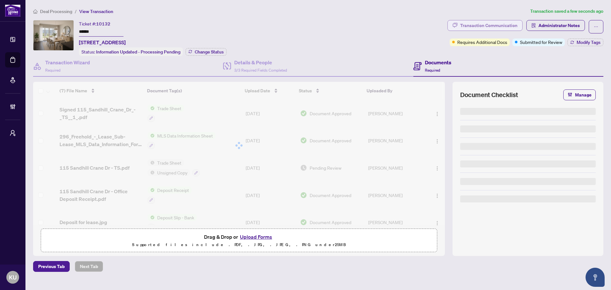
click at [466, 25] on div "Transaction Communication" at bounding box center [488, 25] width 57 height 10
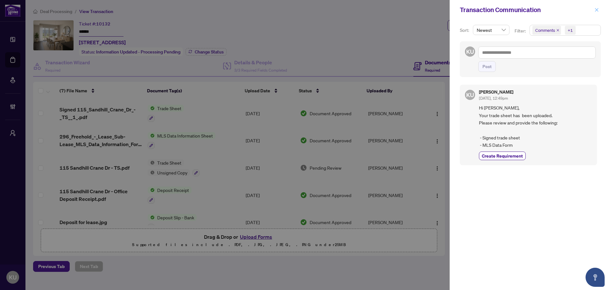
click at [599, 7] on button "button" at bounding box center [596, 10] width 8 height 8
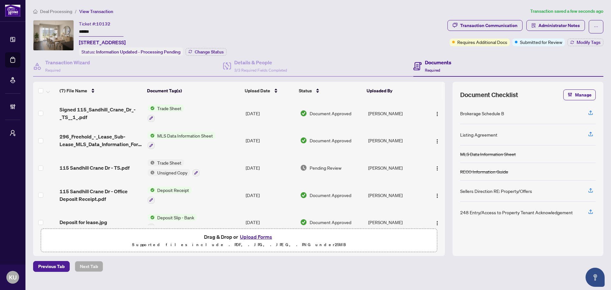
click at [60, 14] on span "Deal Processing" at bounding box center [56, 12] width 32 height 6
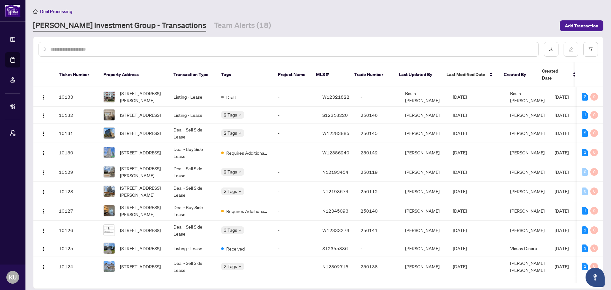
click at [127, 53] on div at bounding box center [288, 49] width 500 height 15
click at [120, 51] on input "text" at bounding box center [291, 49] width 483 height 7
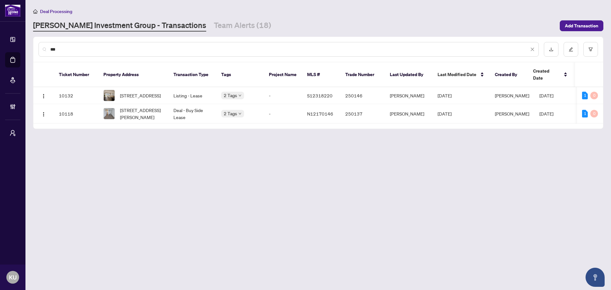
type input "***"
click at [206, 34] on main "Deal Processing RAHR Investment Group - Transactions Team Alerts (18) Add Trans…" at bounding box center [317, 145] width 585 height 290
click at [214, 22] on link "Team Alerts (18)" at bounding box center [242, 25] width 57 height 11
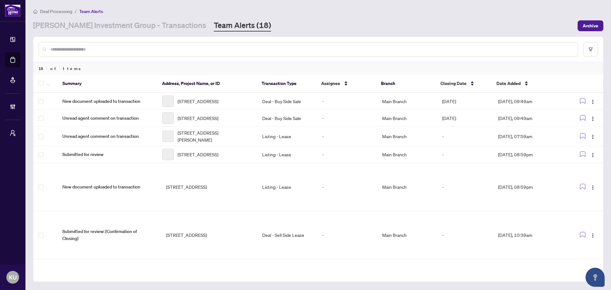
click at [111, 48] on input "text" at bounding box center [311, 49] width 522 height 7
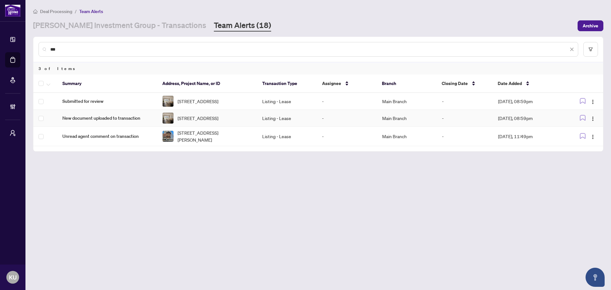
type input "***"
click at [104, 122] on span "New document uploaded to transaction" at bounding box center [107, 118] width 90 height 7
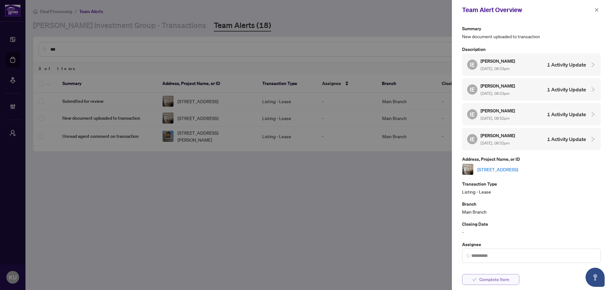
click at [486, 281] on span "Complete Item" at bounding box center [494, 279] width 30 height 10
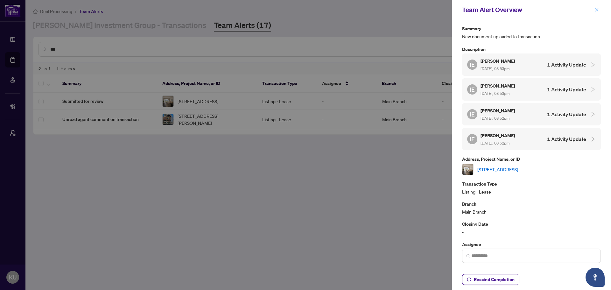
click at [596, 9] on icon "close" at bounding box center [596, 9] width 3 height 3
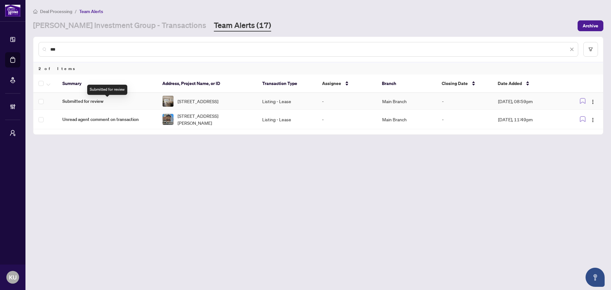
click at [98, 104] on span "Submitted for review" at bounding box center [107, 101] width 90 height 7
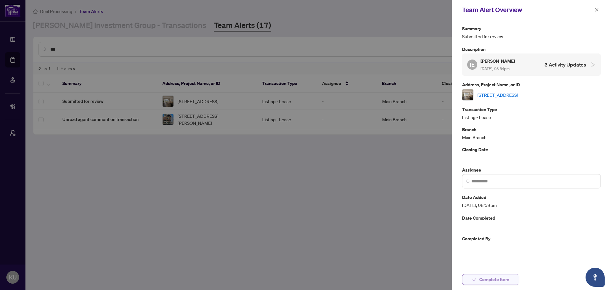
click at [498, 280] on span "Complete Item" at bounding box center [494, 279] width 30 height 10
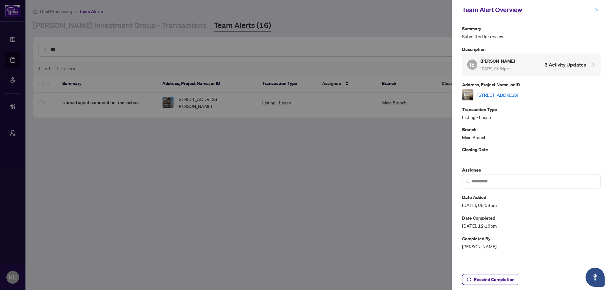
click at [597, 12] on span "button" at bounding box center [596, 10] width 4 height 10
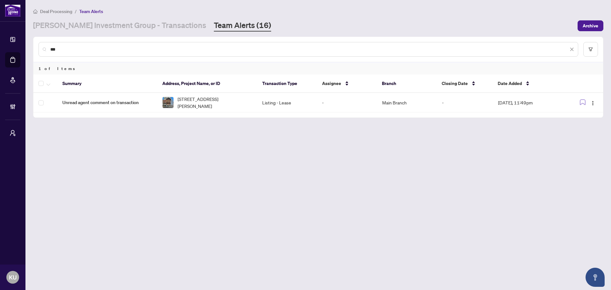
click at [94, 33] on main "Deal Processing / Team Alerts RAHR Investment Group - Transactions Team Alerts …" at bounding box center [317, 145] width 585 height 290
click at [103, 25] on link "[PERSON_NAME] Investment Group - Transactions" at bounding box center [119, 25] width 173 height 11
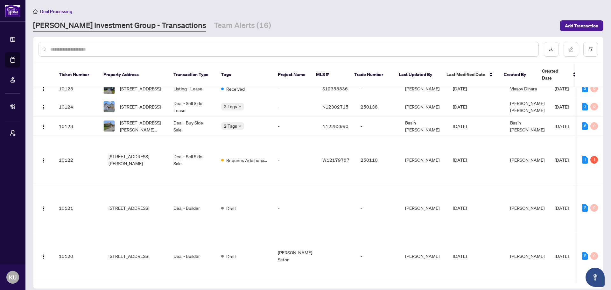
scroll to position [191, 0]
